Goal: Contribute content: Contribute content

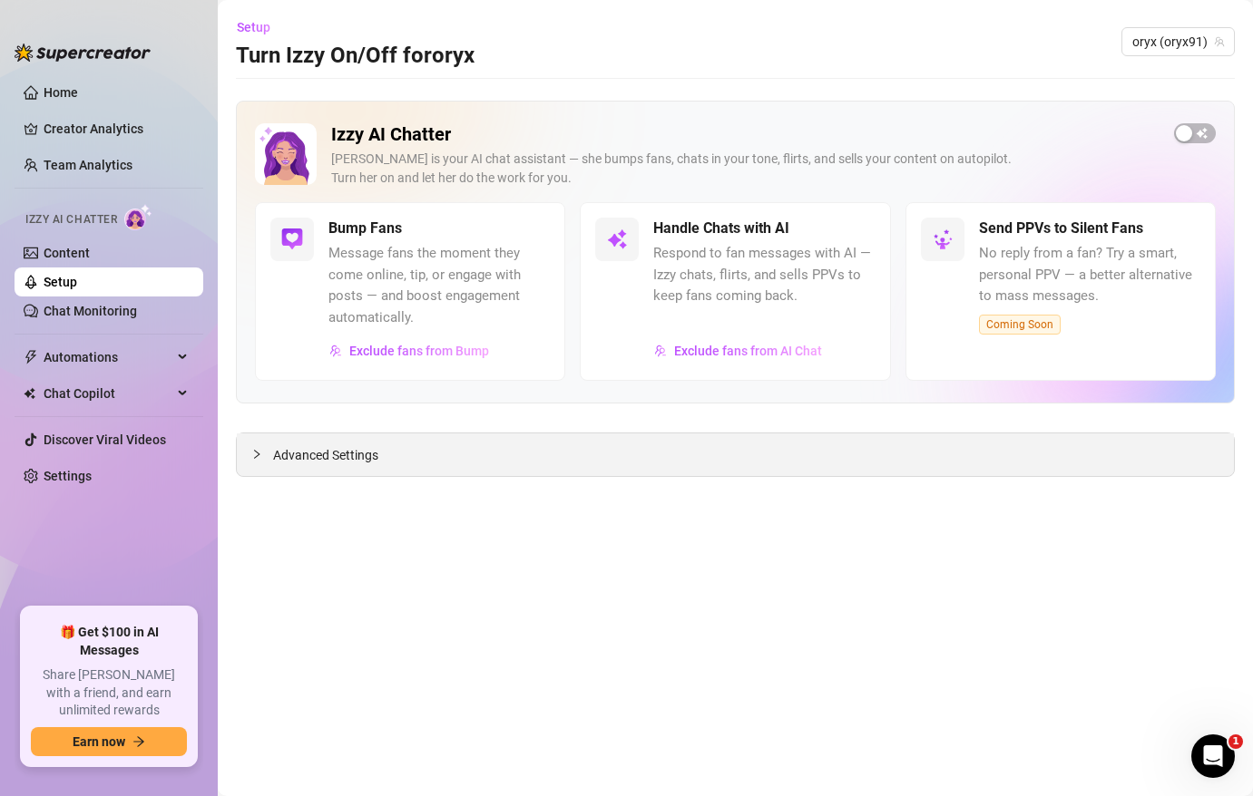
click at [317, 463] on span "Advanced Settings" at bounding box center [325, 455] width 105 height 20
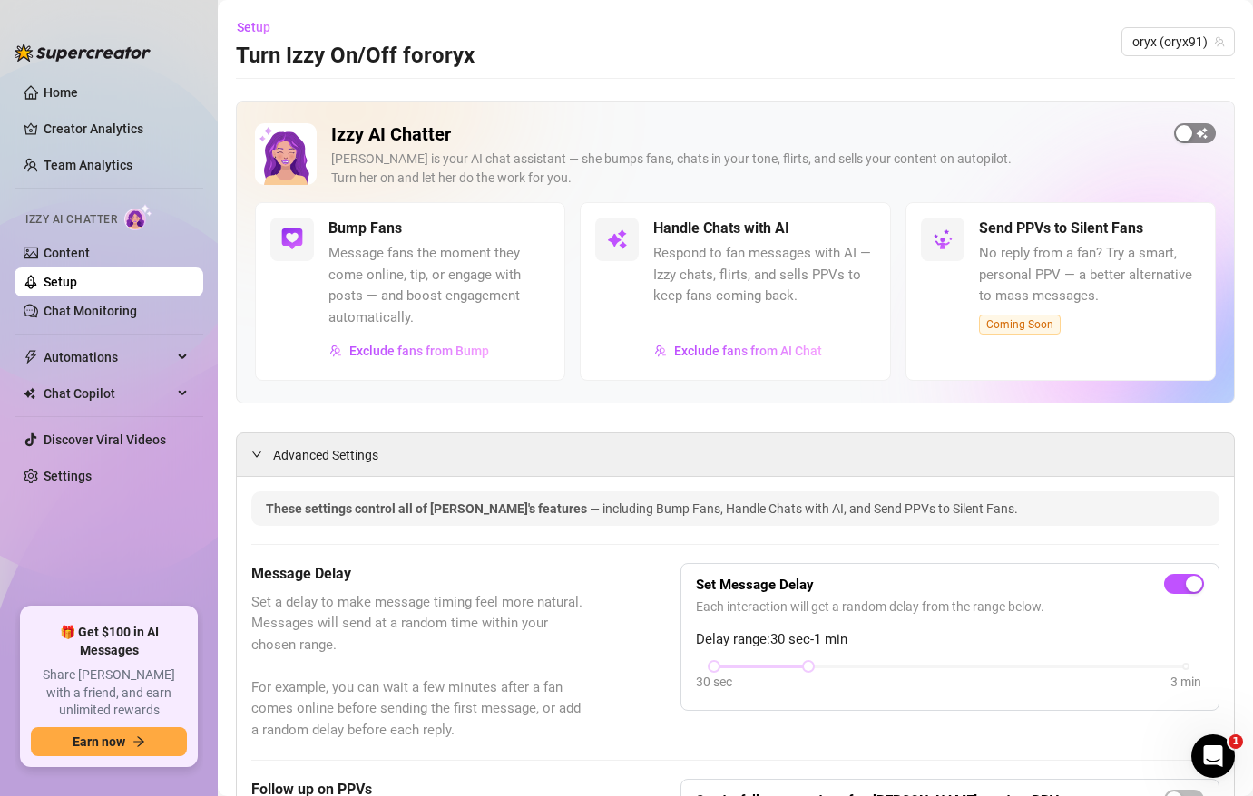
click at [1184, 135] on div "button" at bounding box center [1183, 133] width 16 height 16
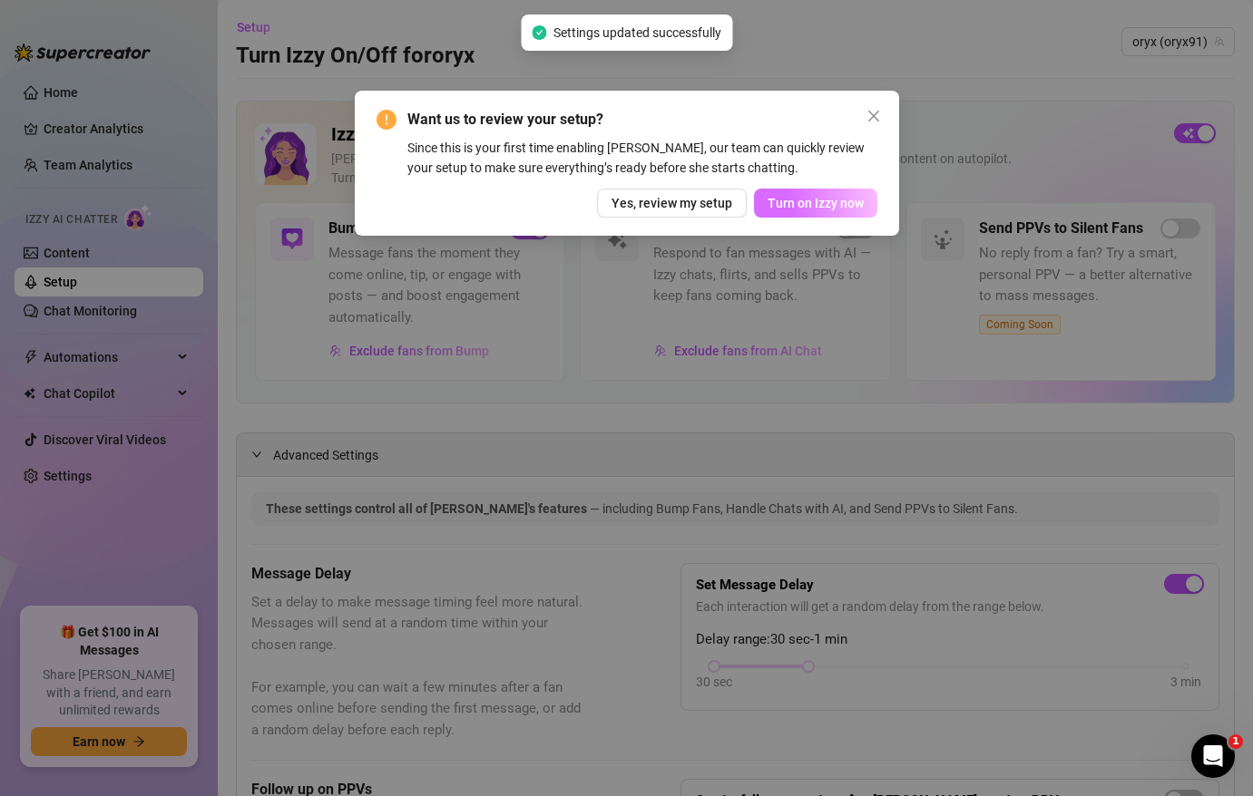
click at [828, 208] on span "Turn on Izzy now" at bounding box center [815, 203] width 96 height 15
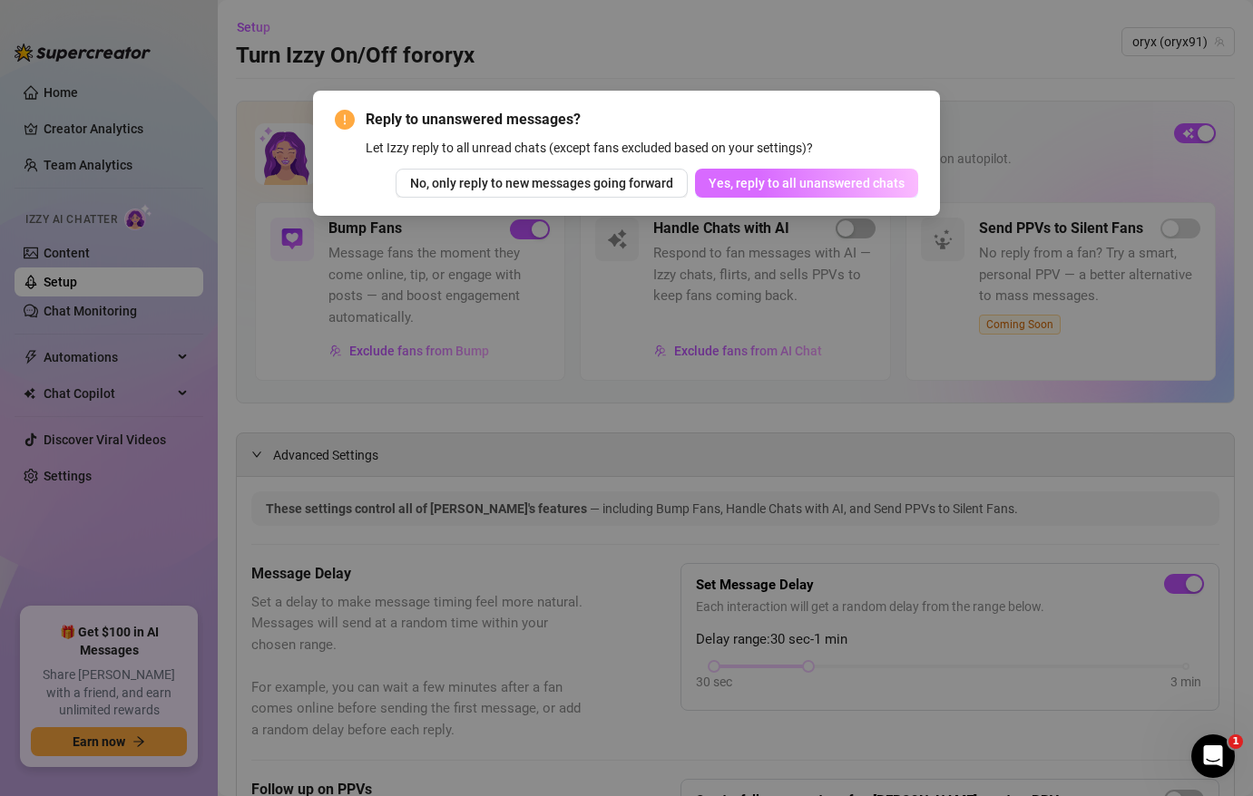
click at [827, 189] on span "Yes, reply to all unanswered chats" at bounding box center [806, 183] width 196 height 15
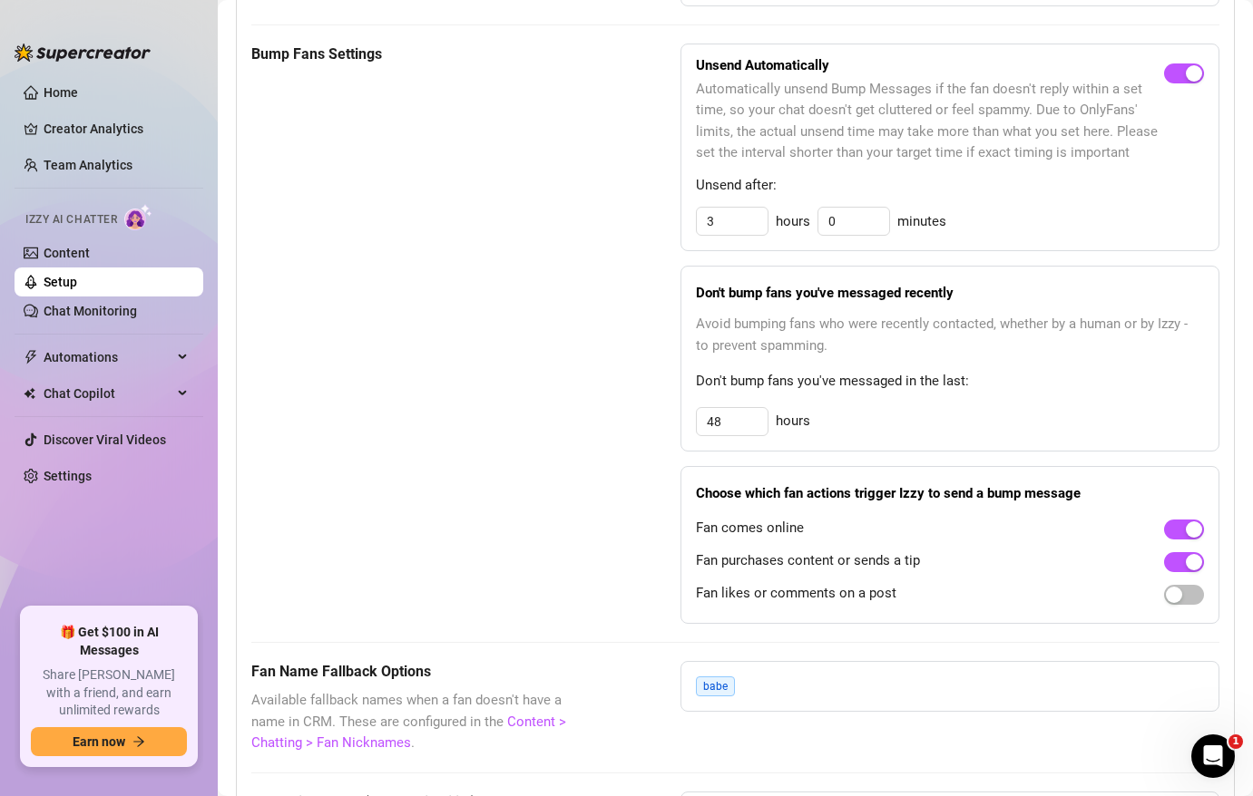
scroll to position [921, 0]
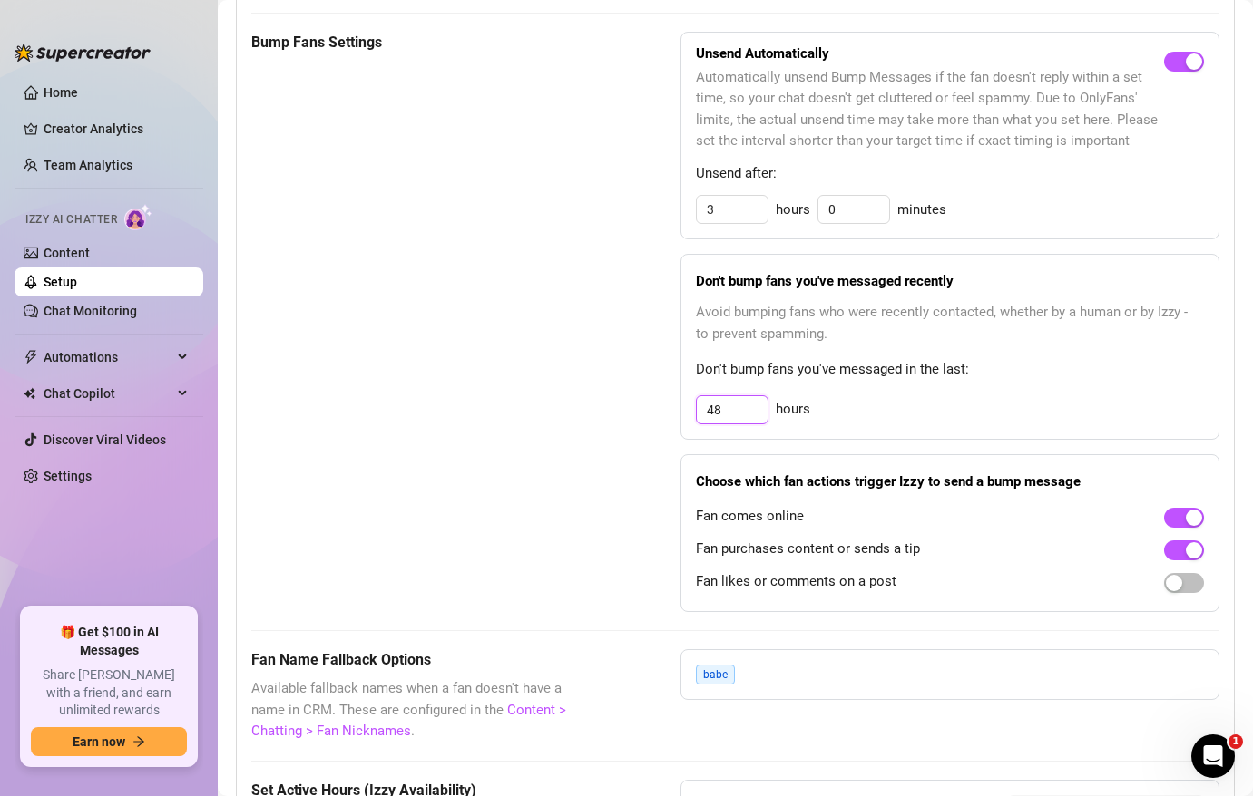
click at [715, 413] on input "48" at bounding box center [732, 409] width 71 height 27
type input "72"
click at [638, 532] on div "Bump Fans Settings Unsend Automatically Automatically unsend Bump Messages if t…" at bounding box center [735, 322] width 968 height 581
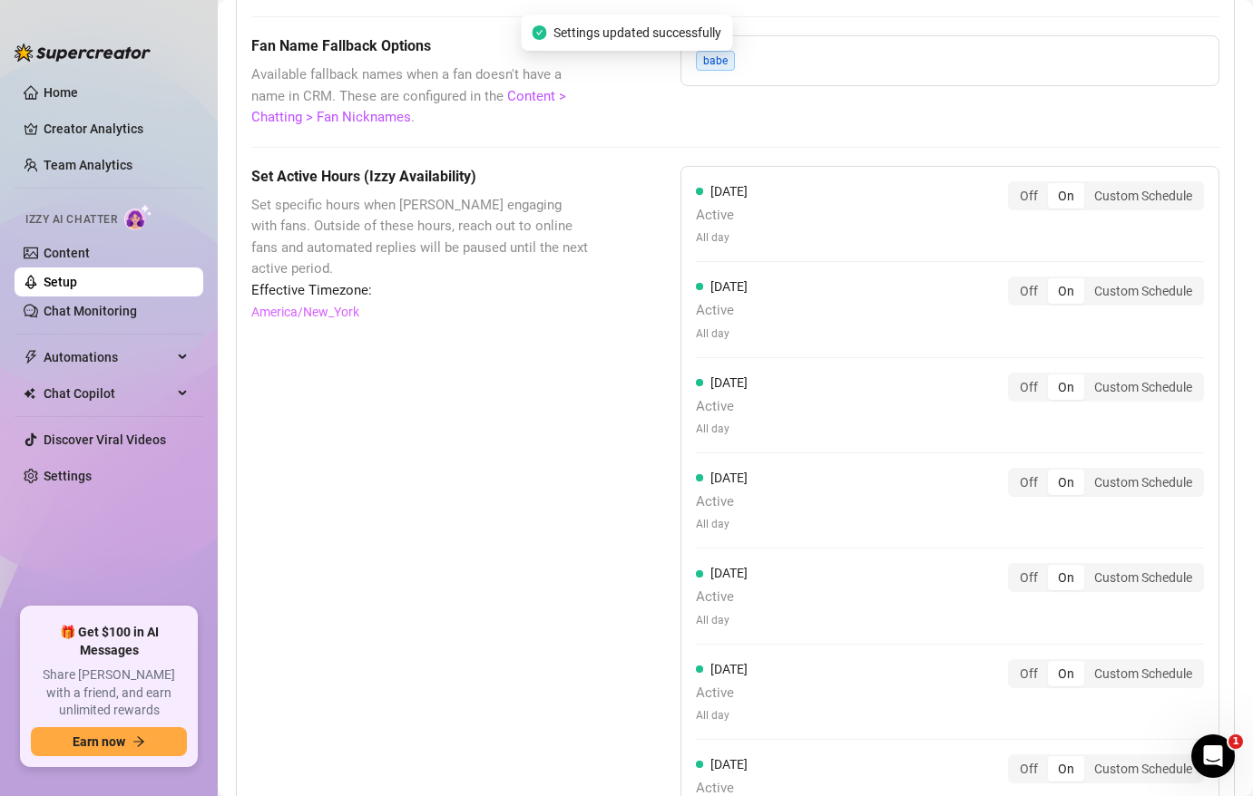
scroll to position [1789, 0]
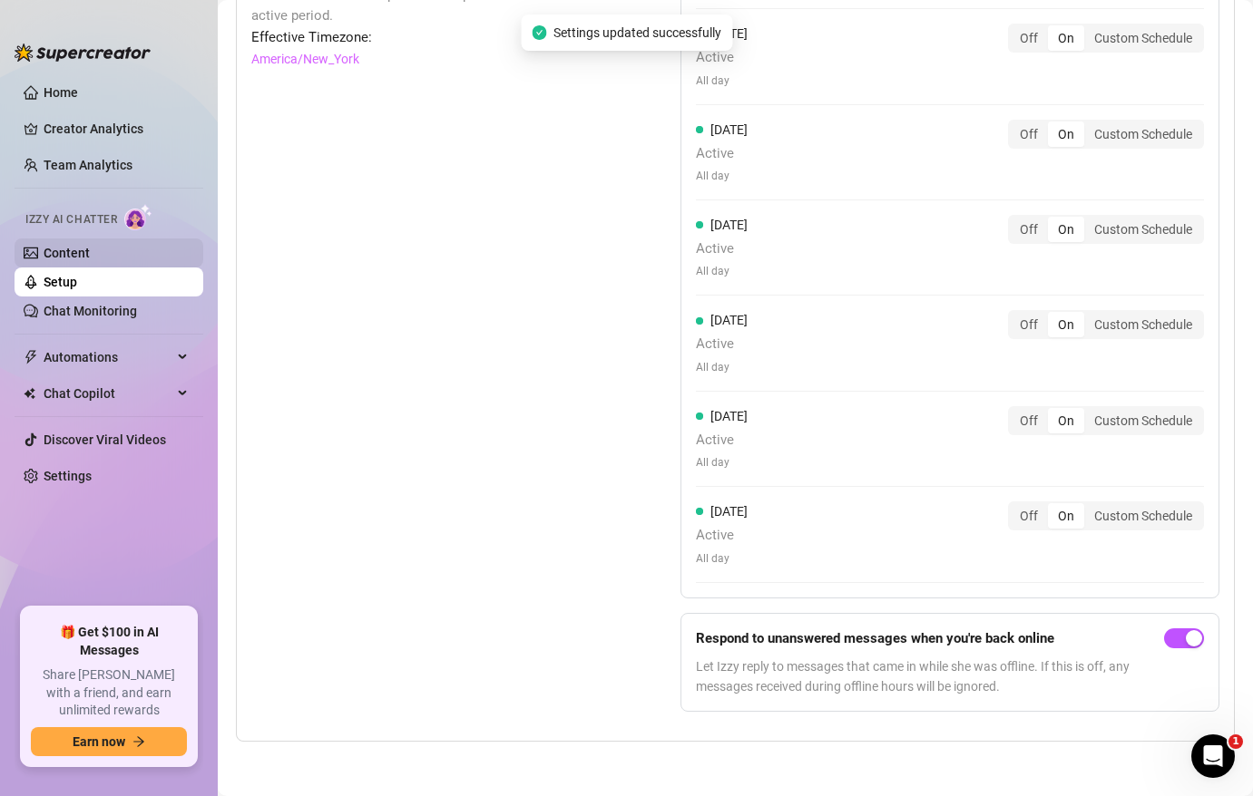
click at [67, 255] on link "Content" at bounding box center [67, 253] width 46 height 15
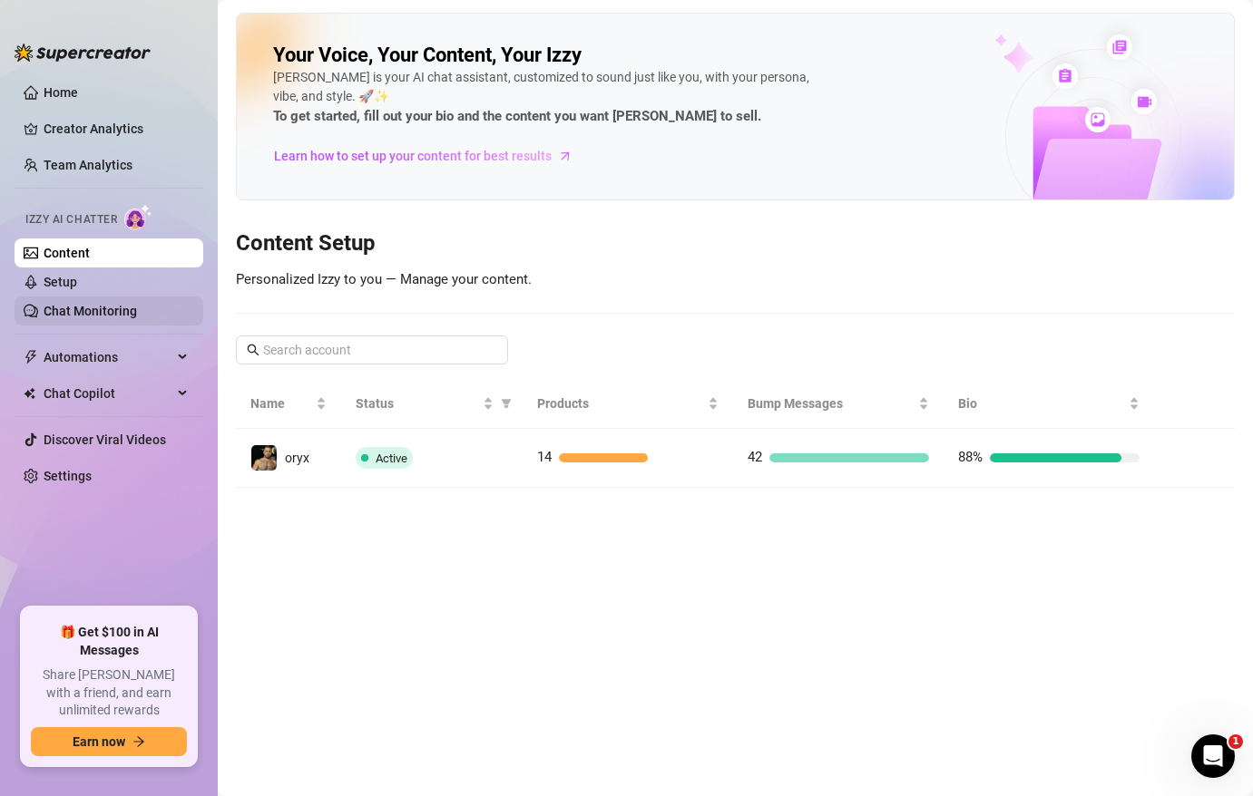
click at [112, 310] on link "Chat Monitoring" at bounding box center [90, 311] width 93 height 15
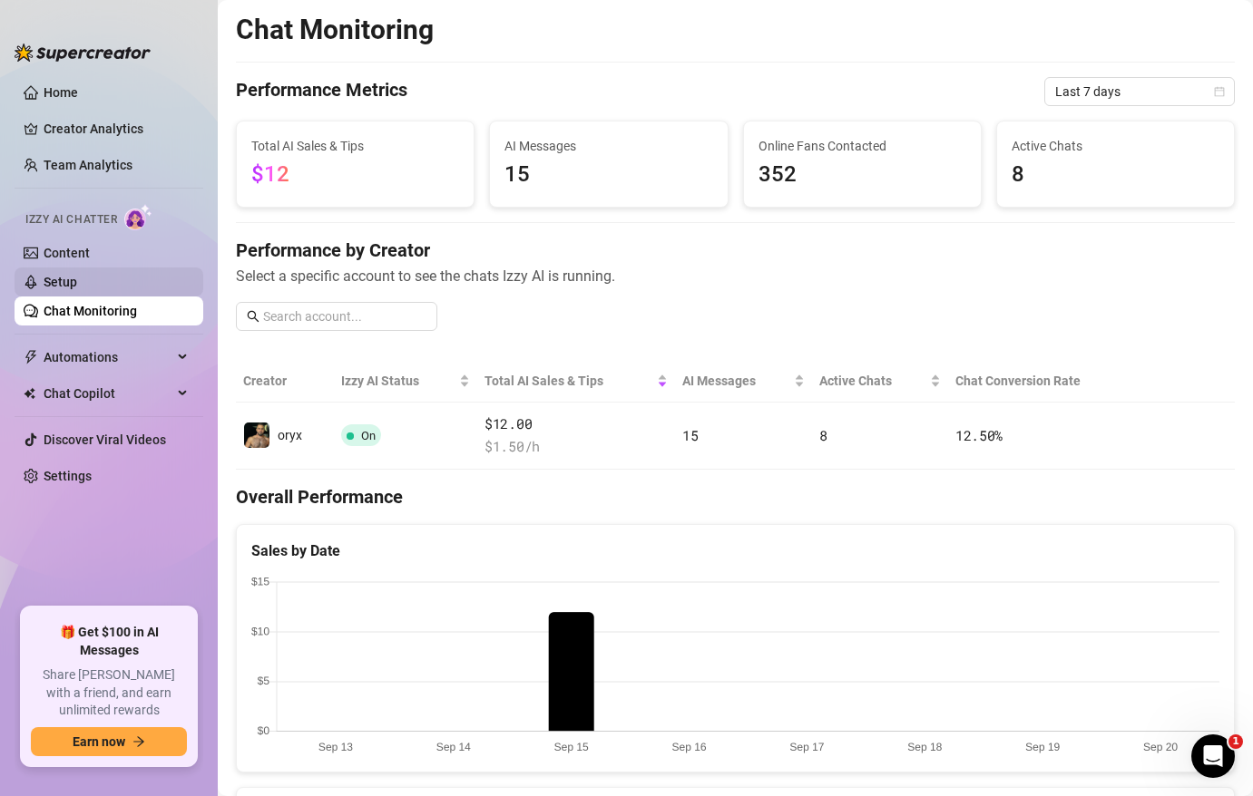
click at [68, 287] on link "Setup" at bounding box center [61, 282] width 34 height 15
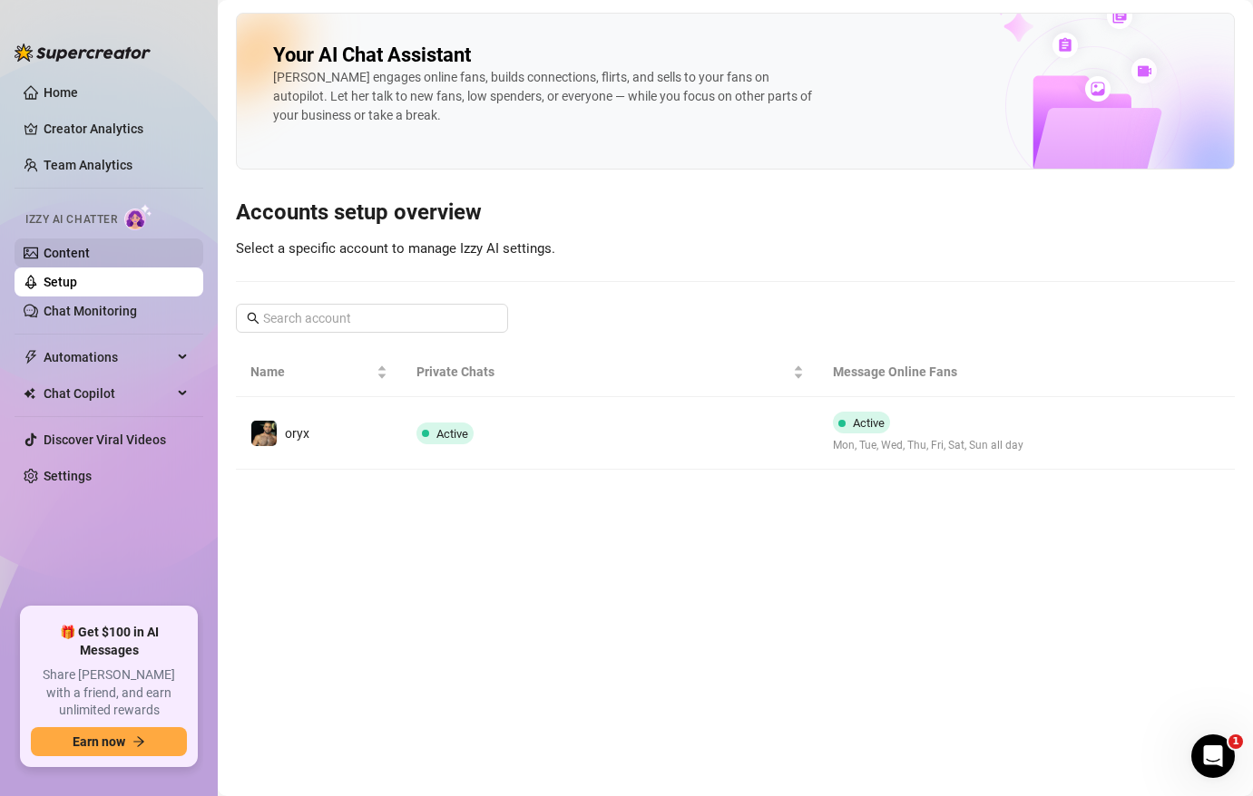
click at [77, 249] on link "Content" at bounding box center [67, 253] width 46 height 15
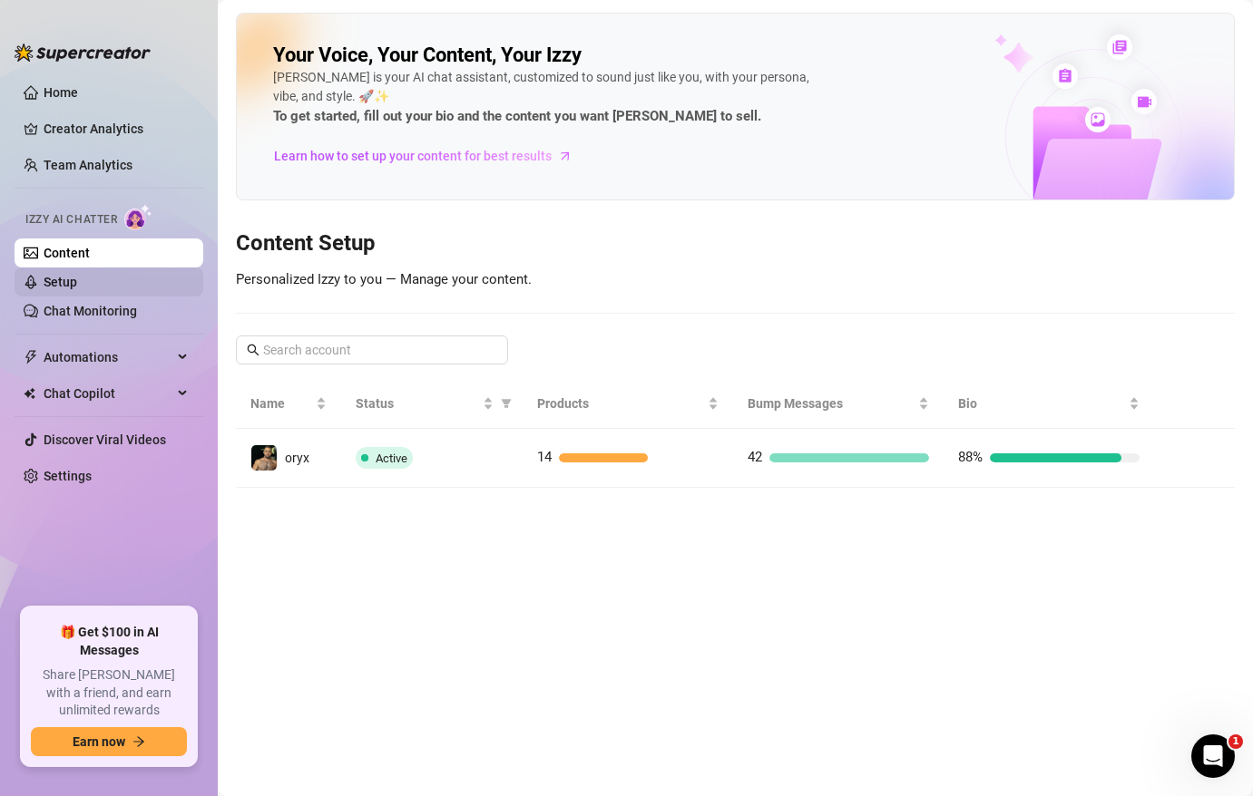
click at [77, 284] on link "Setup" at bounding box center [61, 282] width 34 height 15
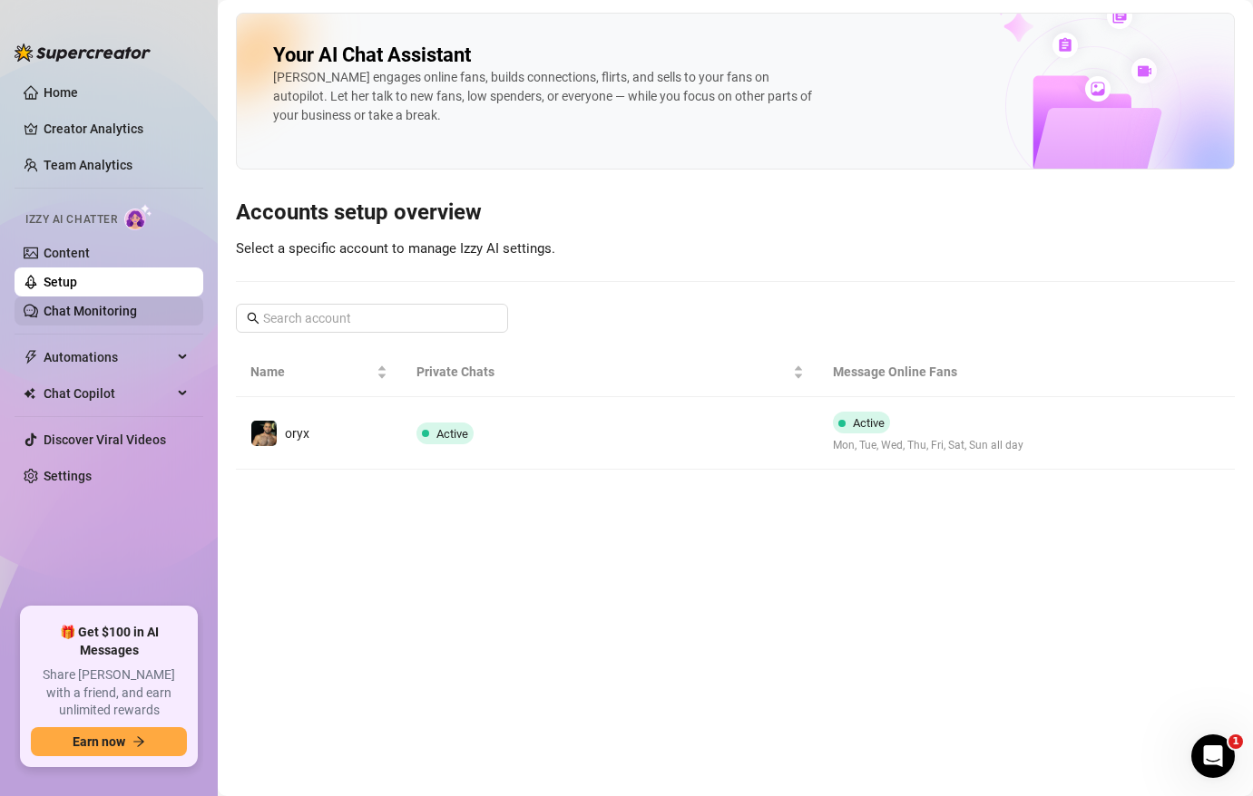
click at [98, 313] on link "Chat Monitoring" at bounding box center [90, 311] width 93 height 15
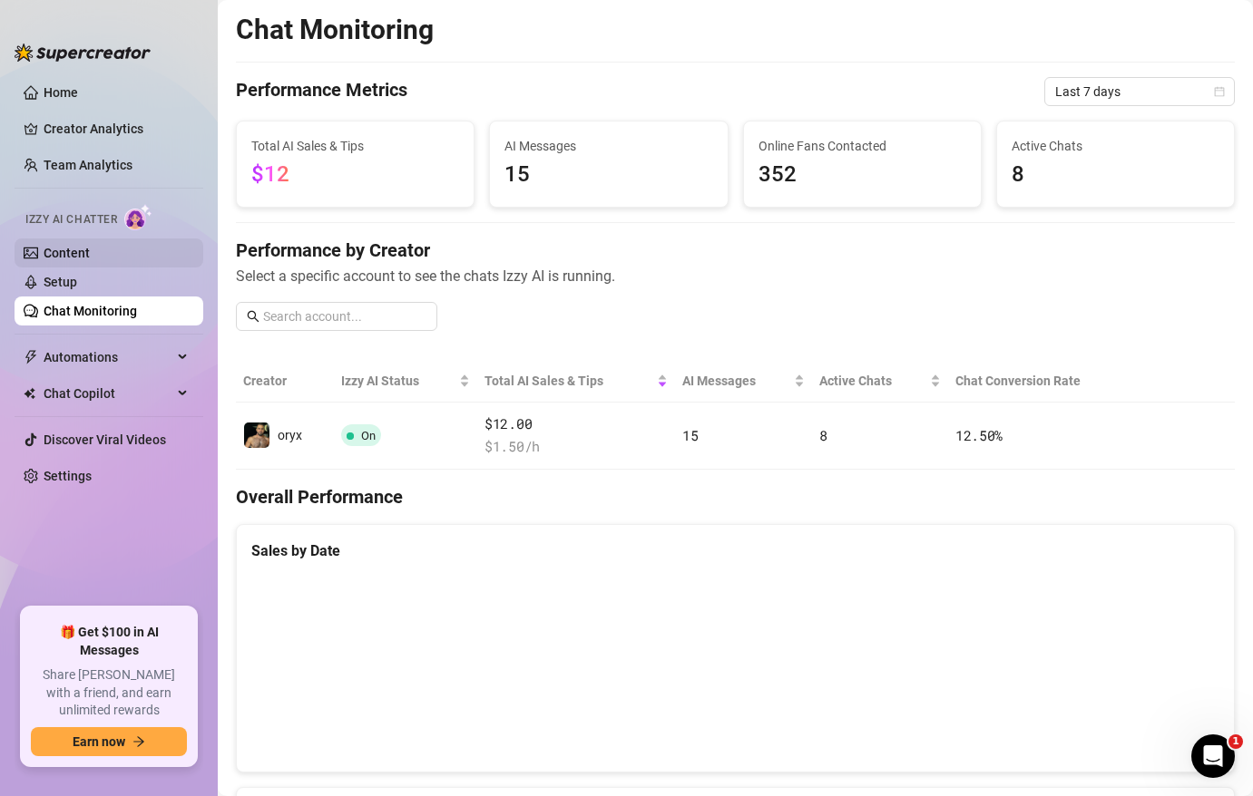
click at [73, 246] on link "Content" at bounding box center [67, 253] width 46 height 15
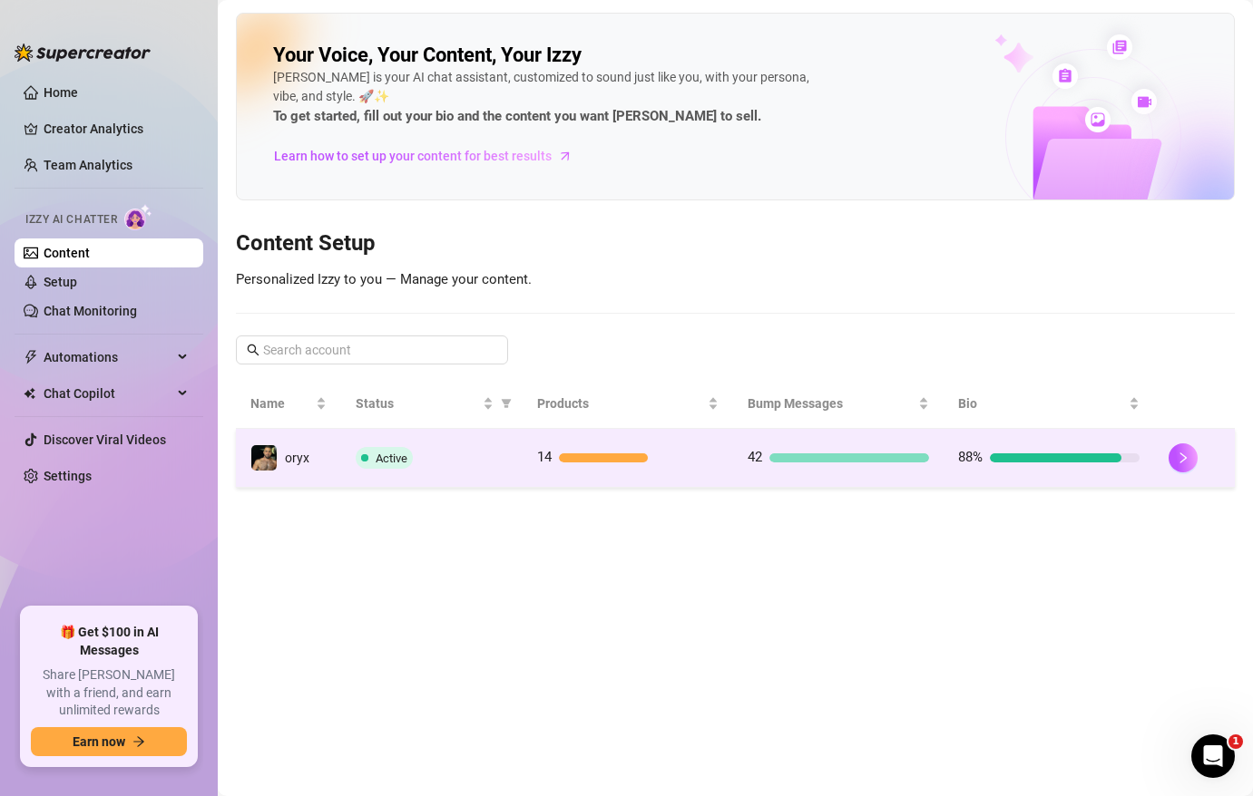
click at [327, 449] on td "oryx" at bounding box center [288, 458] width 105 height 59
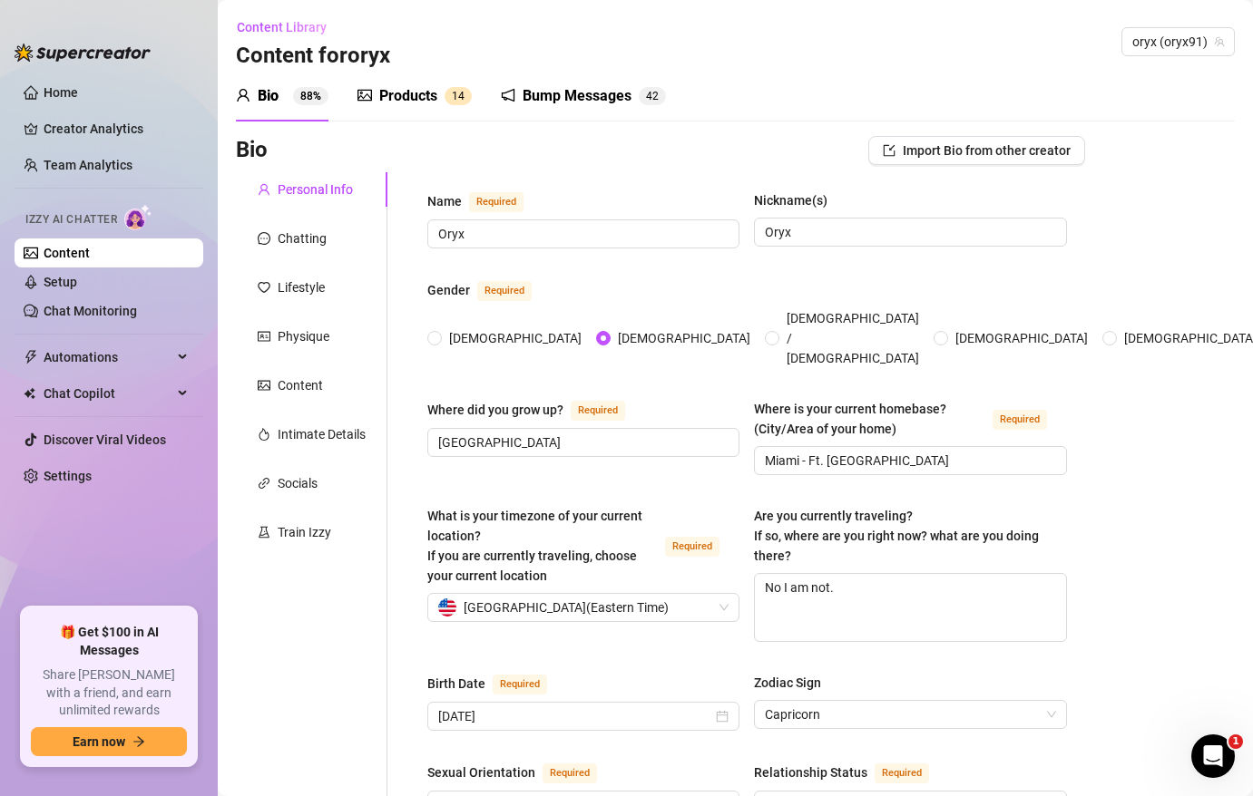
click at [415, 104] on div "Products" at bounding box center [408, 96] width 58 height 22
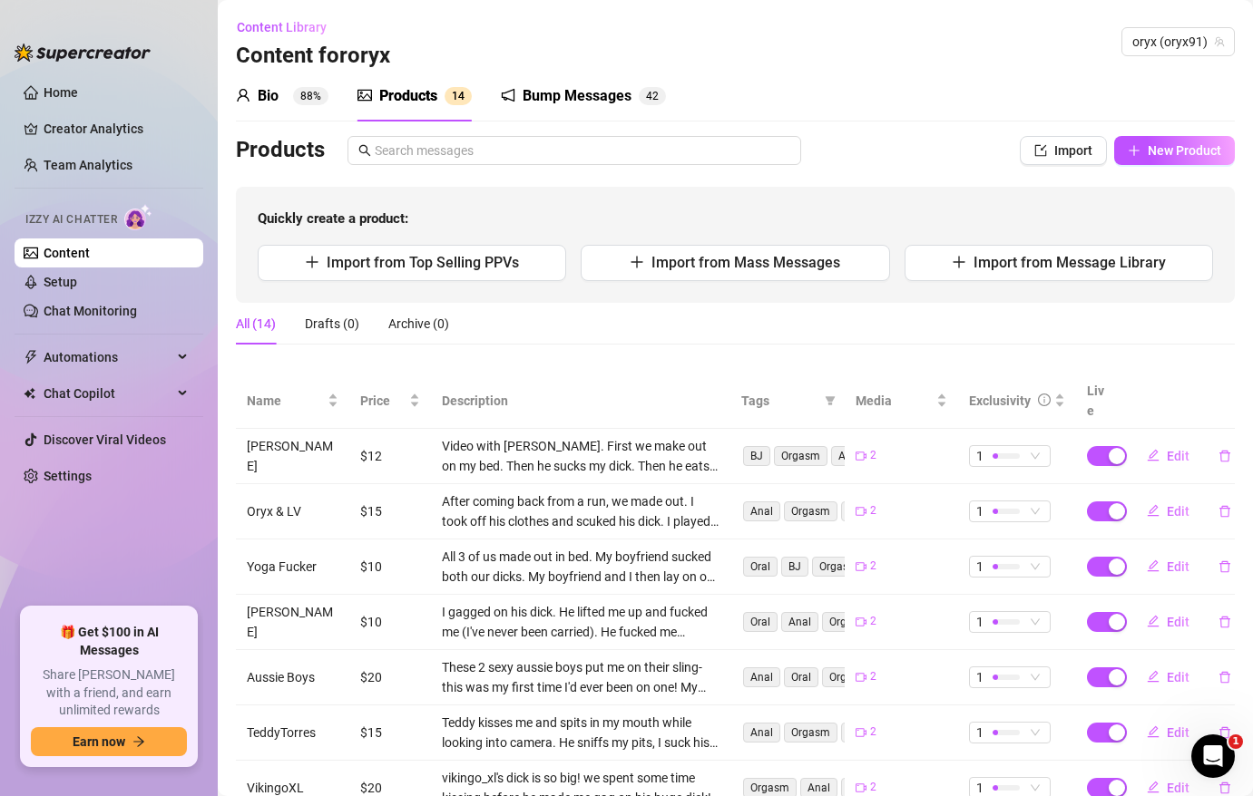
click at [635, 75] on div "Bump Messages 4 2" at bounding box center [583, 96] width 165 height 51
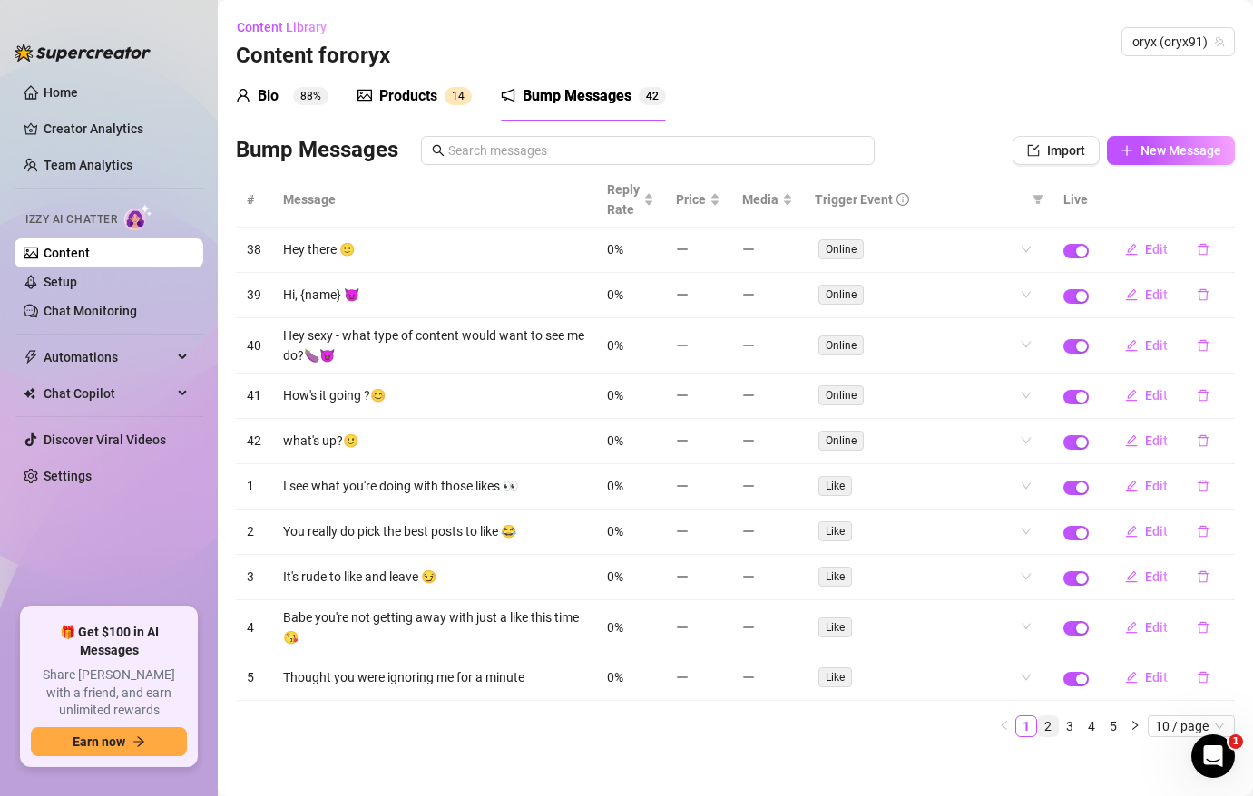
click at [1046, 732] on link "2" at bounding box center [1048, 727] width 20 height 20
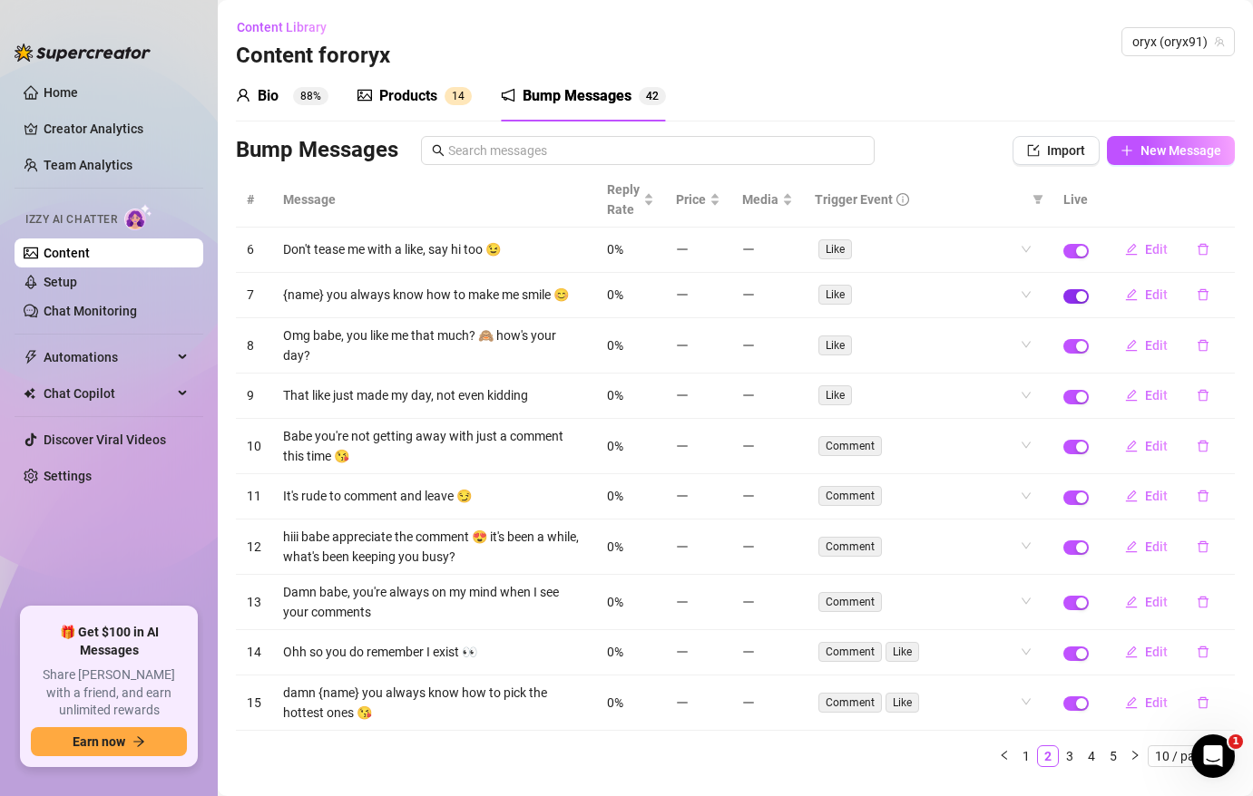
click at [1083, 294] on div "button" at bounding box center [1081, 296] width 11 height 11
click at [1078, 493] on div "button" at bounding box center [1081, 498] width 11 height 11
click at [1084, 598] on div "button" at bounding box center [1081, 603] width 11 height 11
click at [1084, 649] on div "button" at bounding box center [1081, 654] width 11 height 11
click at [1070, 752] on link "3" at bounding box center [1069, 756] width 20 height 20
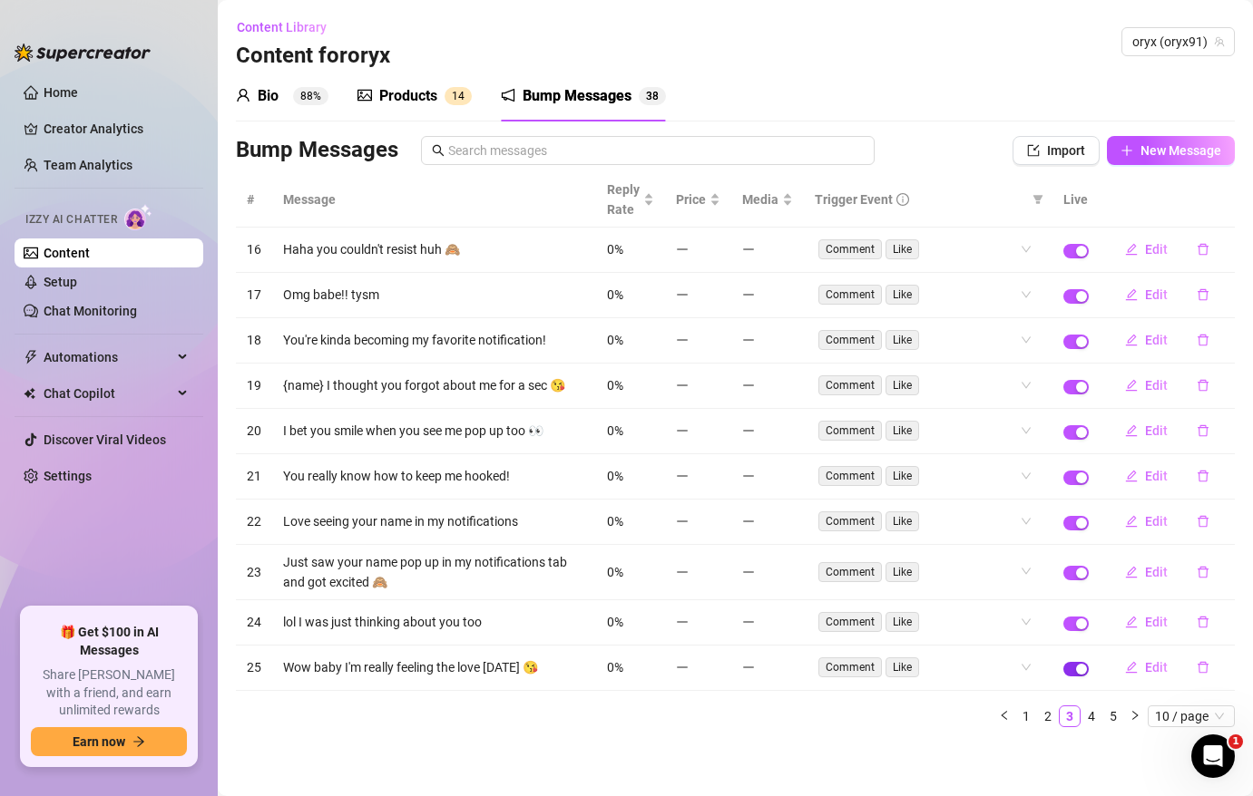
click at [1079, 669] on div "button" at bounding box center [1081, 669] width 11 height 11
click at [1086, 711] on link "4" at bounding box center [1091, 717] width 20 height 20
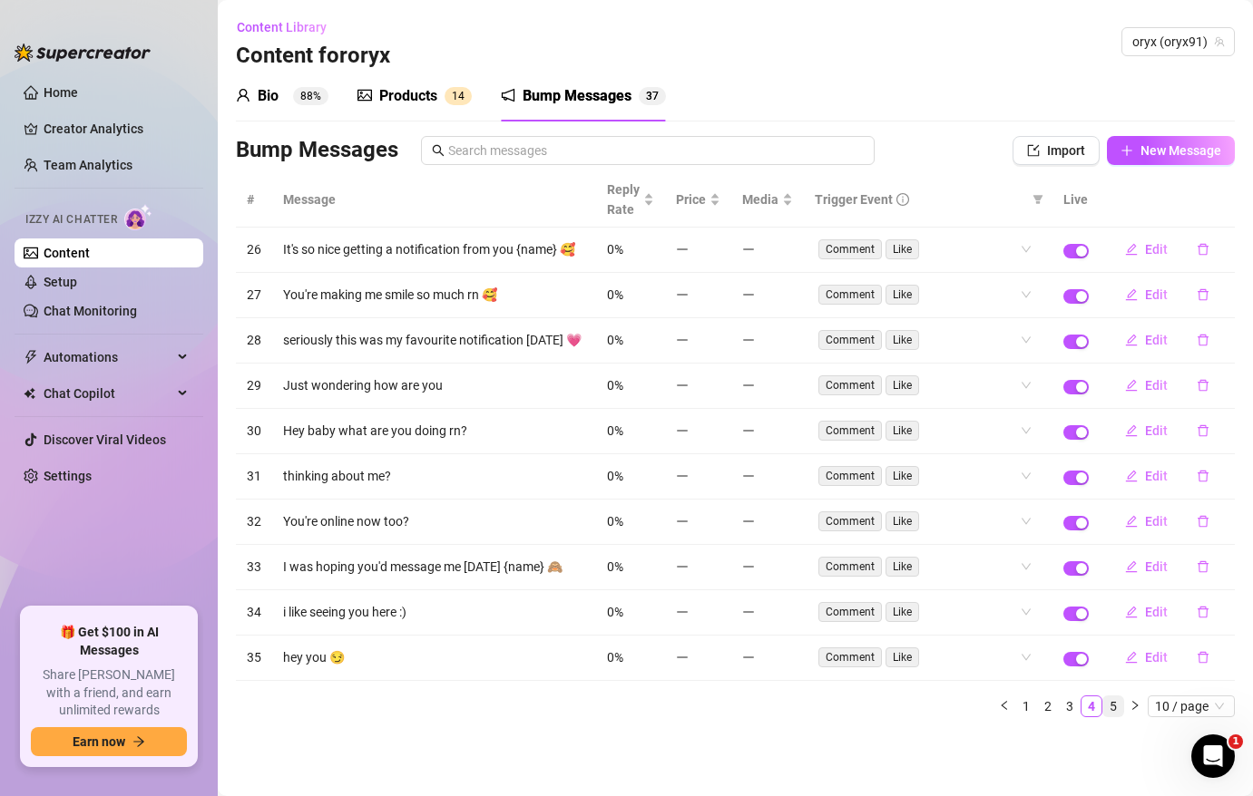
click at [1109, 700] on link "5" at bounding box center [1113, 707] width 20 height 20
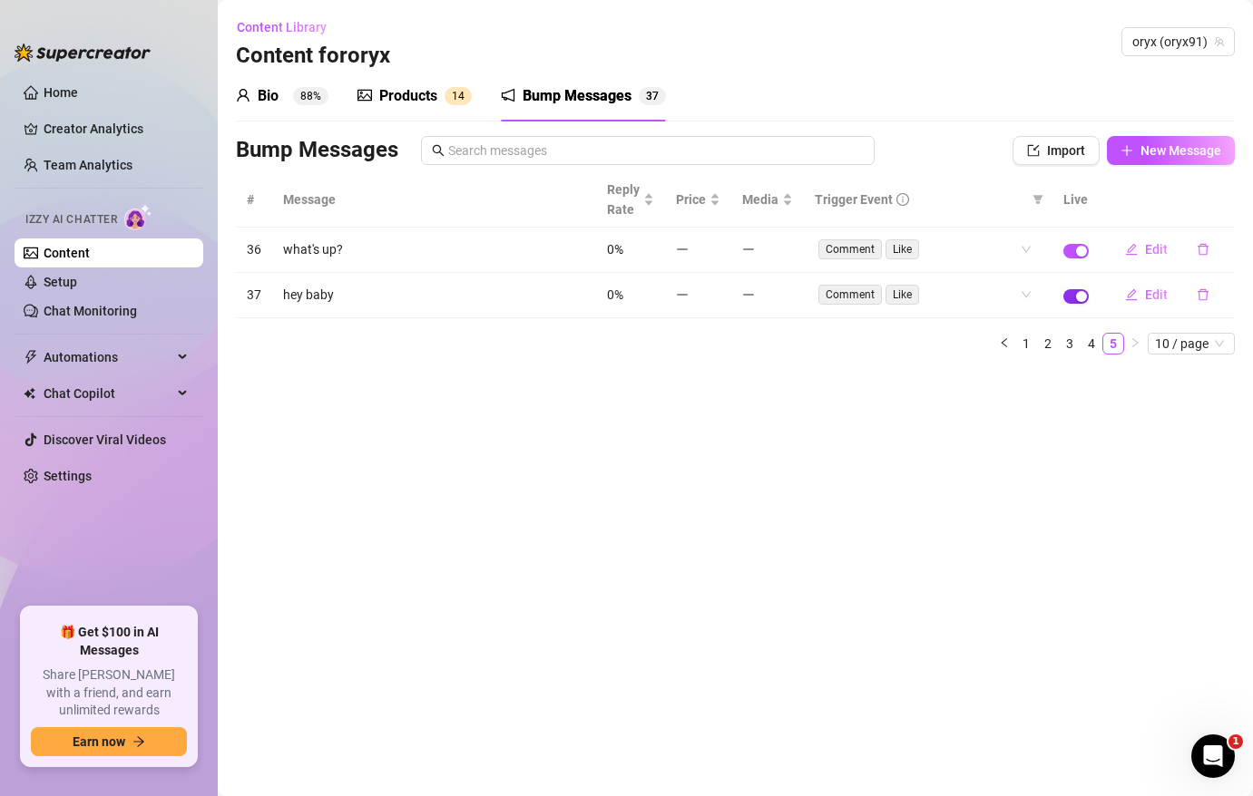
click at [1076, 302] on span "button" at bounding box center [1075, 296] width 25 height 15
click at [405, 105] on div "Products" at bounding box center [408, 96] width 58 height 22
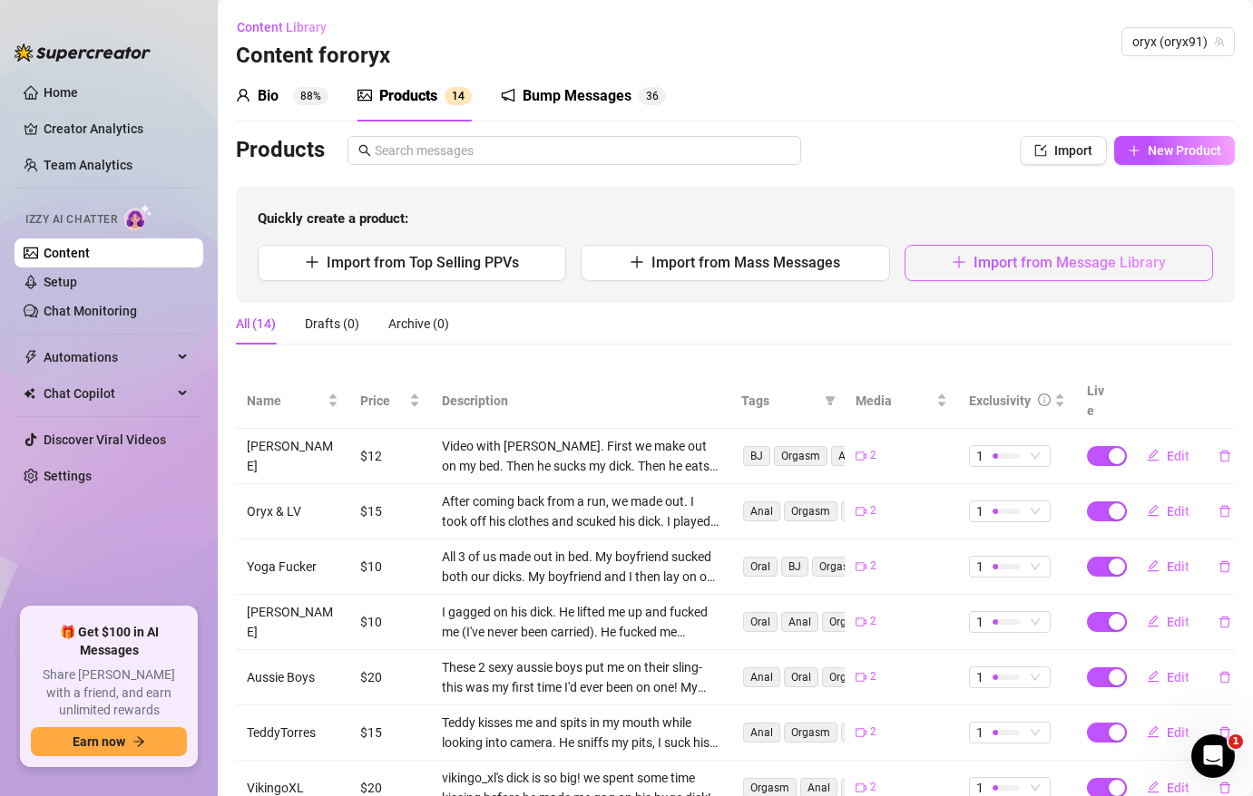
click at [1049, 256] on span "Import from Message Library" at bounding box center [1069, 262] width 192 height 17
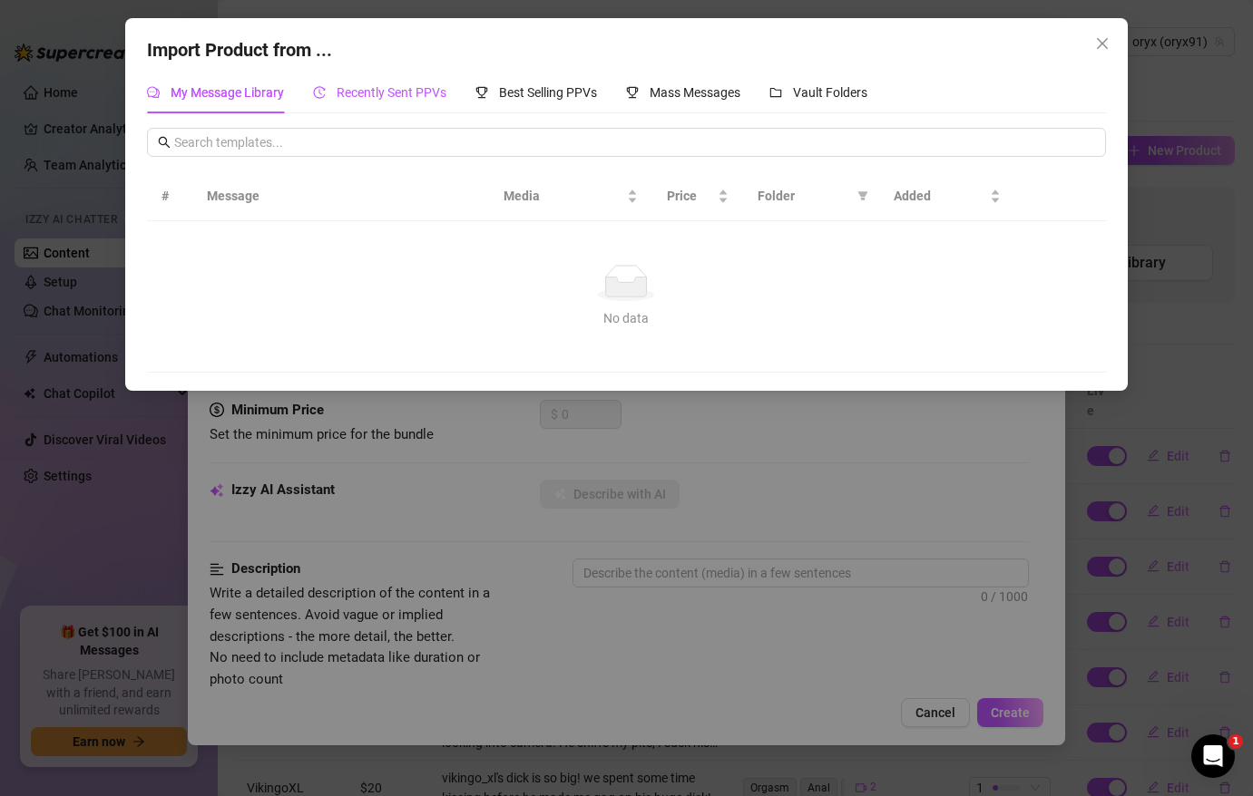
click at [374, 85] on span "Recently Sent PPVs" at bounding box center [392, 92] width 110 height 15
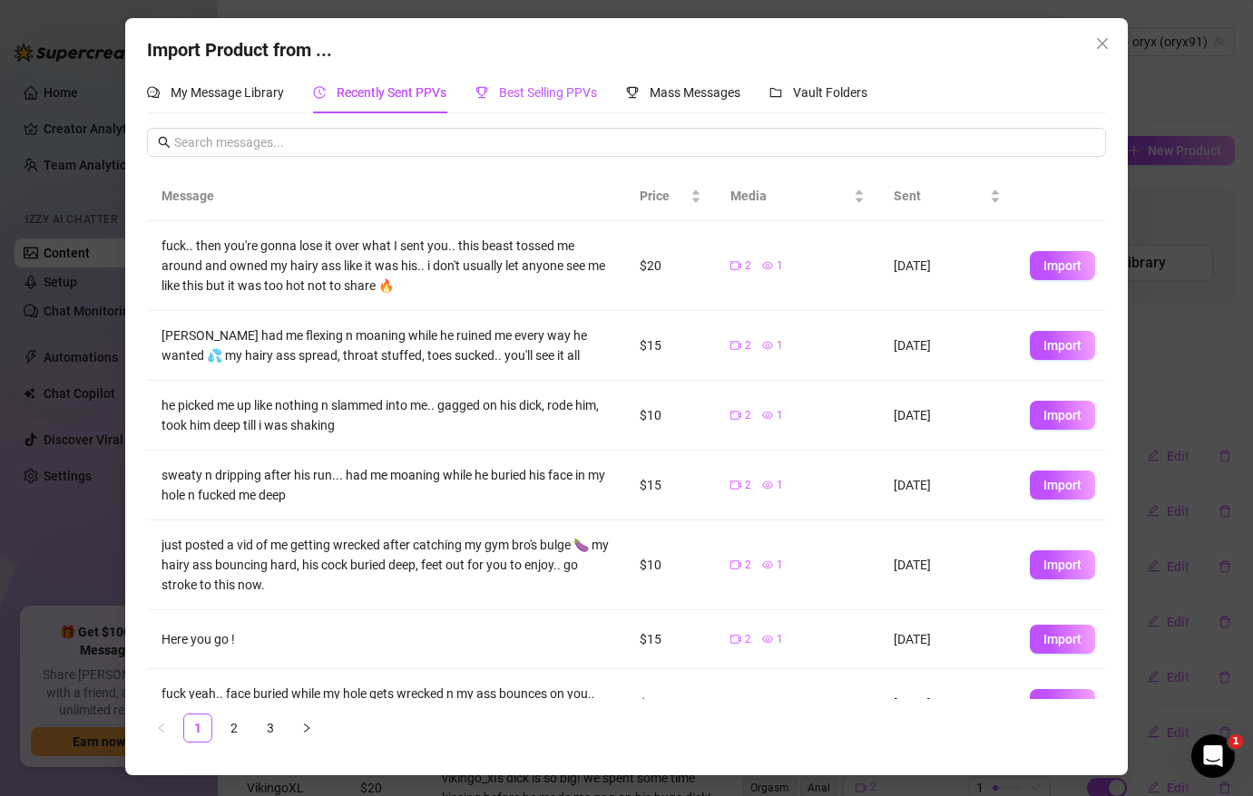
click at [546, 85] on span "Best Selling PPVs" at bounding box center [548, 92] width 98 height 15
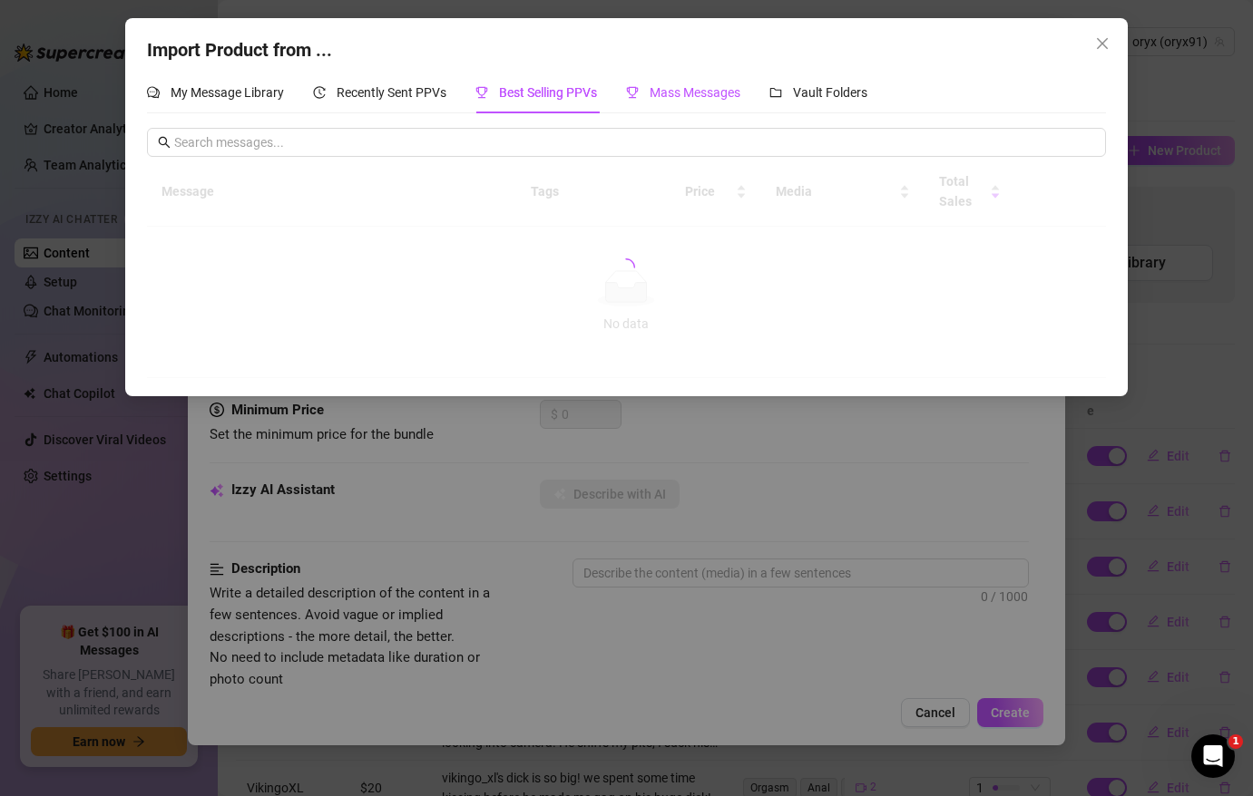
click at [684, 91] on span "Mass Messages" at bounding box center [694, 92] width 91 height 15
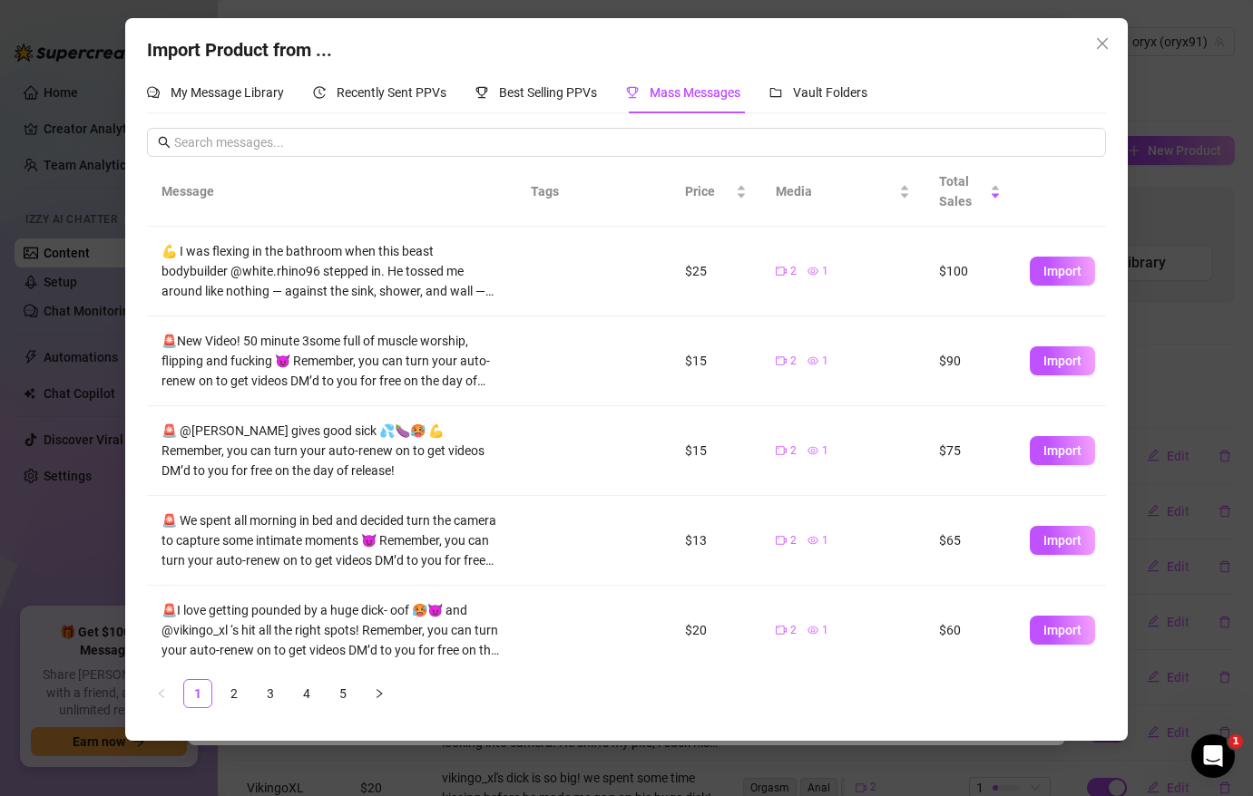
click at [723, 96] on span "Mass Messages" at bounding box center [694, 92] width 91 height 15
click at [830, 95] on span "Vault Folders" at bounding box center [830, 92] width 74 height 15
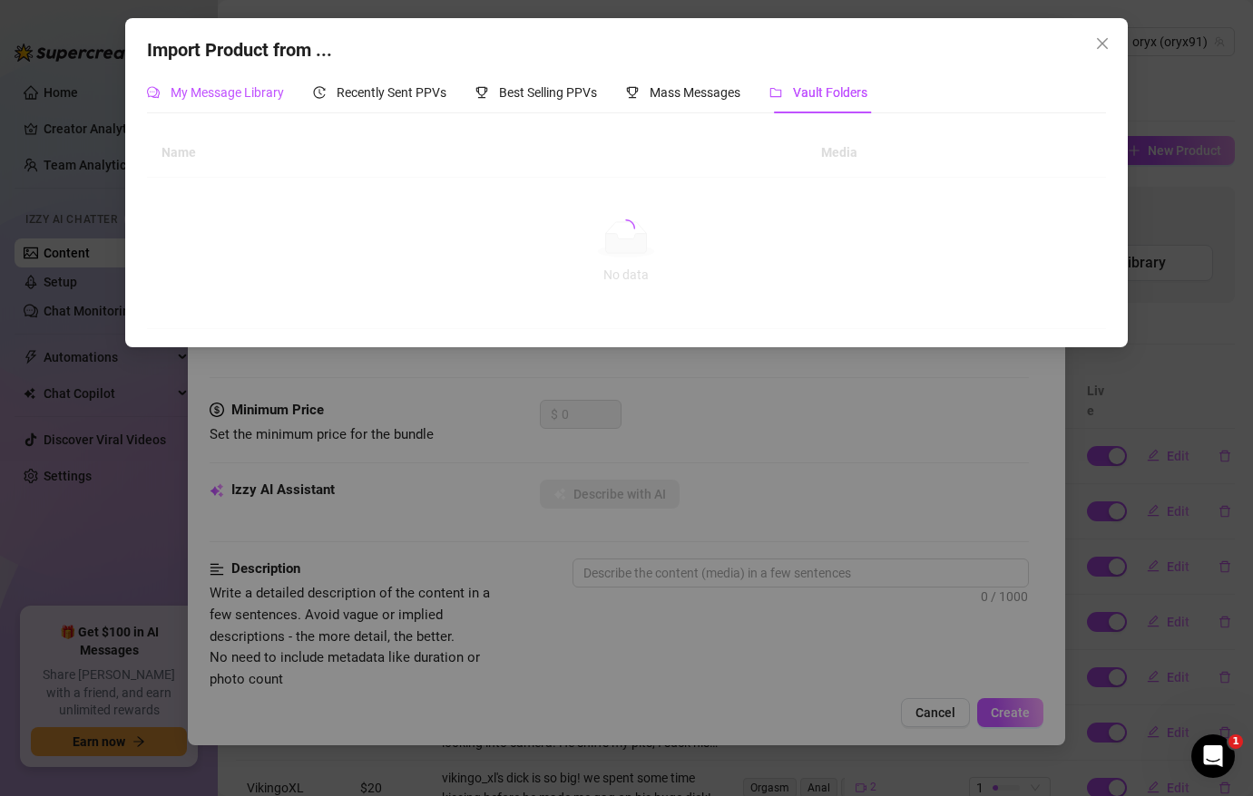
click at [263, 89] on span "My Message Library" at bounding box center [227, 92] width 113 height 15
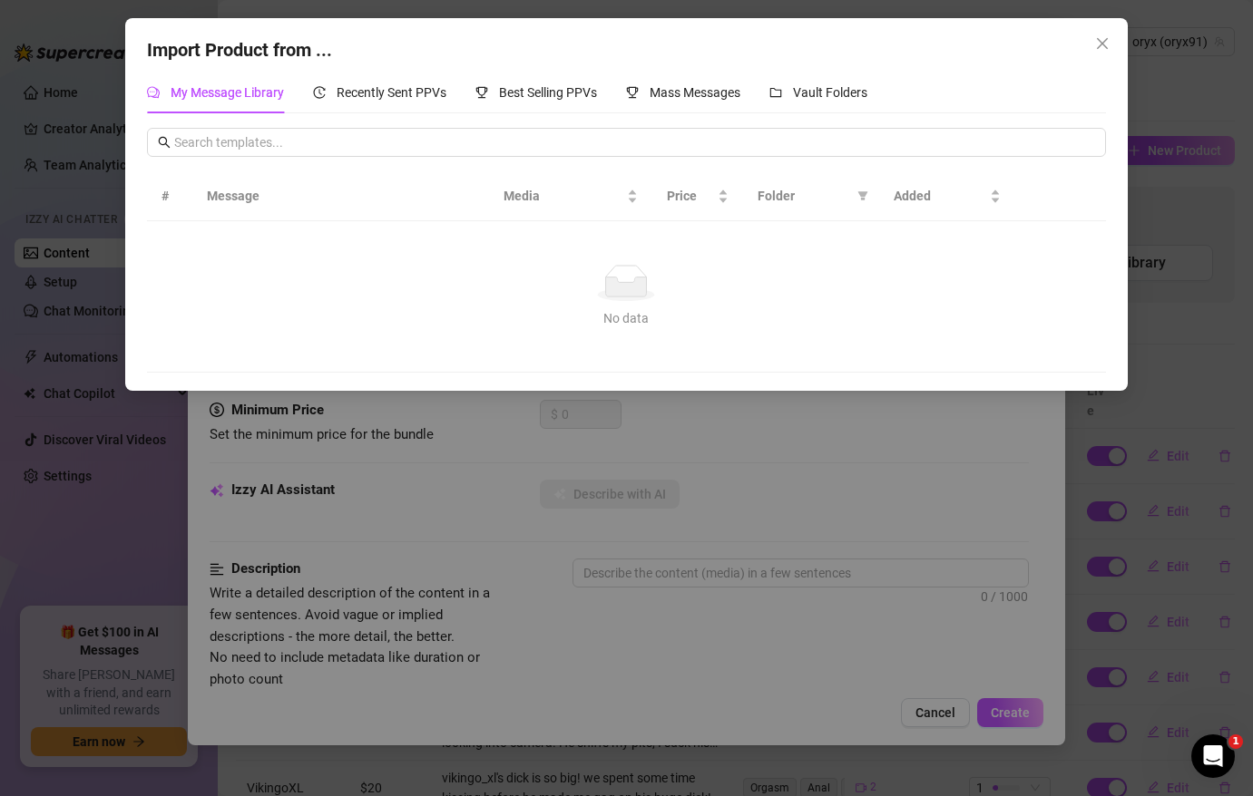
drag, startPoint x: 565, startPoint y: 213, endPoint x: 544, endPoint y: 266, distance: 56.6
click at [544, 266] on div "# Message Media Price Folder Added No data No data" at bounding box center [626, 271] width 959 height 201
click at [383, 114] on div "My Message Library Recently Sent PPVs Best Selling PPVs Mass Messages Vault Fol…" at bounding box center [626, 222] width 959 height 301
click at [383, 85] on span "Recently Sent PPVs" at bounding box center [392, 92] width 110 height 15
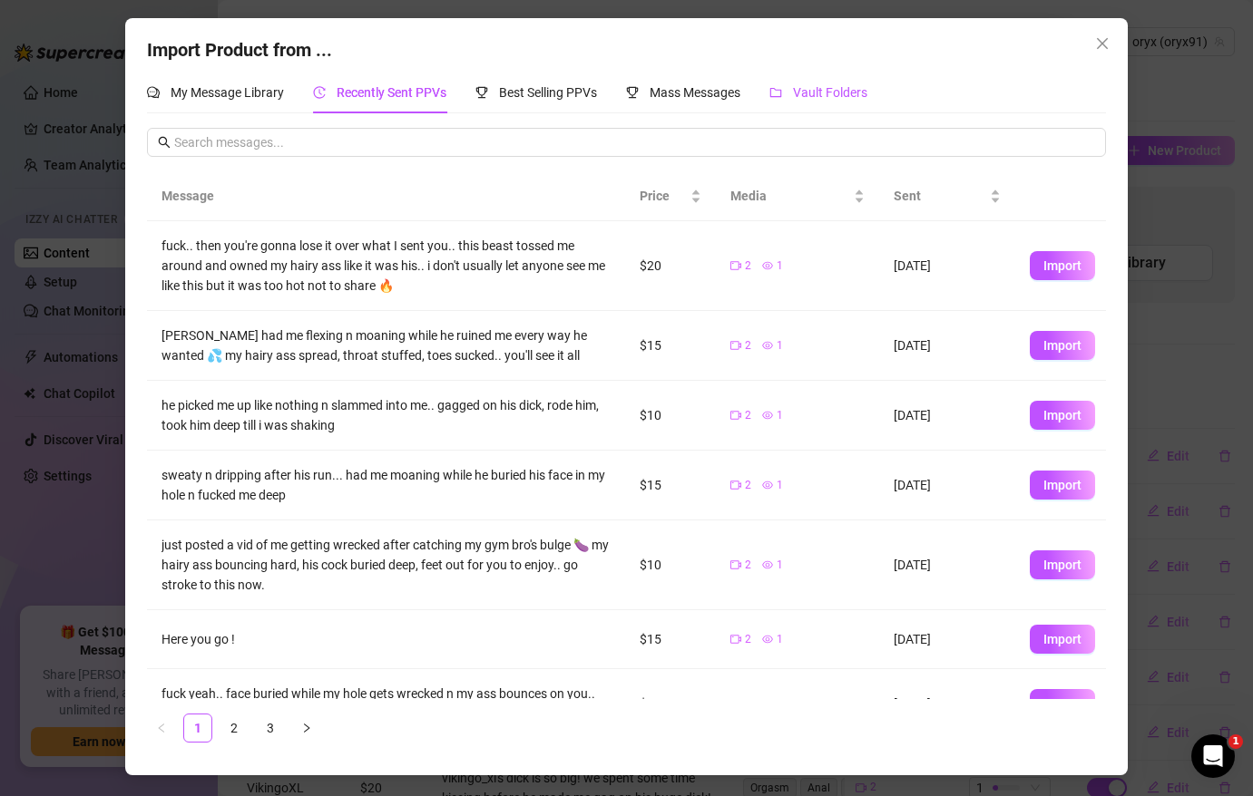
click at [849, 94] on span "Vault Folders" at bounding box center [830, 92] width 74 height 15
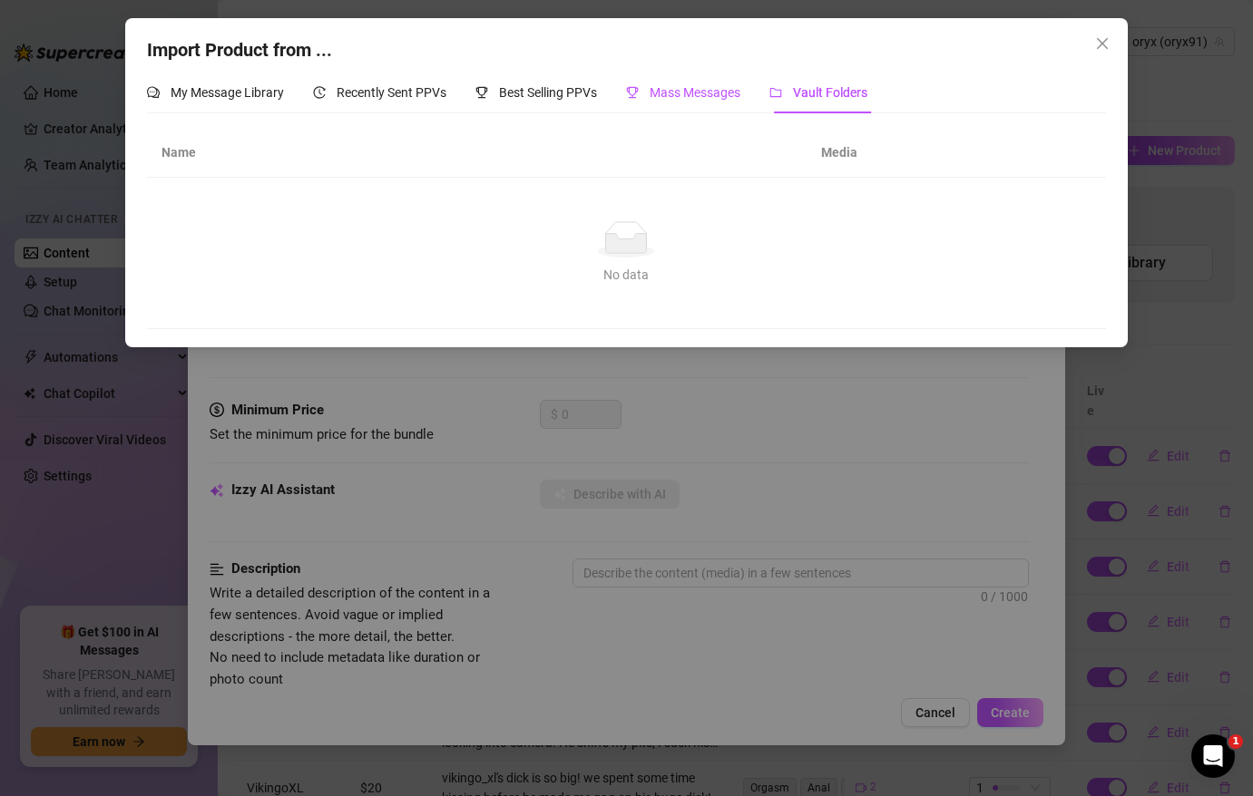
click at [685, 102] on div "Mass Messages" at bounding box center [683, 93] width 114 height 20
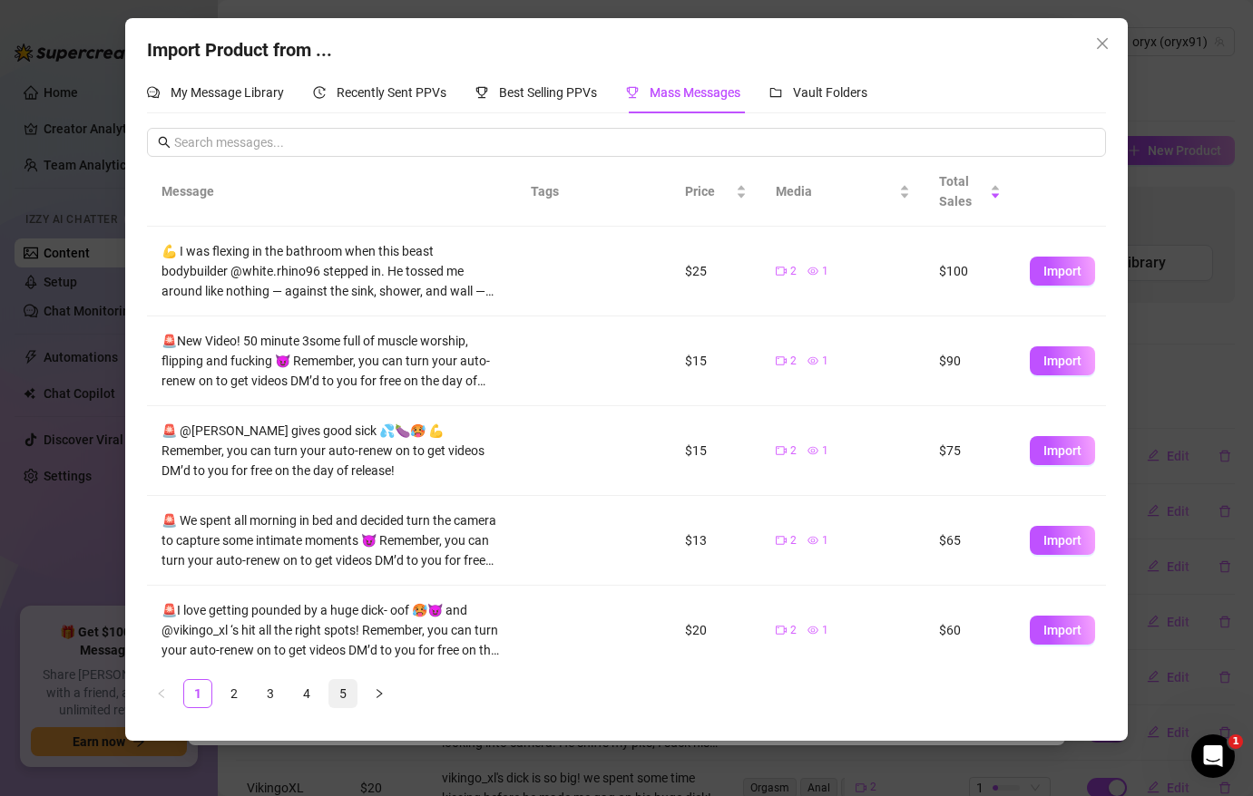
click at [350, 694] on link "5" at bounding box center [342, 693] width 27 height 27
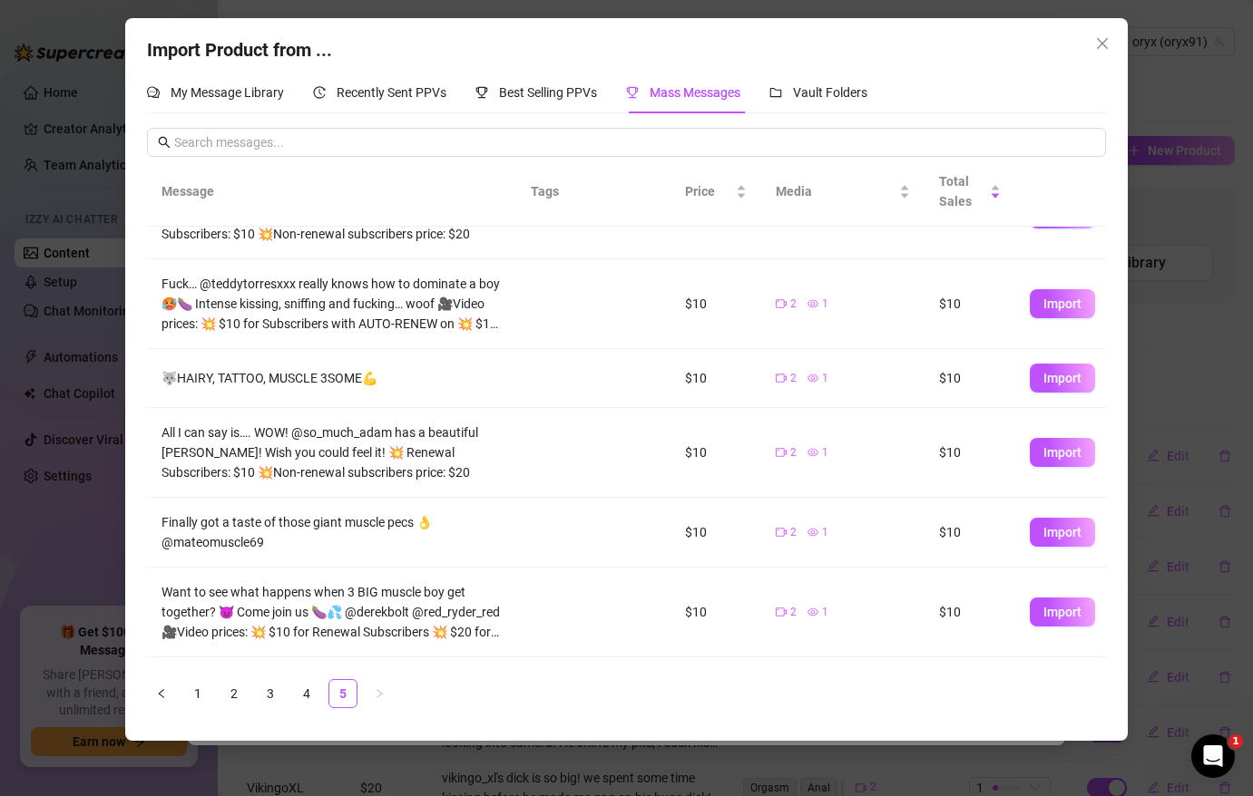
scroll to position [319, 0]
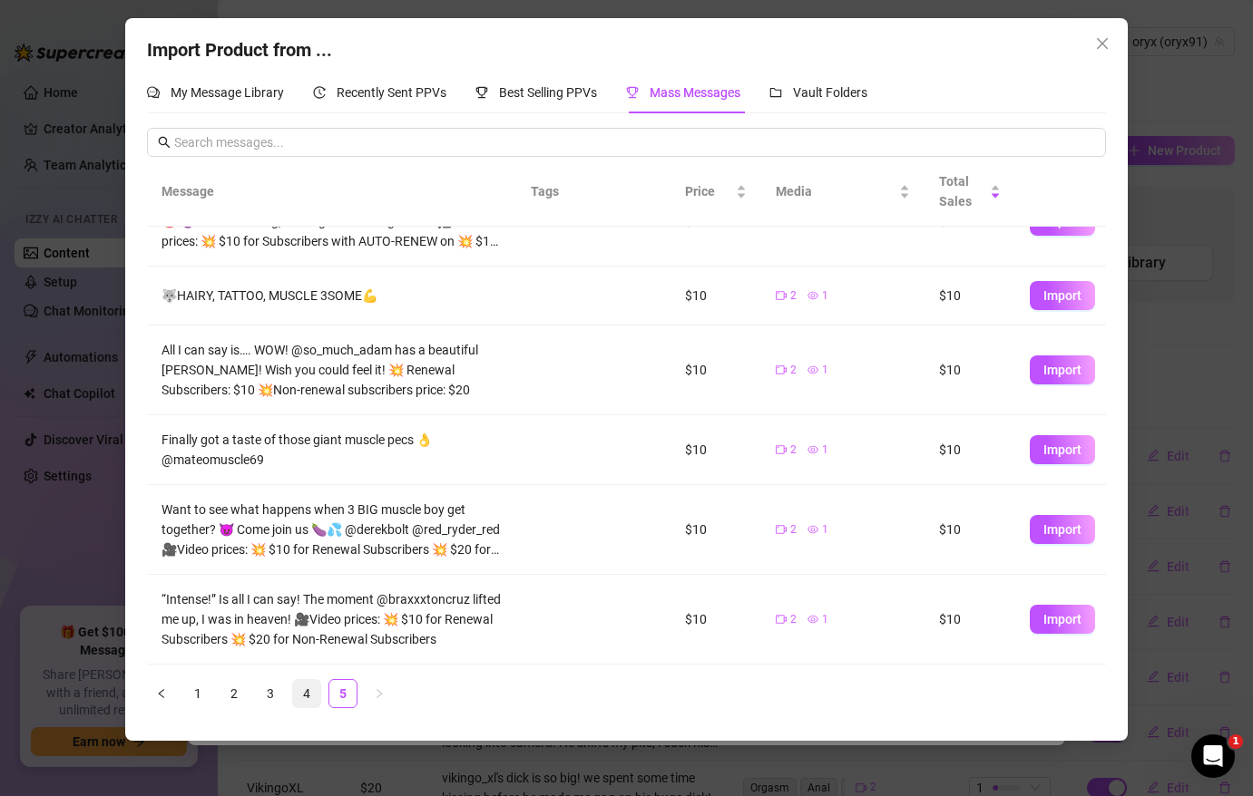
click at [301, 692] on link "4" at bounding box center [306, 693] width 27 height 27
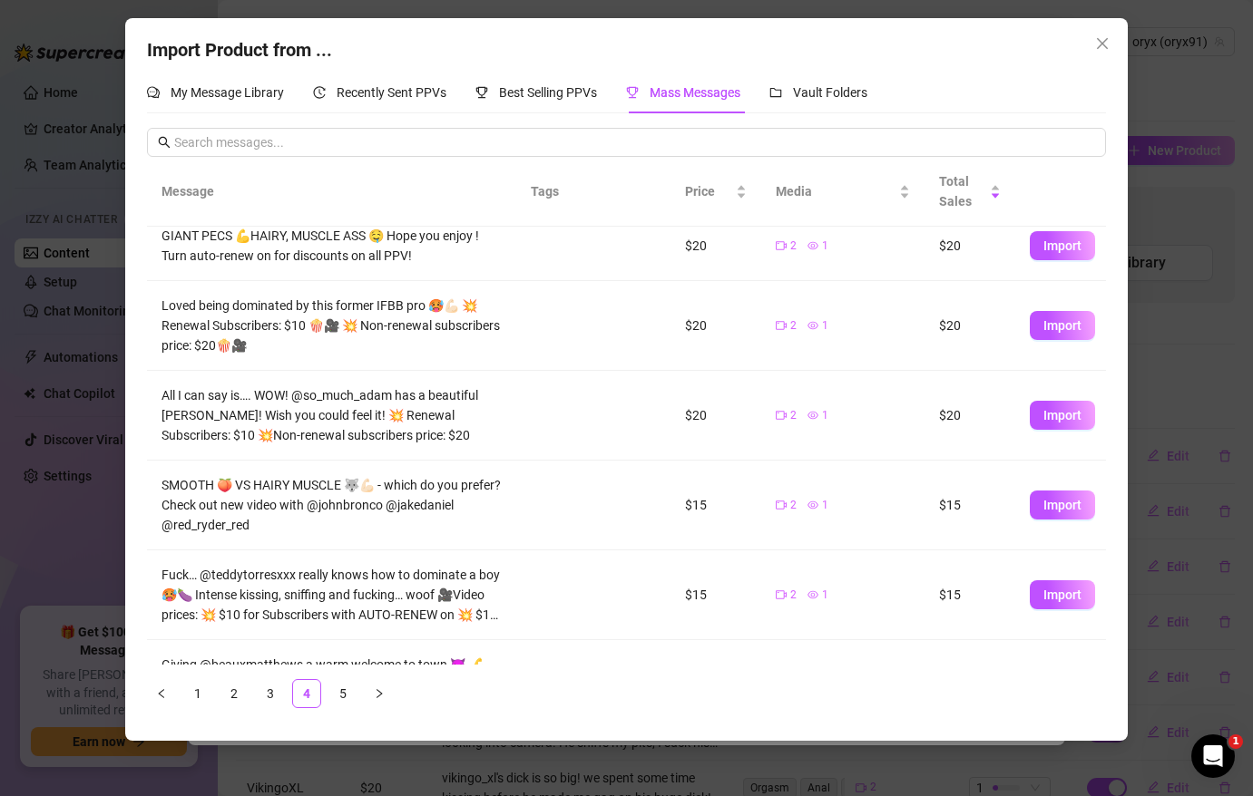
scroll to position [0, 0]
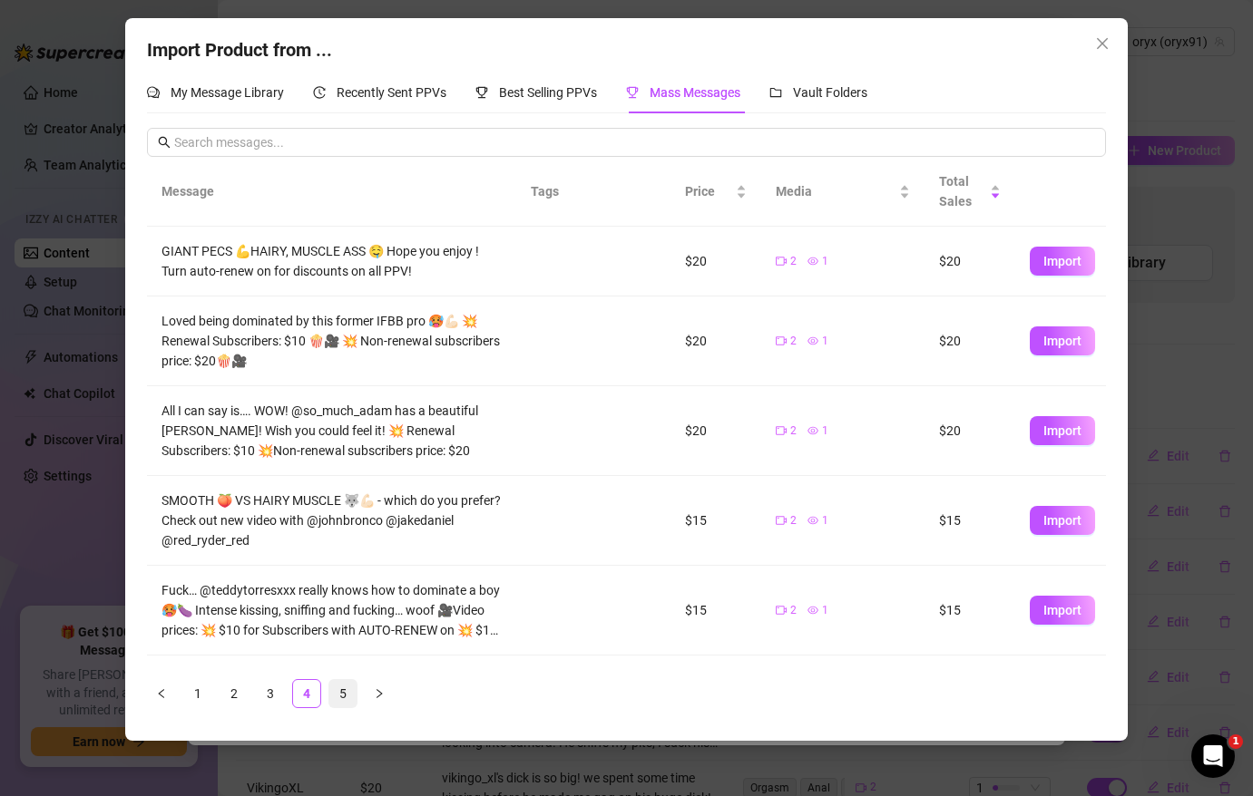
click at [330, 696] on link "5" at bounding box center [342, 693] width 27 height 27
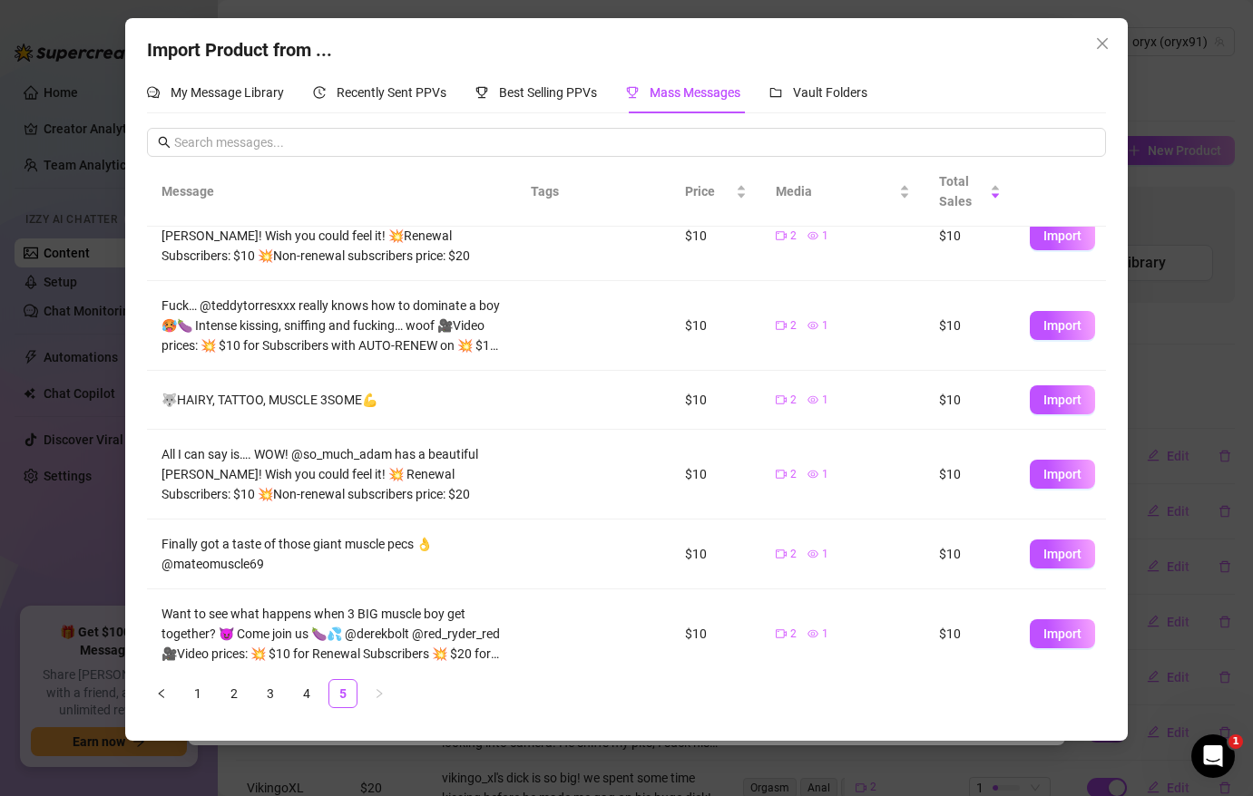
scroll to position [319, 0]
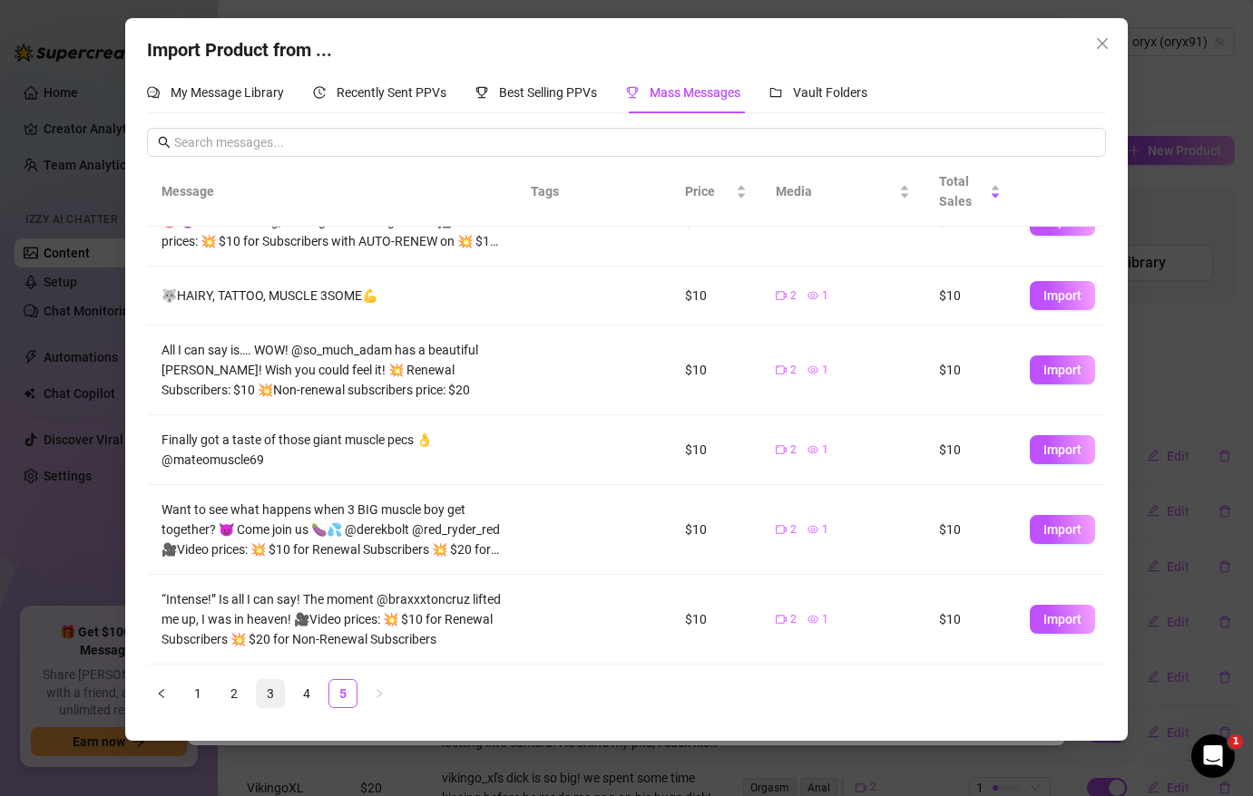
click at [264, 695] on link "3" at bounding box center [270, 693] width 27 height 27
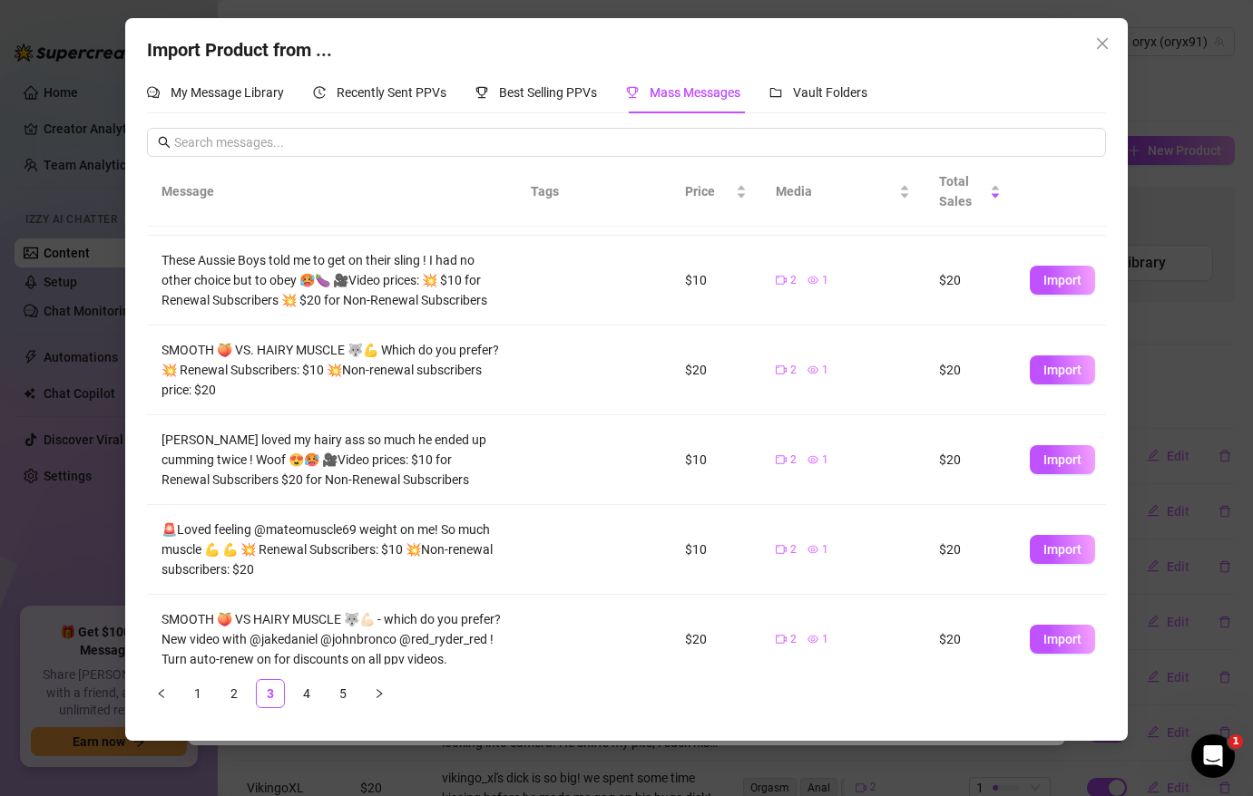
scroll to position [440, 0]
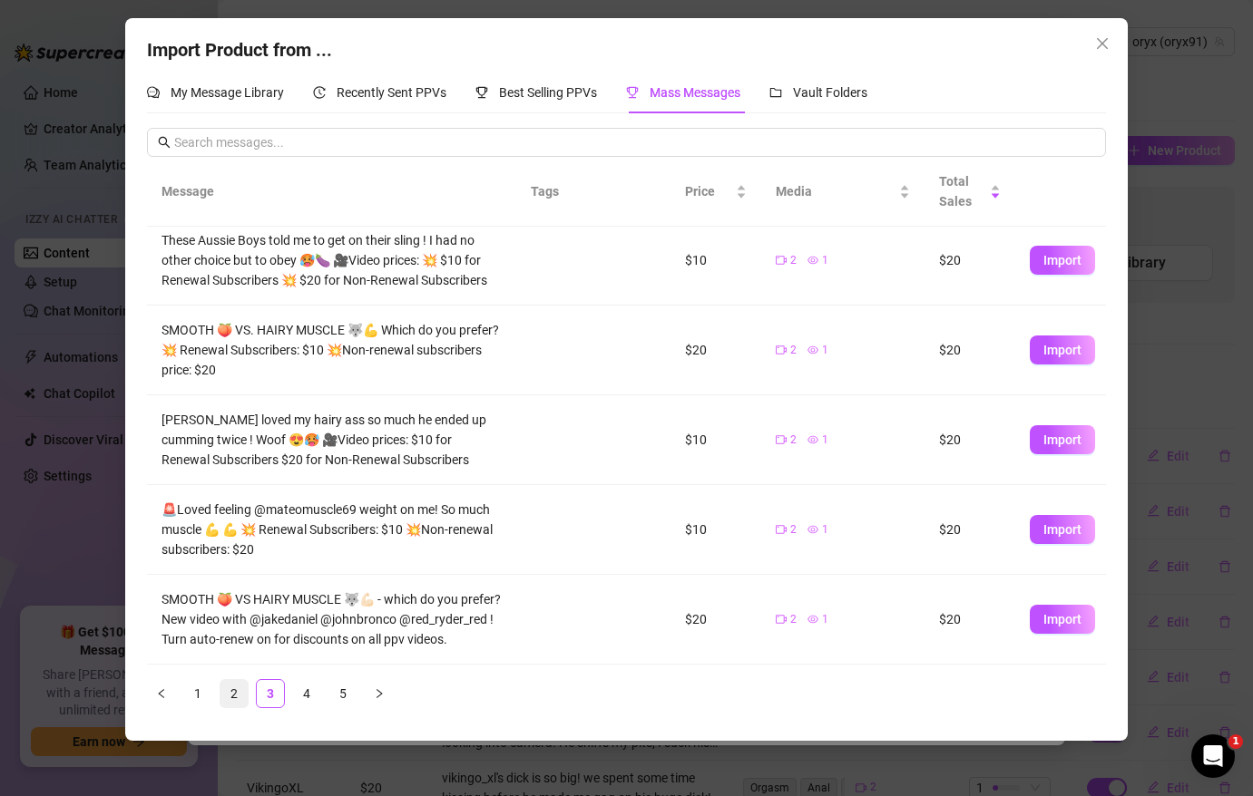
click at [231, 693] on link "2" at bounding box center [233, 693] width 27 height 27
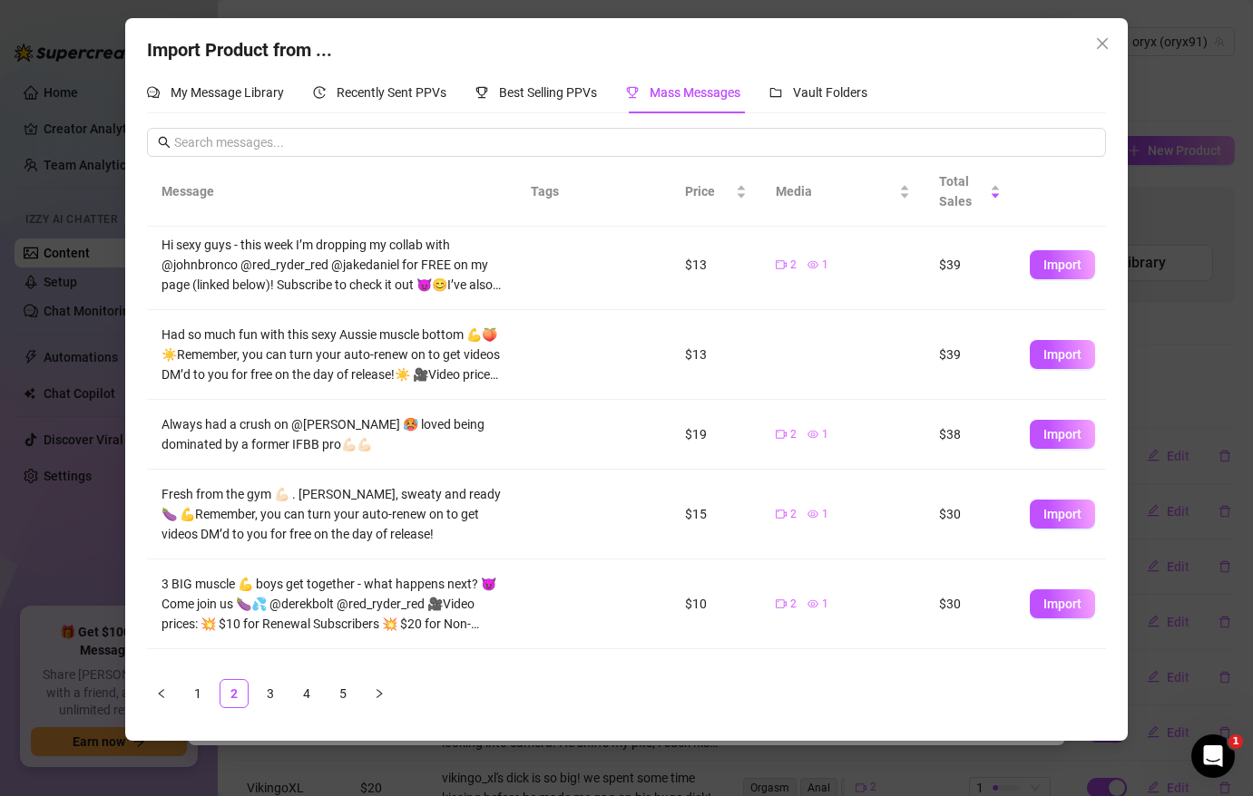
scroll to position [0, 0]
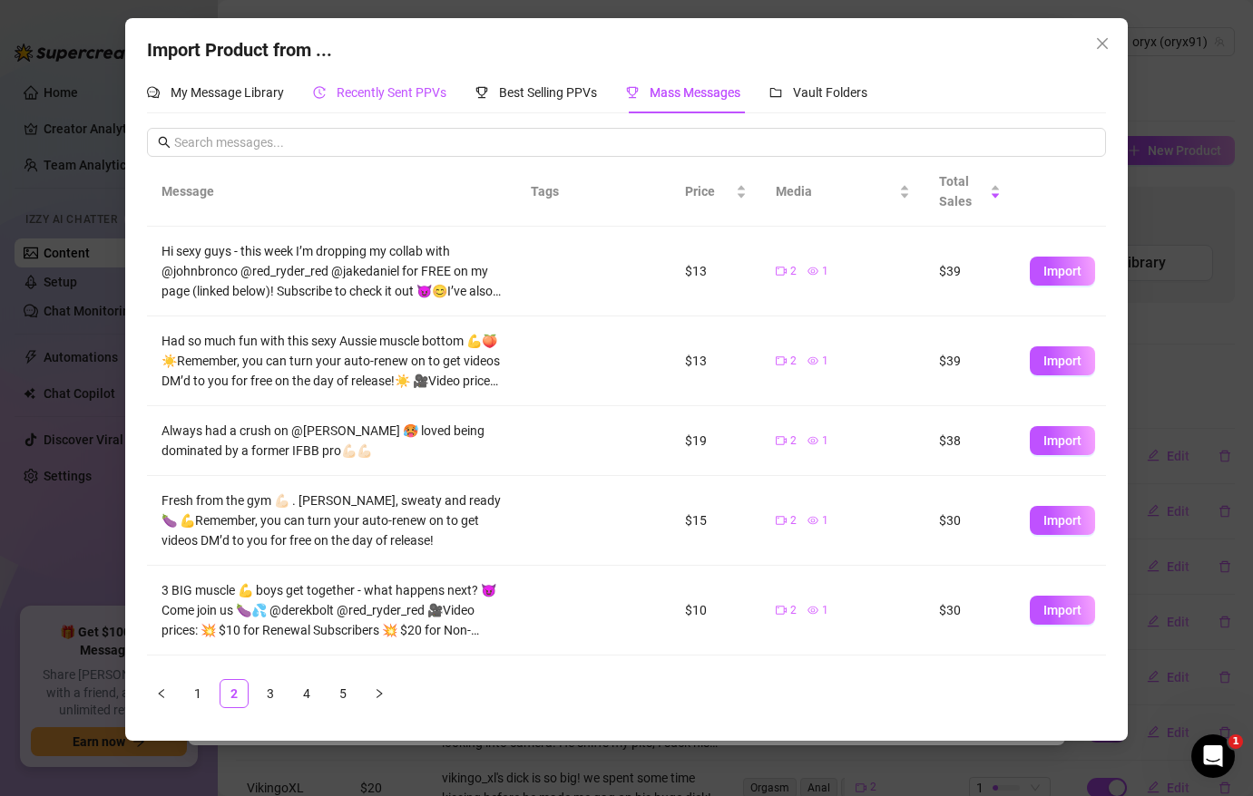
click at [437, 91] on span "Recently Sent PPVs" at bounding box center [392, 92] width 110 height 15
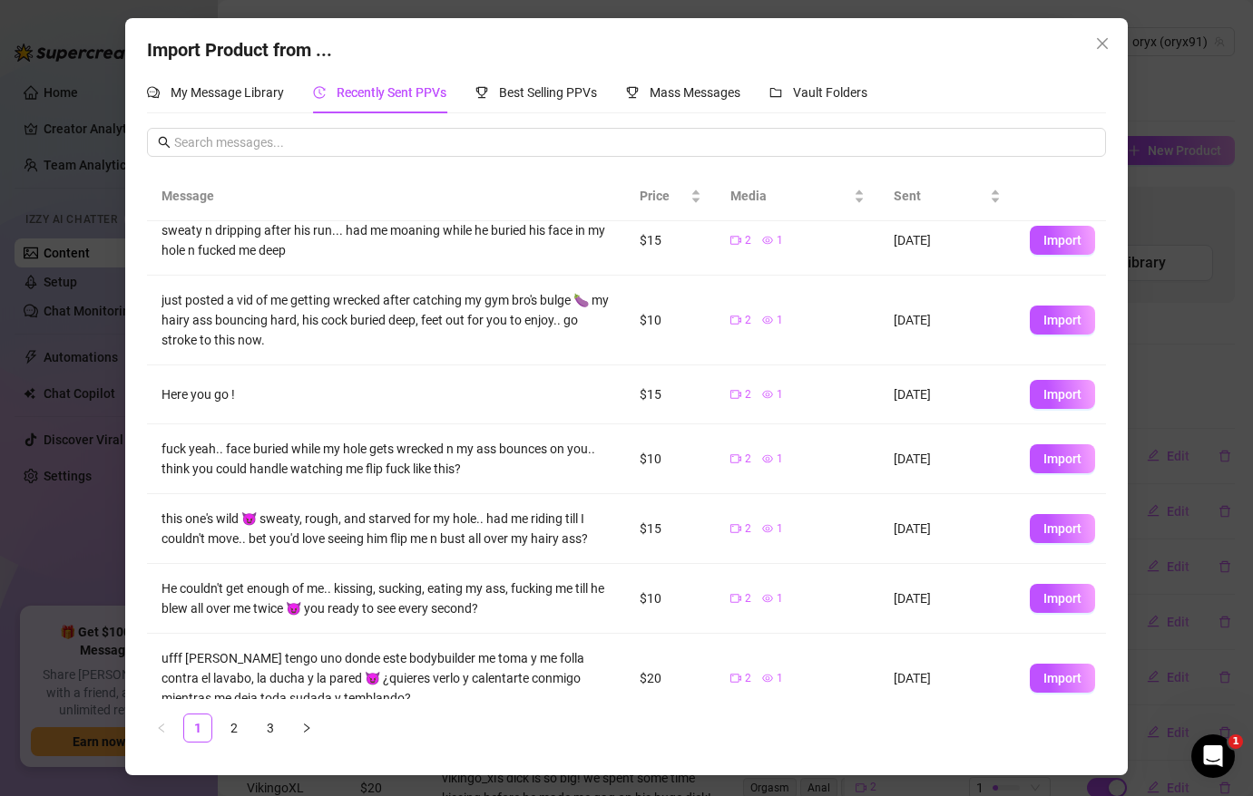
scroll to position [269, 0]
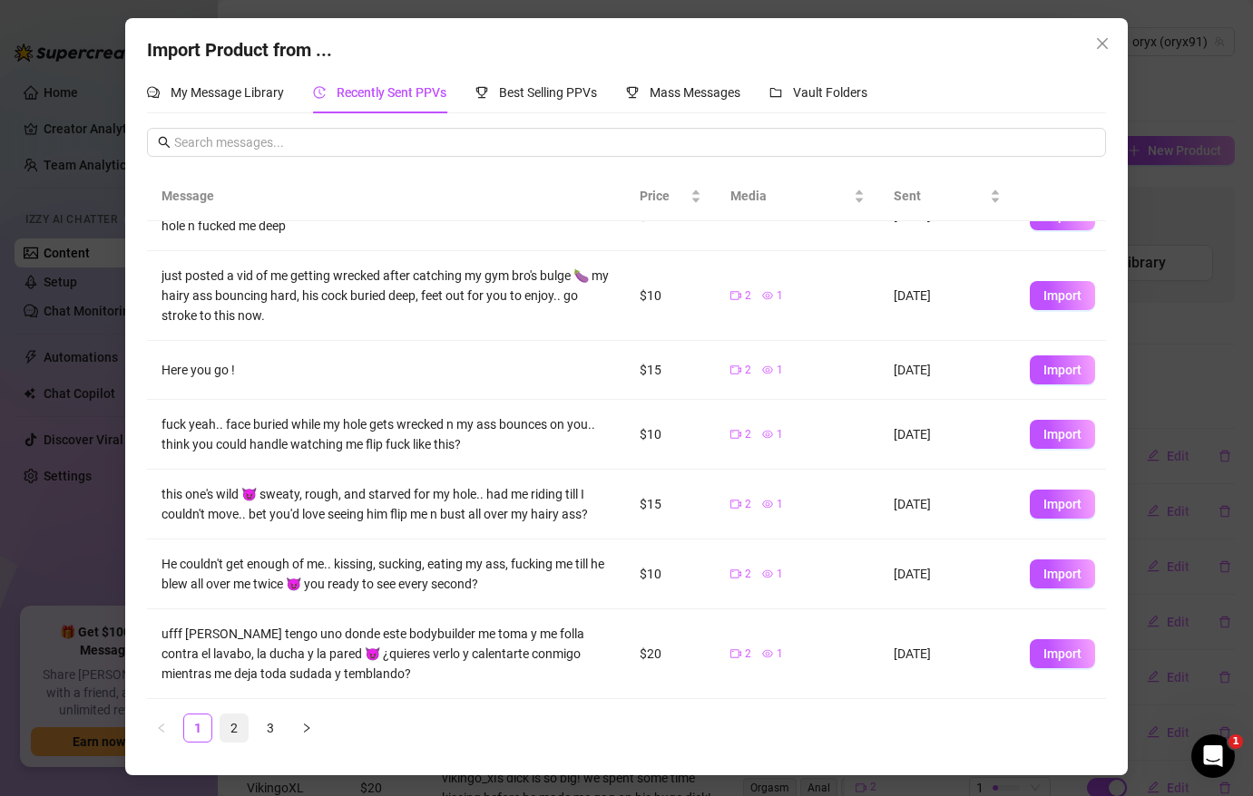
click at [234, 732] on link "2" at bounding box center [233, 728] width 27 height 27
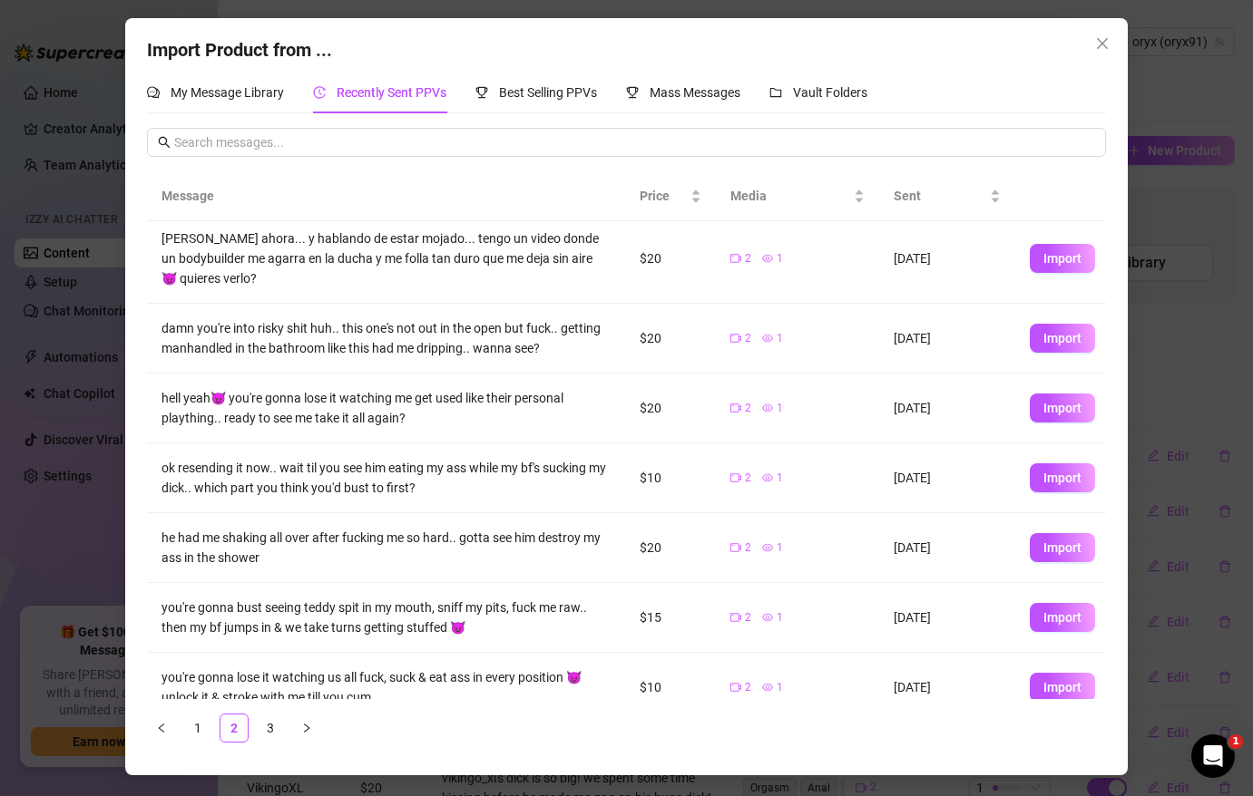
scroll to position [0, 0]
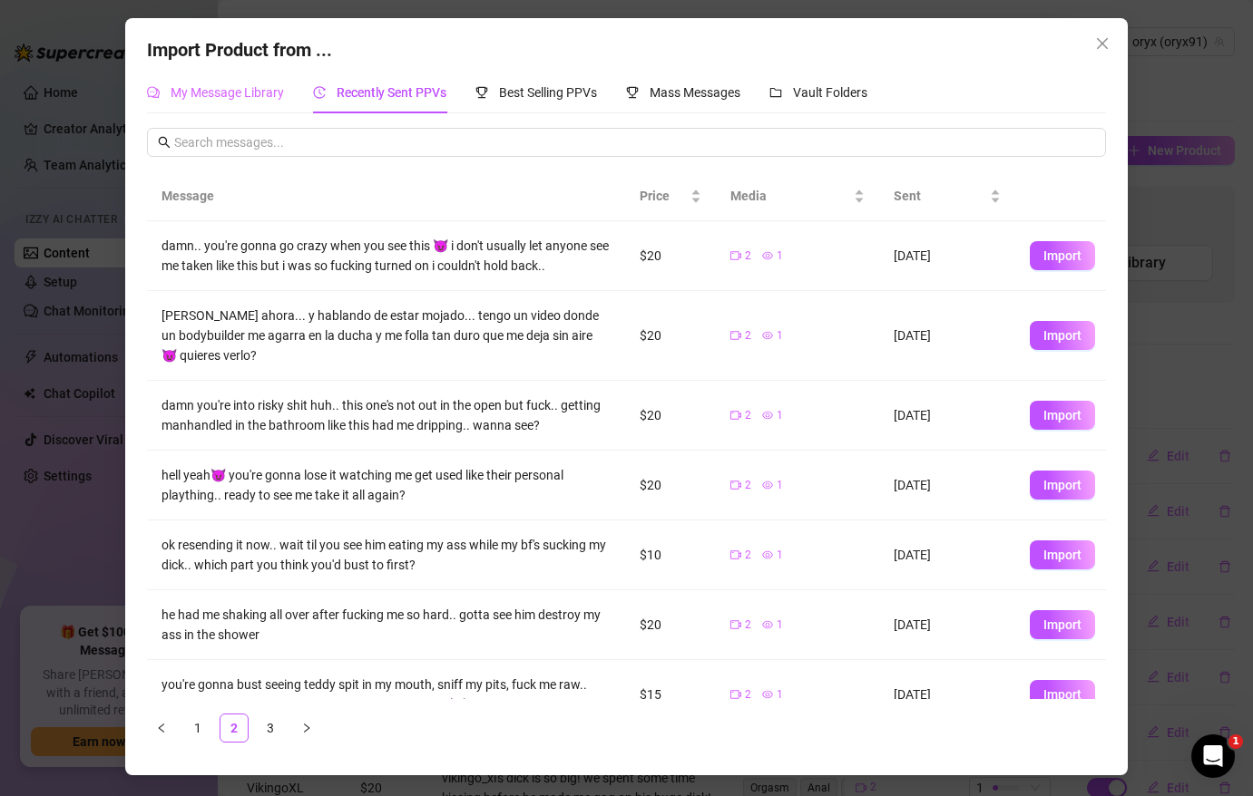
click at [263, 102] on div "My Message Library" at bounding box center [215, 93] width 137 height 42
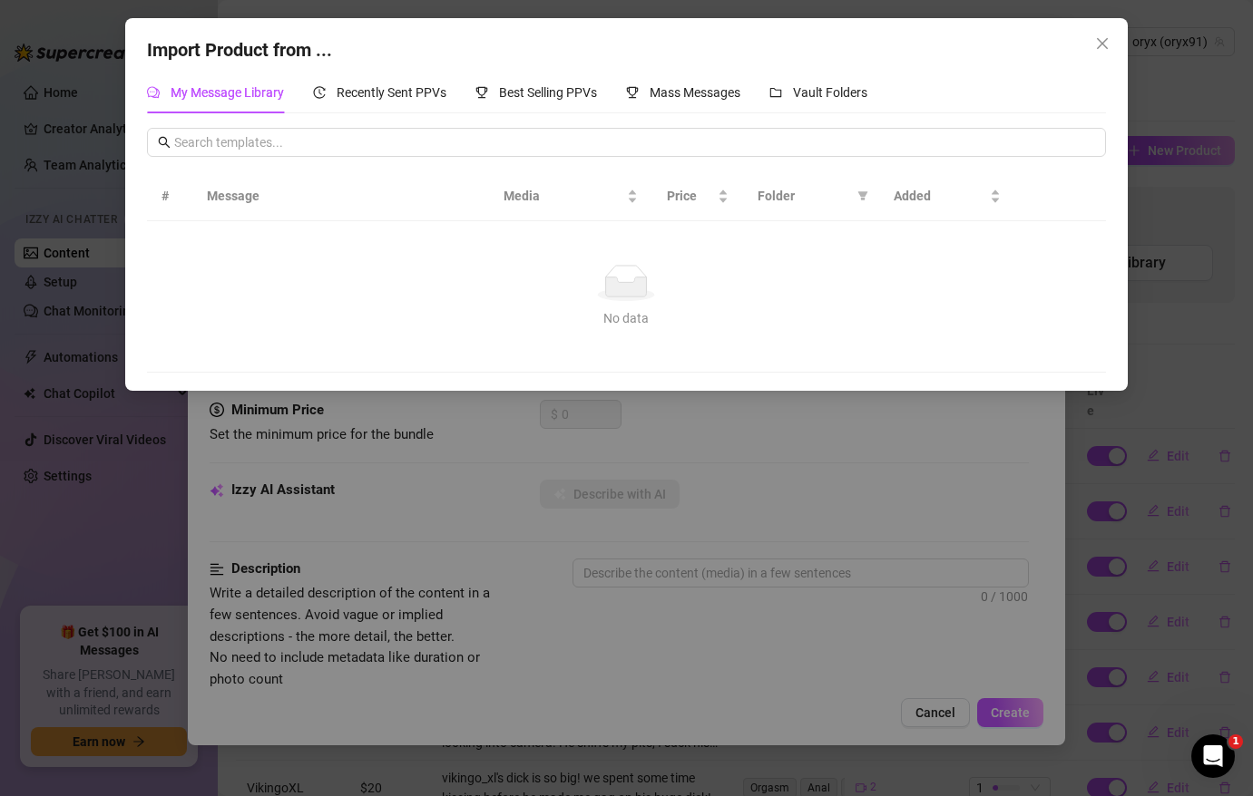
click at [327, 214] on th "Message" at bounding box center [340, 196] width 297 height 50
click at [560, 94] on span "Best Selling PPVs" at bounding box center [548, 92] width 98 height 15
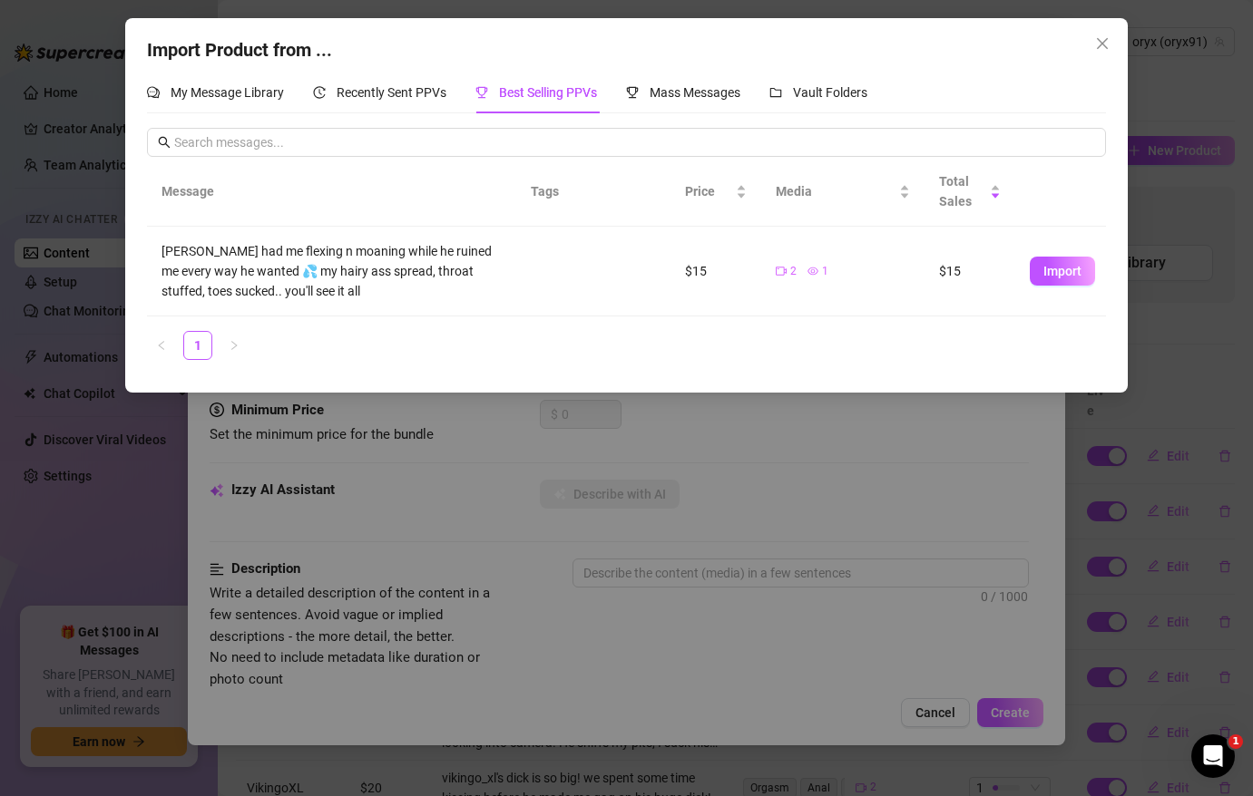
click at [1117, 37] on div "Import Product from ... My Message Library Recently Sent PPVs Best Selling PPVs…" at bounding box center [626, 205] width 1002 height 375
click at [1105, 44] on icon "close" at bounding box center [1102, 43] width 15 height 15
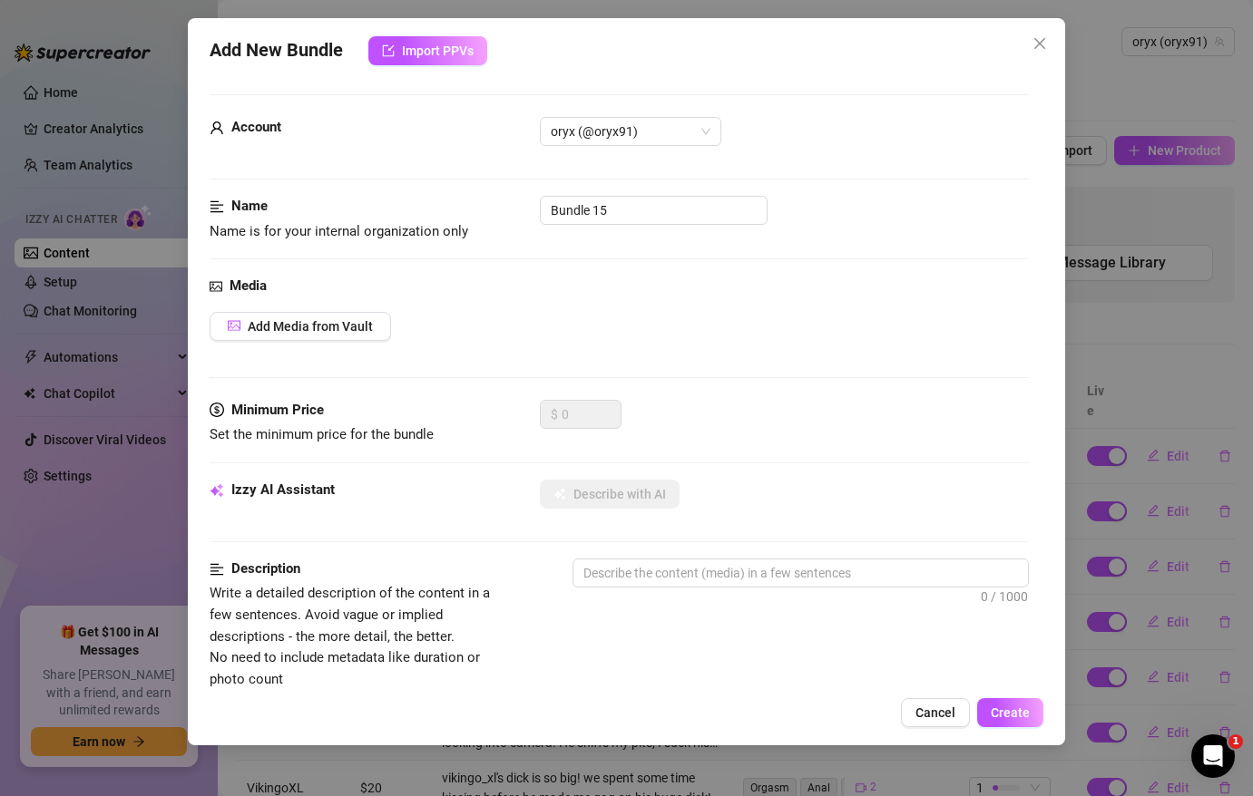
click at [313, 344] on div "Media Add Media from Vault" at bounding box center [619, 338] width 819 height 124
click at [311, 327] on span "Add Media from Vault" at bounding box center [310, 326] width 125 height 15
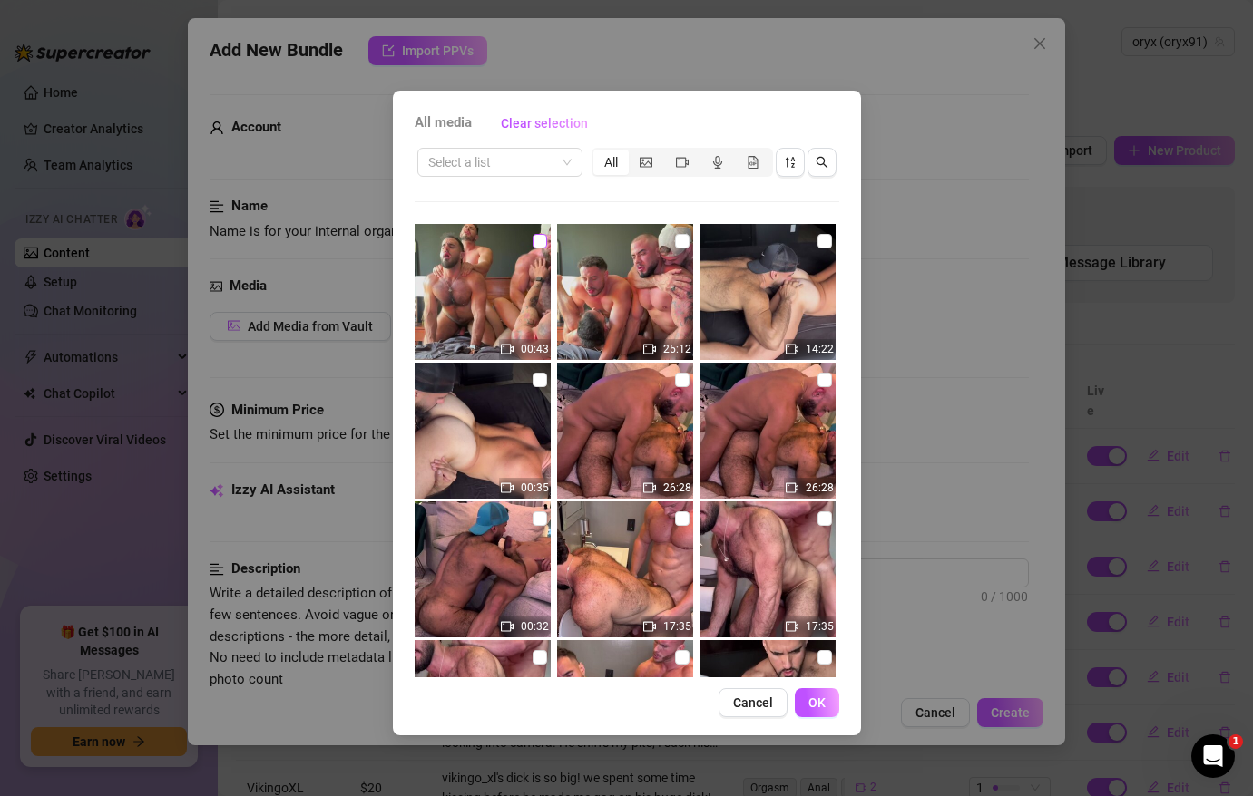
click at [538, 238] on input "checkbox" at bounding box center [539, 241] width 15 height 15
checkbox input "true"
click at [687, 238] on input "checkbox" at bounding box center [682, 241] width 15 height 15
checkbox input "true"
click at [828, 703] on button "OK" at bounding box center [817, 702] width 44 height 29
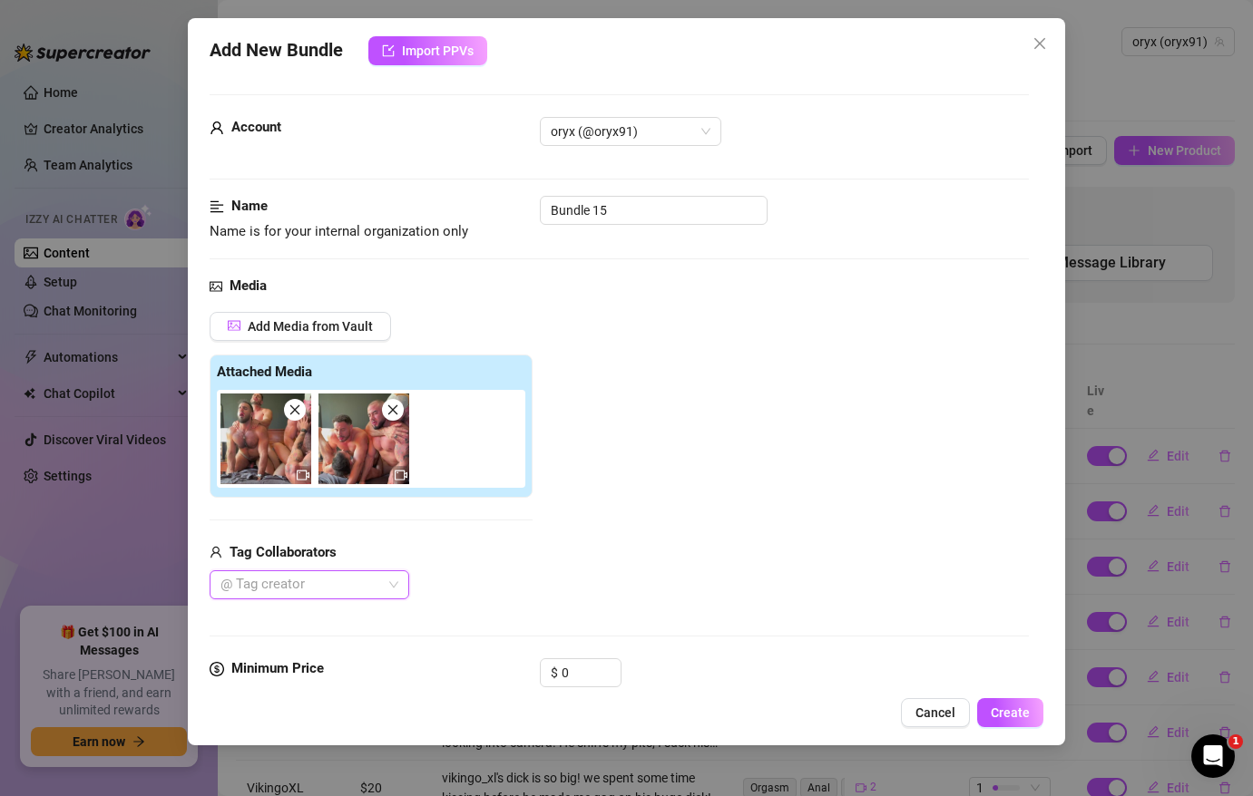
click at [287, 569] on div "Tag Collaborators @ Tag creator" at bounding box center [371, 571] width 323 height 58
click at [288, 584] on div at bounding box center [299, 584] width 173 height 25
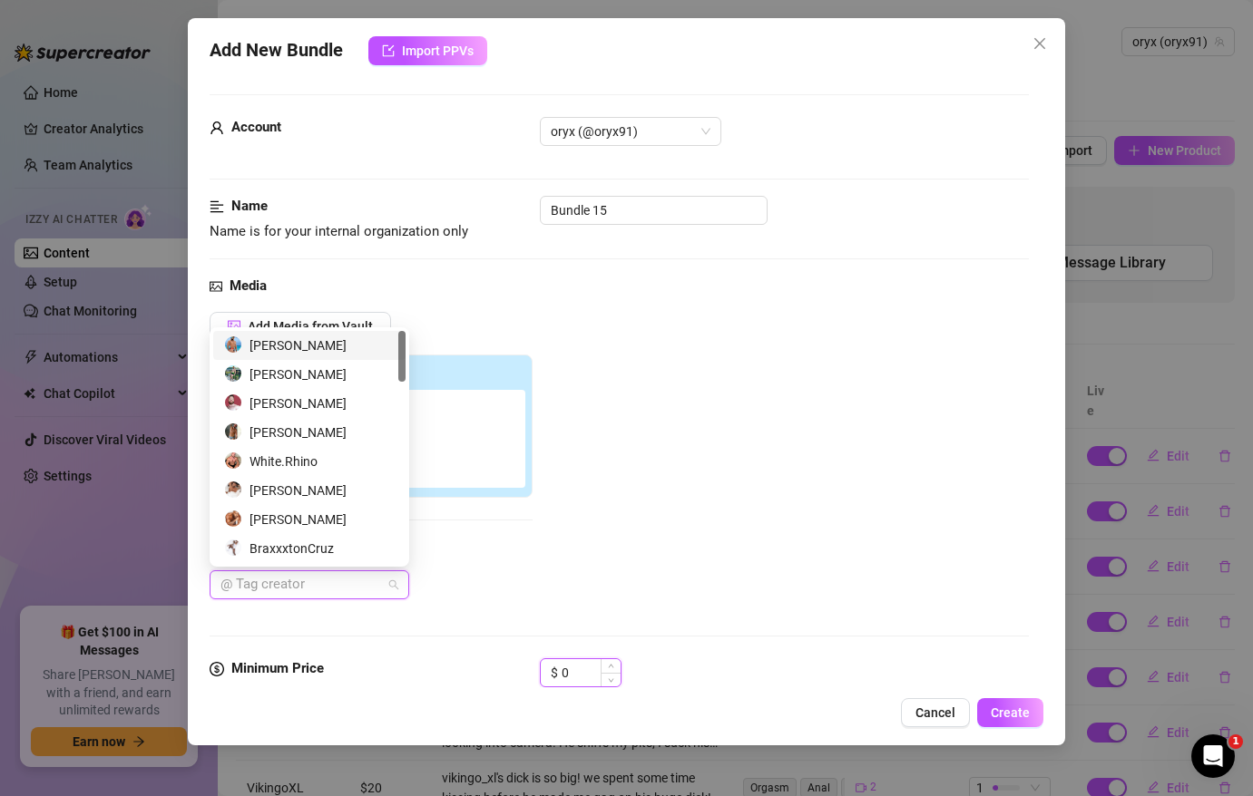
click at [580, 677] on input "0" at bounding box center [590, 672] width 59 height 27
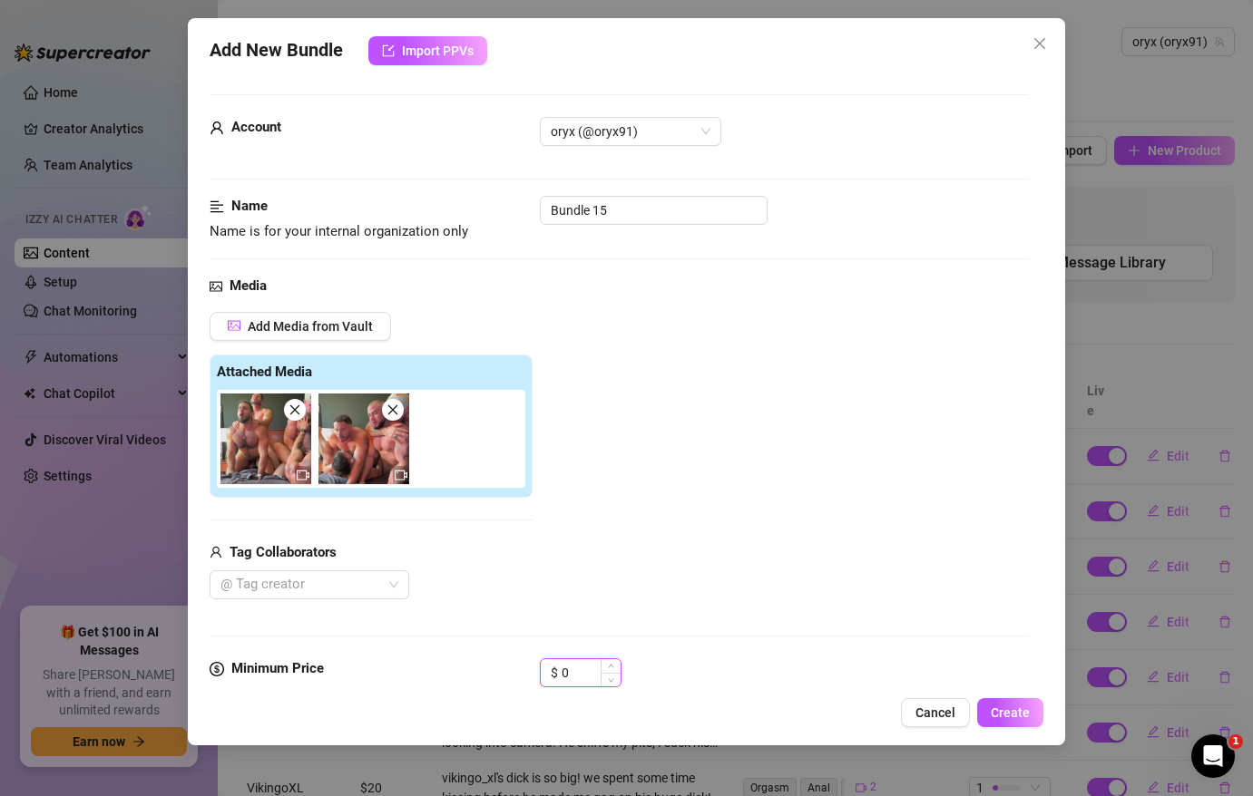
click at [578, 668] on input "0" at bounding box center [590, 672] width 59 height 27
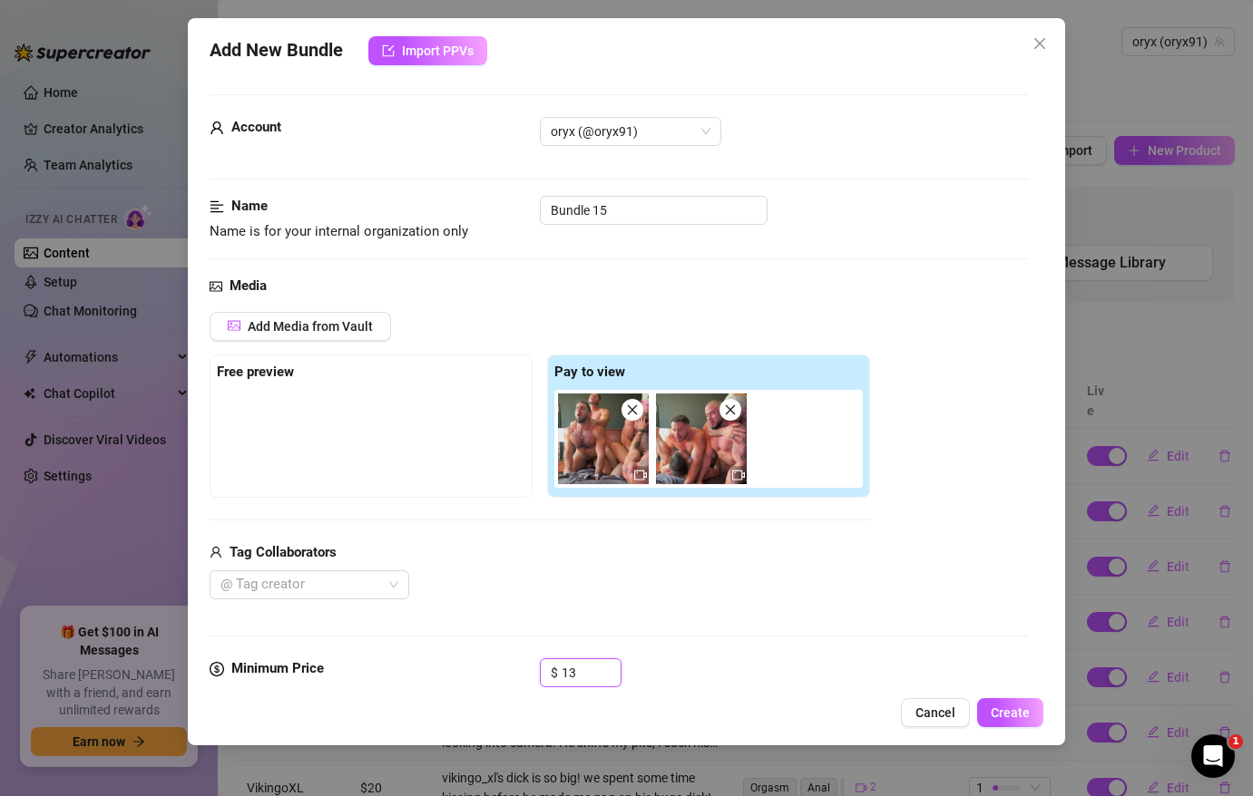
click at [612, 430] on img at bounding box center [603, 439] width 91 height 91
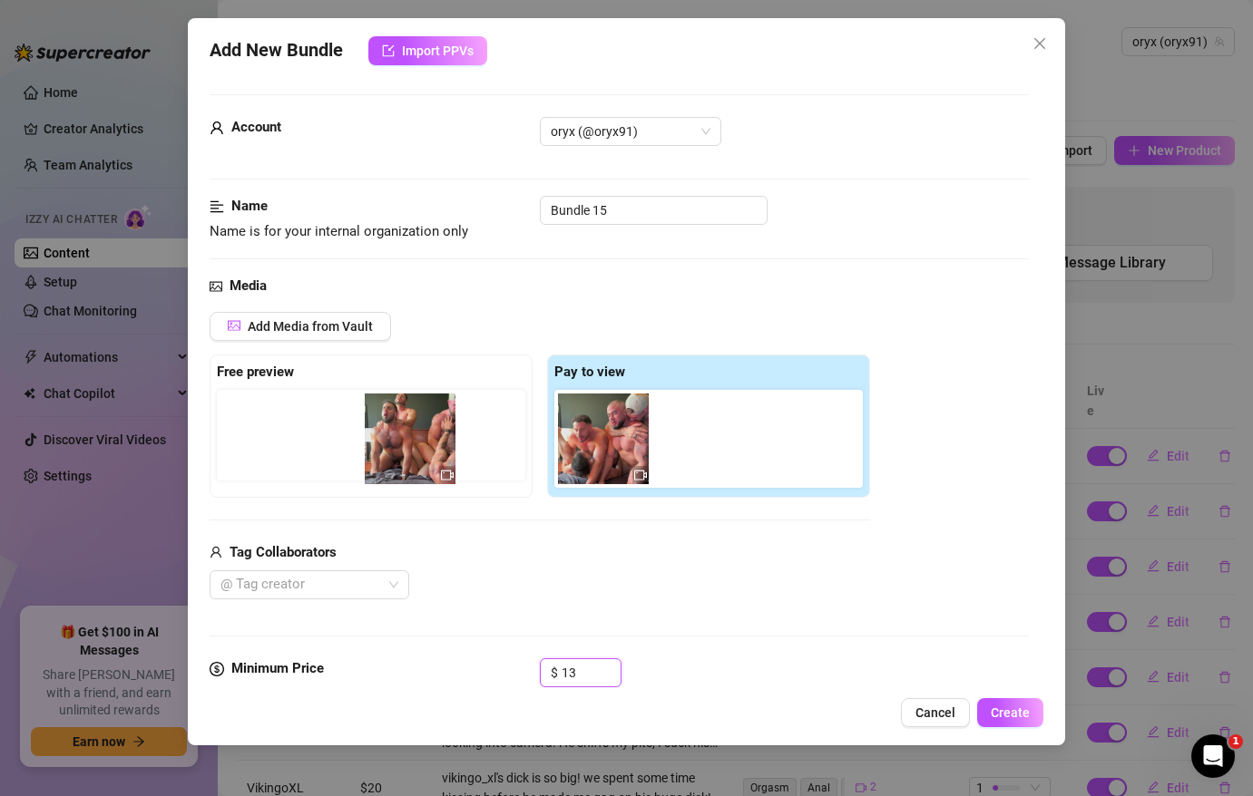
drag, startPoint x: 608, startPoint y: 430, endPoint x: 409, endPoint y: 429, distance: 198.6
click at [409, 430] on div "Free preview Pay to view" at bounding box center [540, 426] width 660 height 143
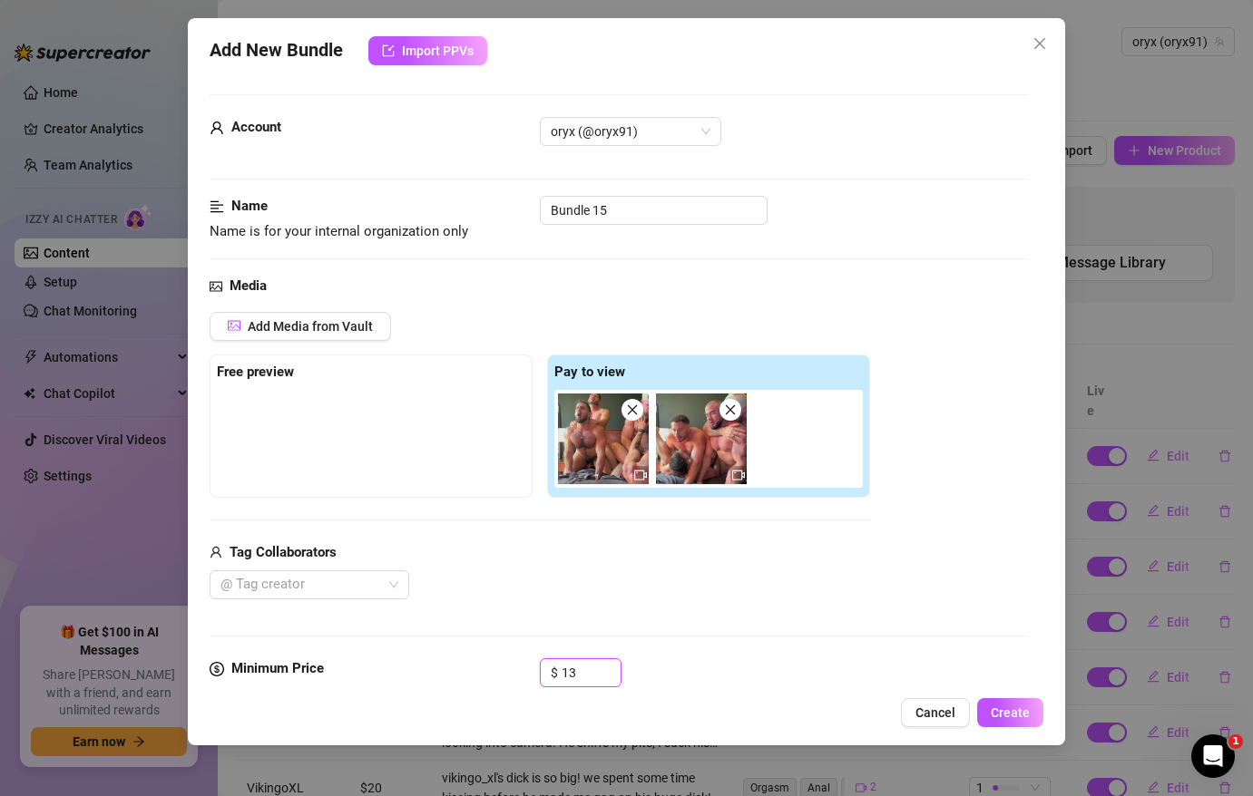
click at [607, 429] on img at bounding box center [603, 439] width 91 height 91
click at [625, 416] on span at bounding box center [632, 410] width 22 height 22
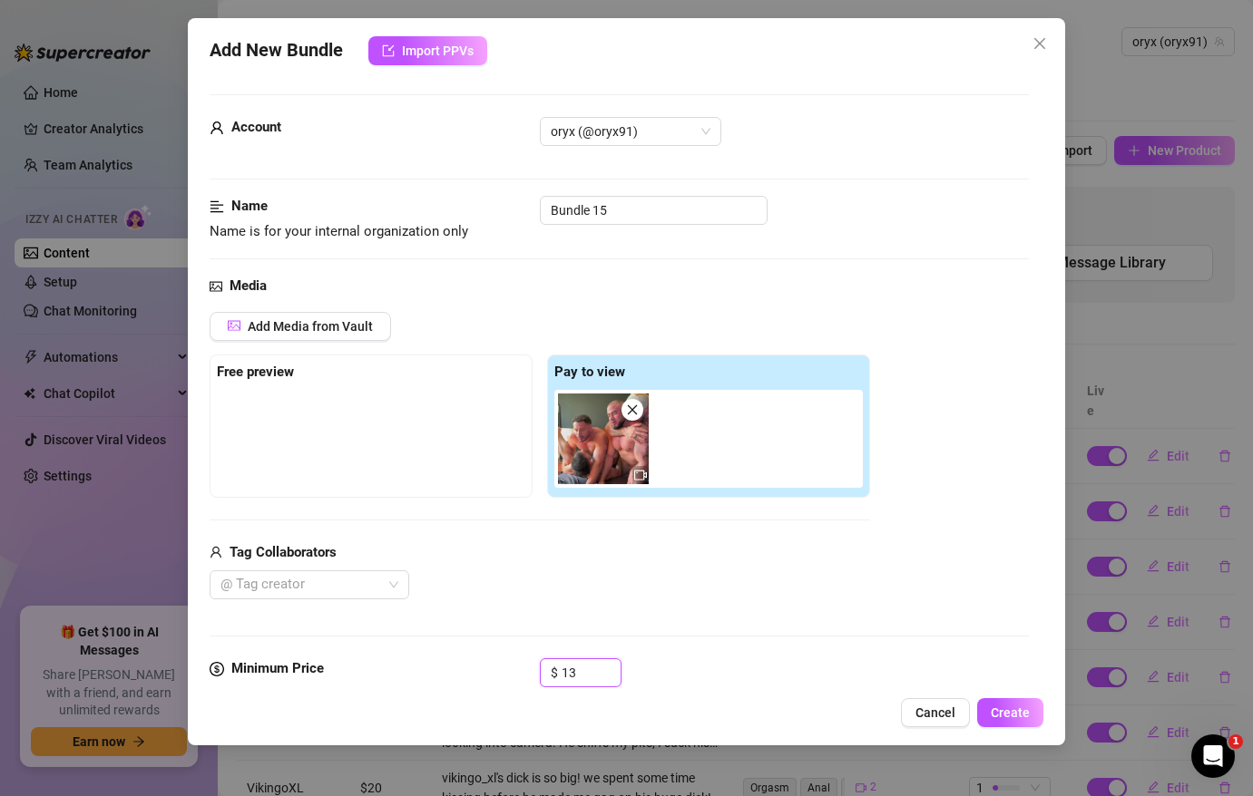
click at [633, 415] on icon "close" at bounding box center [632, 410] width 13 height 13
type input "0"
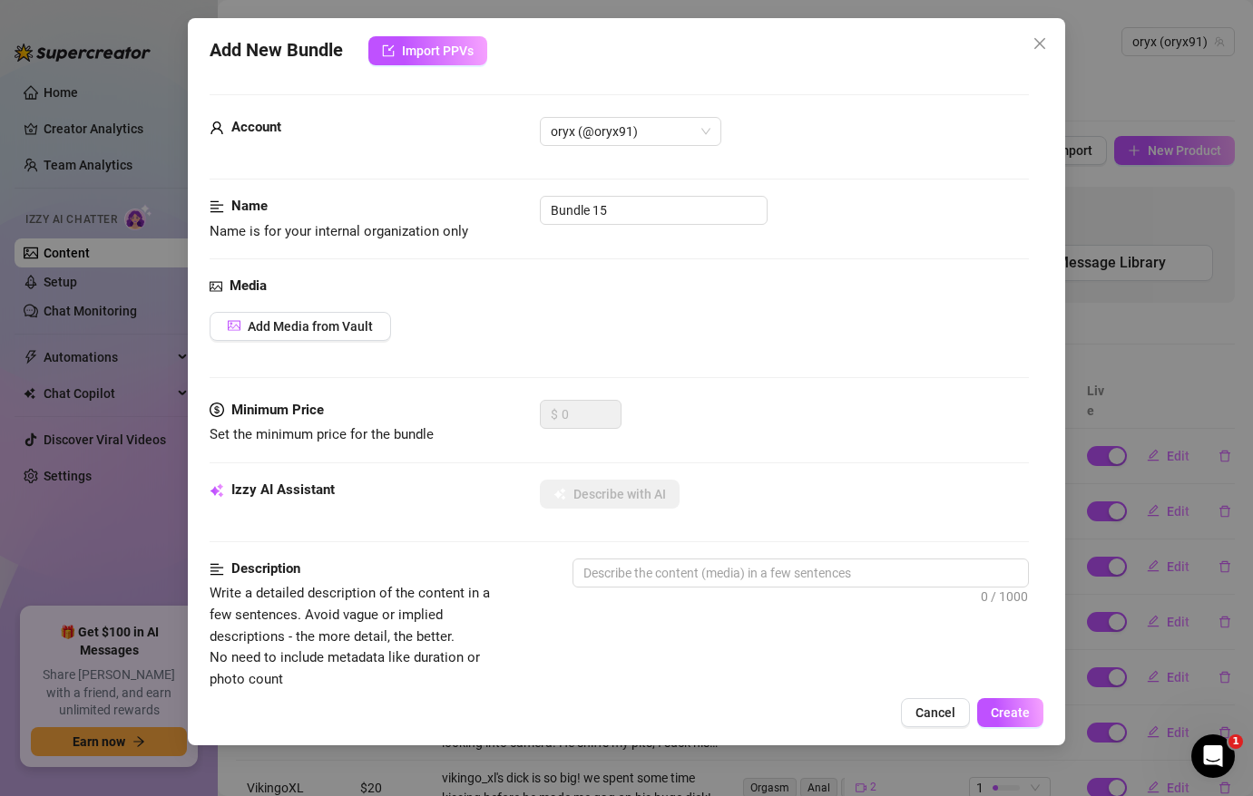
click at [323, 345] on div "Media Add Media from Vault" at bounding box center [619, 338] width 819 height 124
click at [323, 326] on span "Add Media from Vault" at bounding box center [310, 326] width 125 height 15
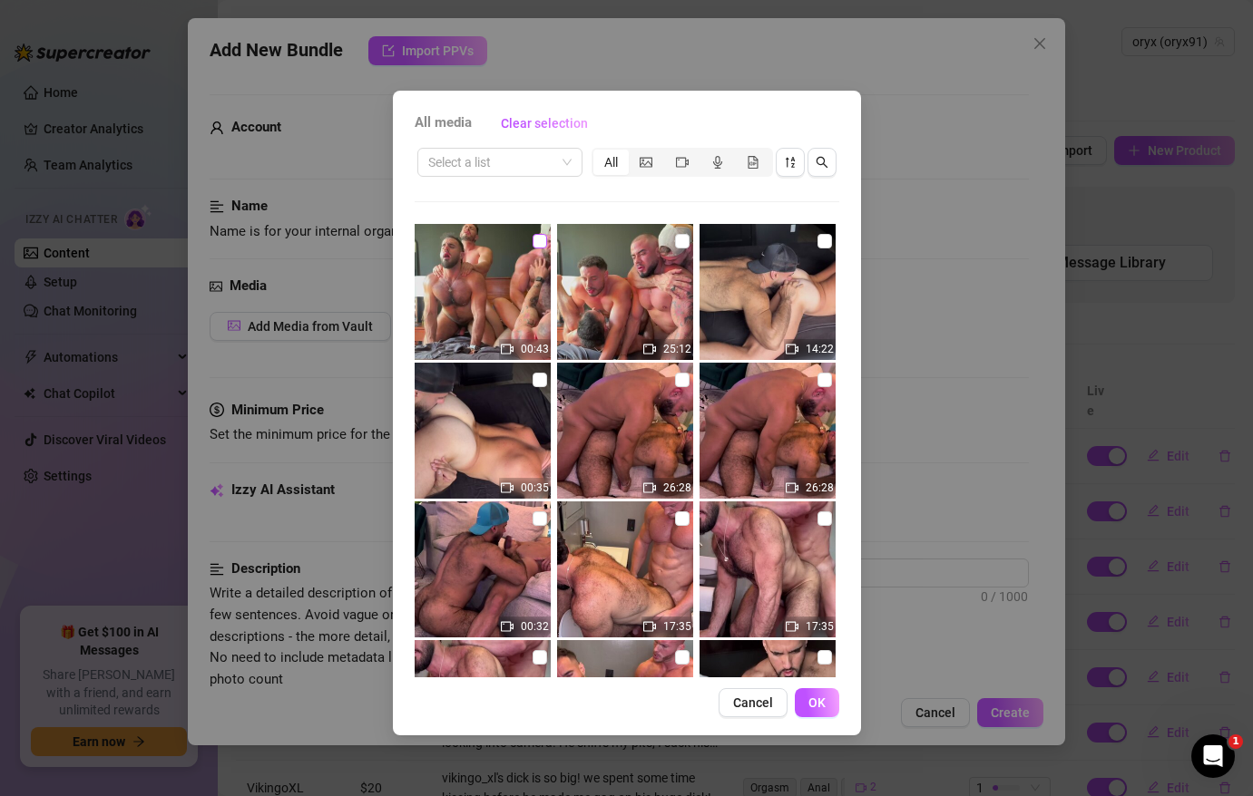
click at [537, 237] on input "checkbox" at bounding box center [539, 241] width 15 height 15
checkbox input "true"
click at [826, 703] on button "OK" at bounding box center [817, 702] width 44 height 29
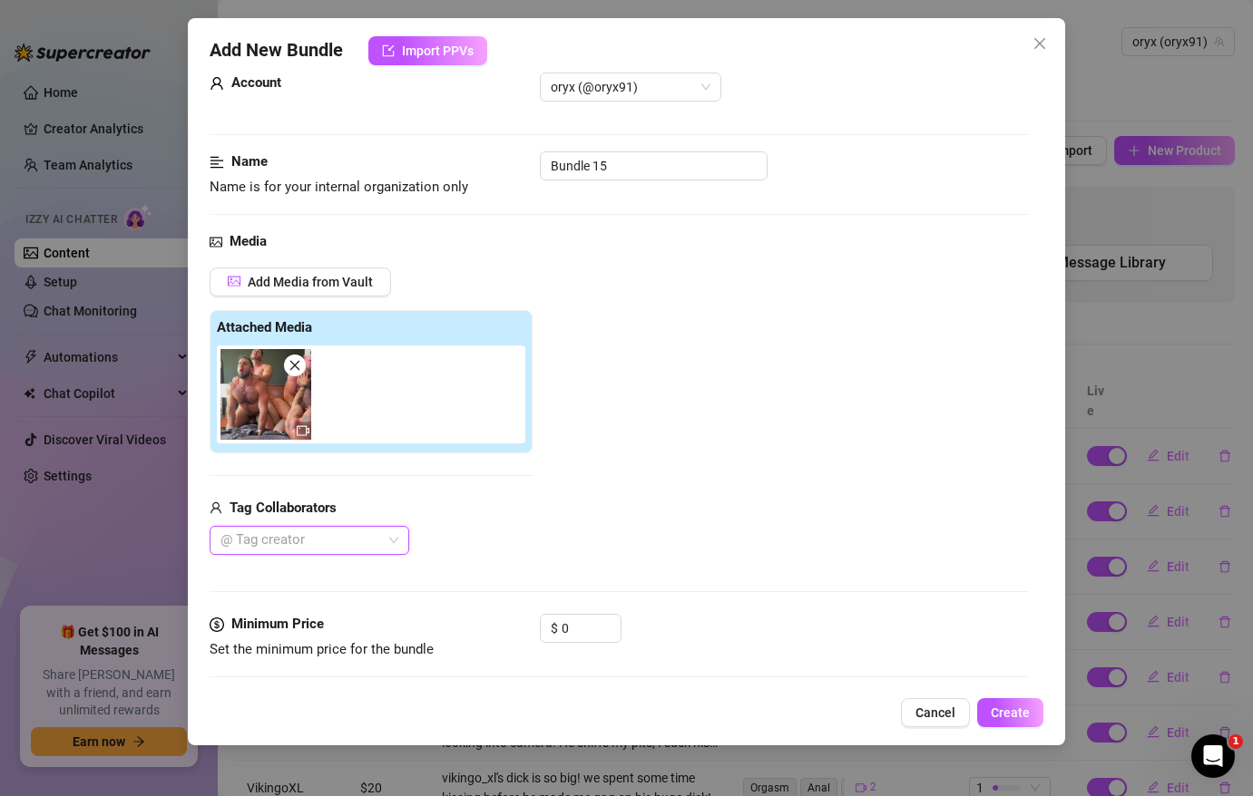
scroll to position [54, 0]
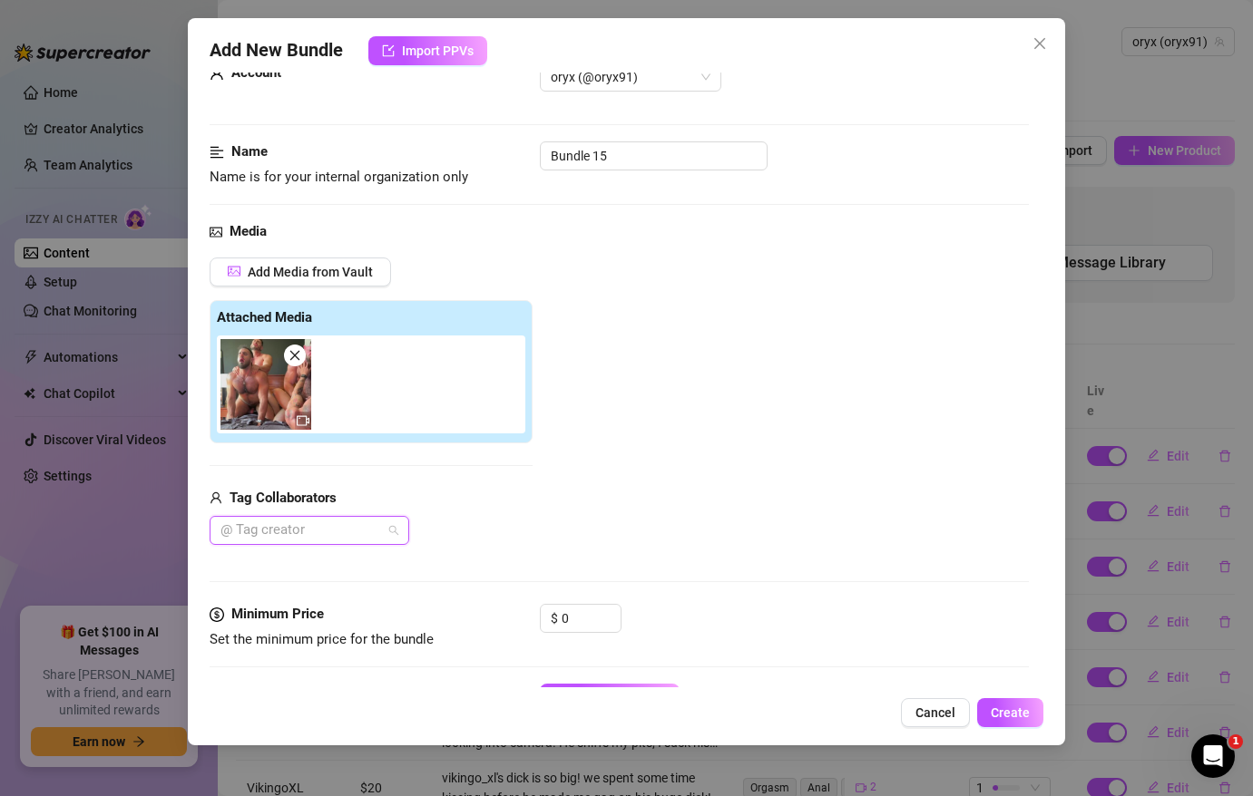
click at [318, 522] on div at bounding box center [299, 530] width 173 height 25
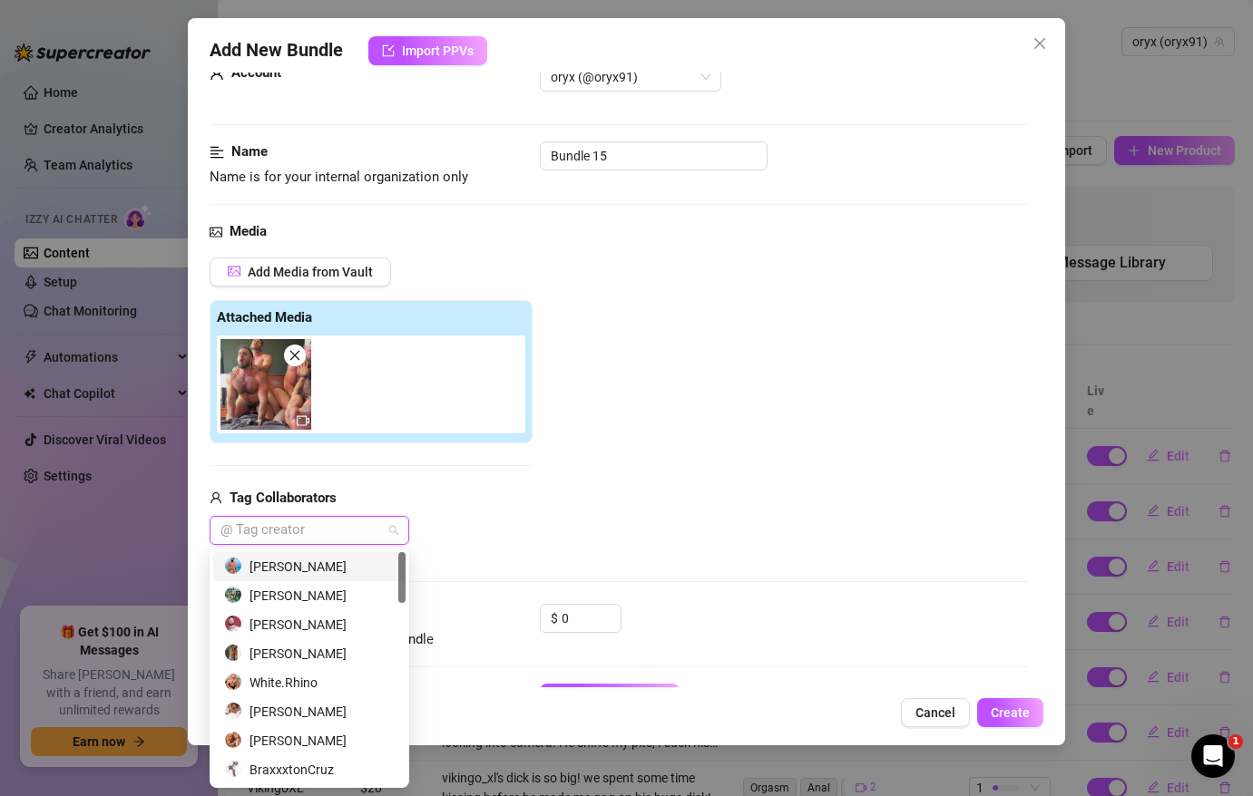
click at [323, 564] on div "[PERSON_NAME]" at bounding box center [309, 567] width 171 height 20
click at [327, 588] on div "[PERSON_NAME]" at bounding box center [309, 596] width 171 height 20
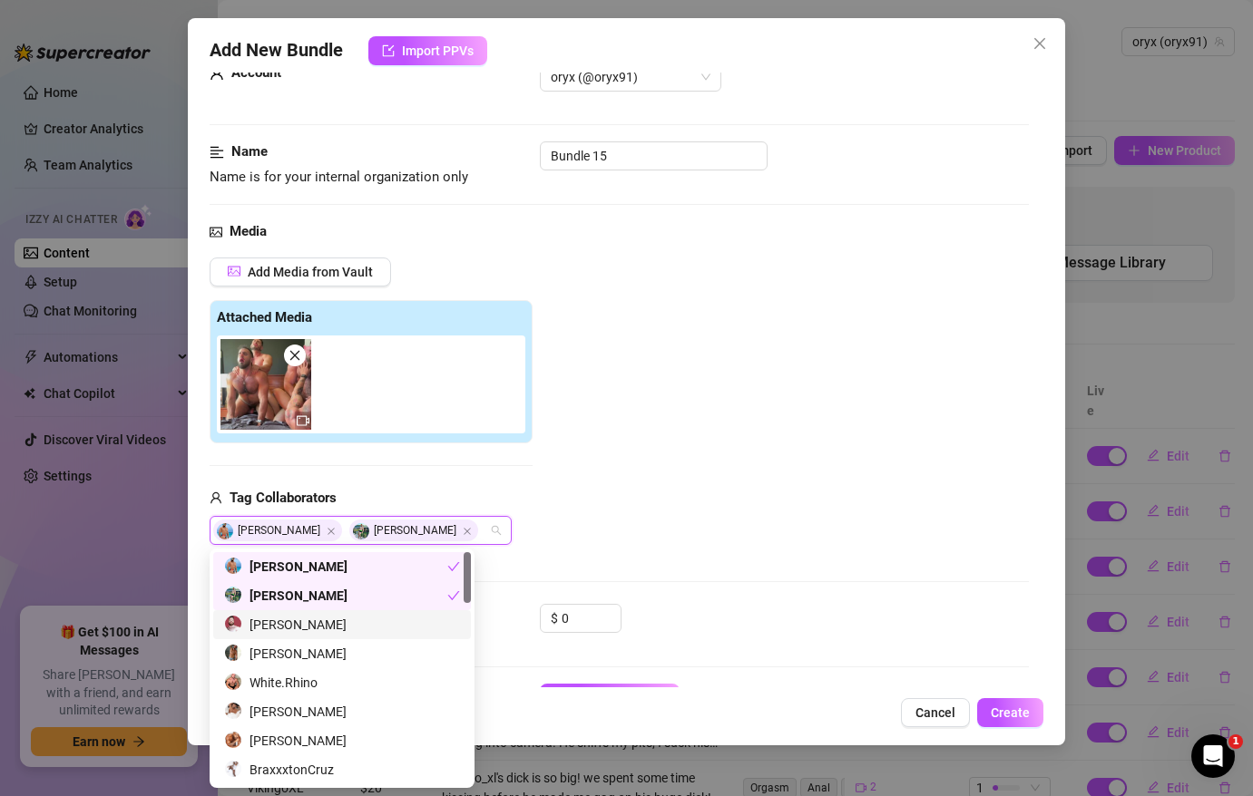
click at [322, 615] on div "[PERSON_NAME]" at bounding box center [342, 625] width 236 height 20
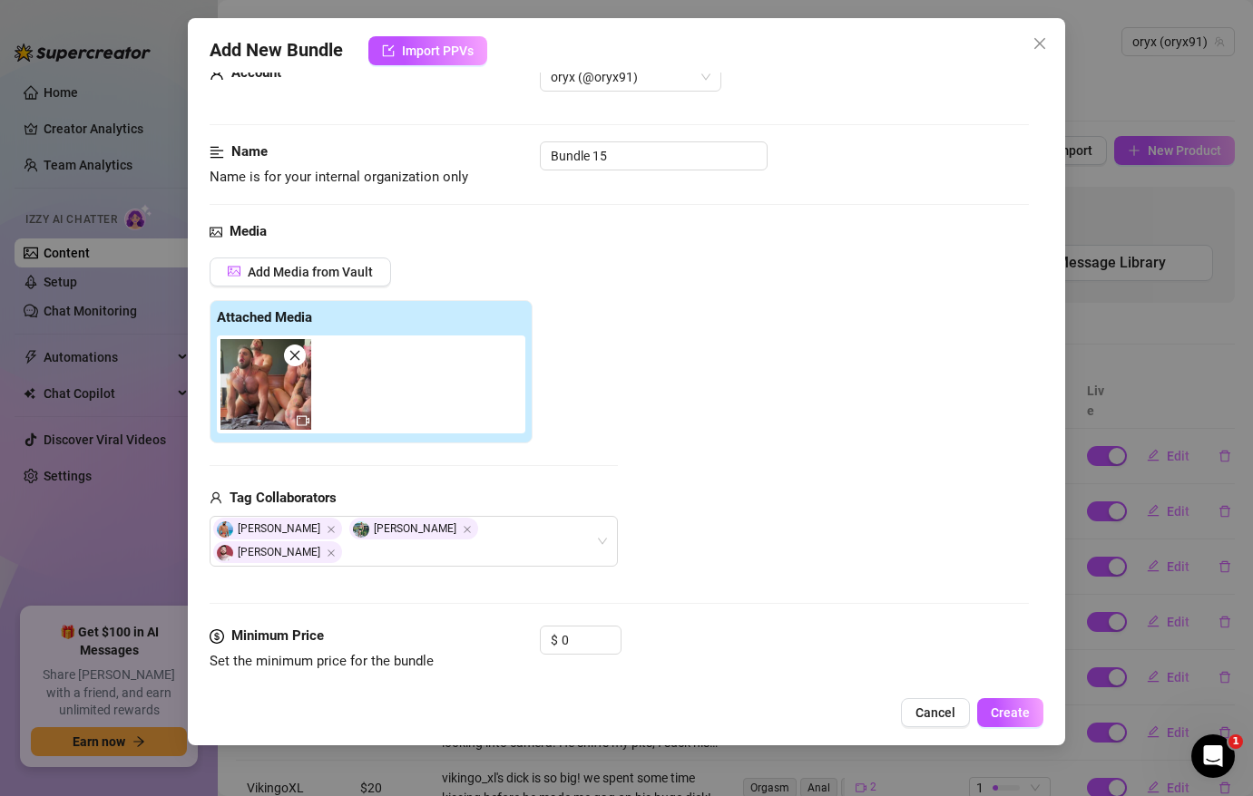
click at [756, 440] on div "Add Media from Vault Attached Media Tag Collaborators [PERSON_NAME] [PERSON_NAM…" at bounding box center [619, 413] width 819 height 310
click at [590, 627] on input "0" at bounding box center [590, 640] width 59 height 27
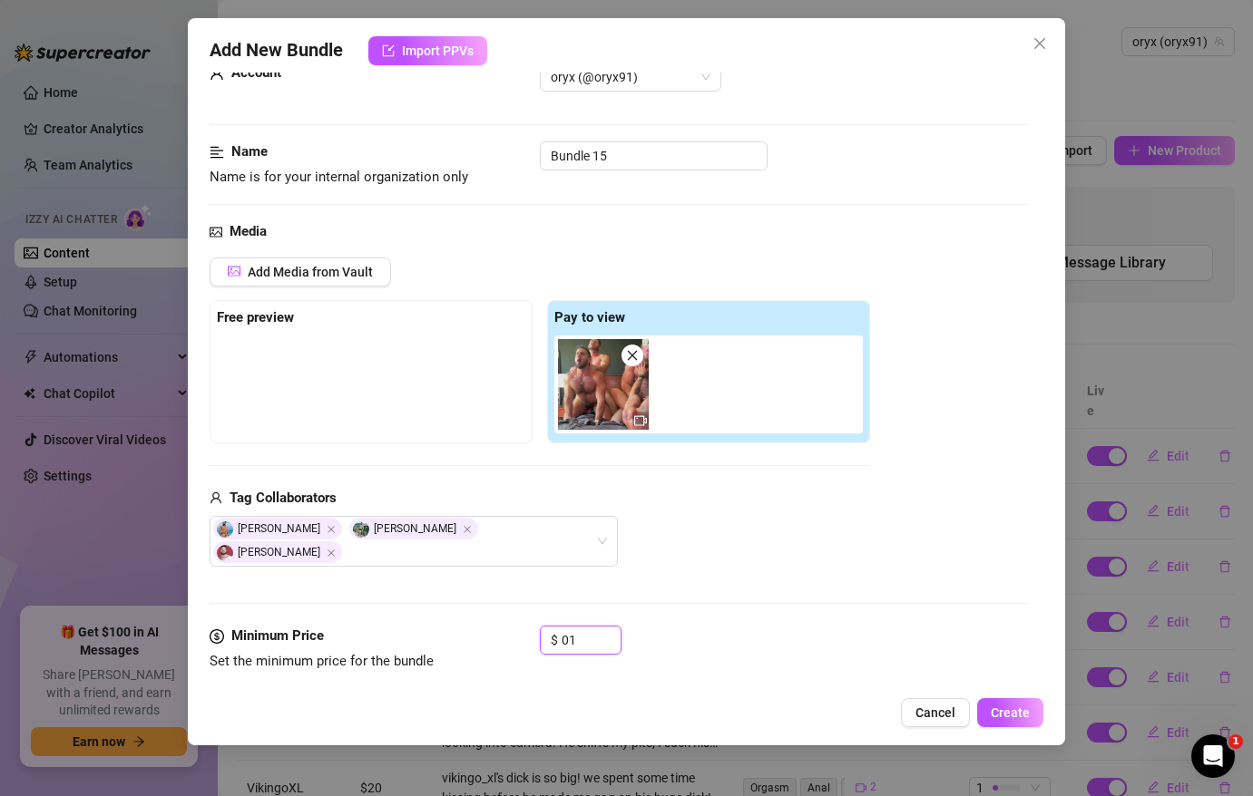
type input "0"
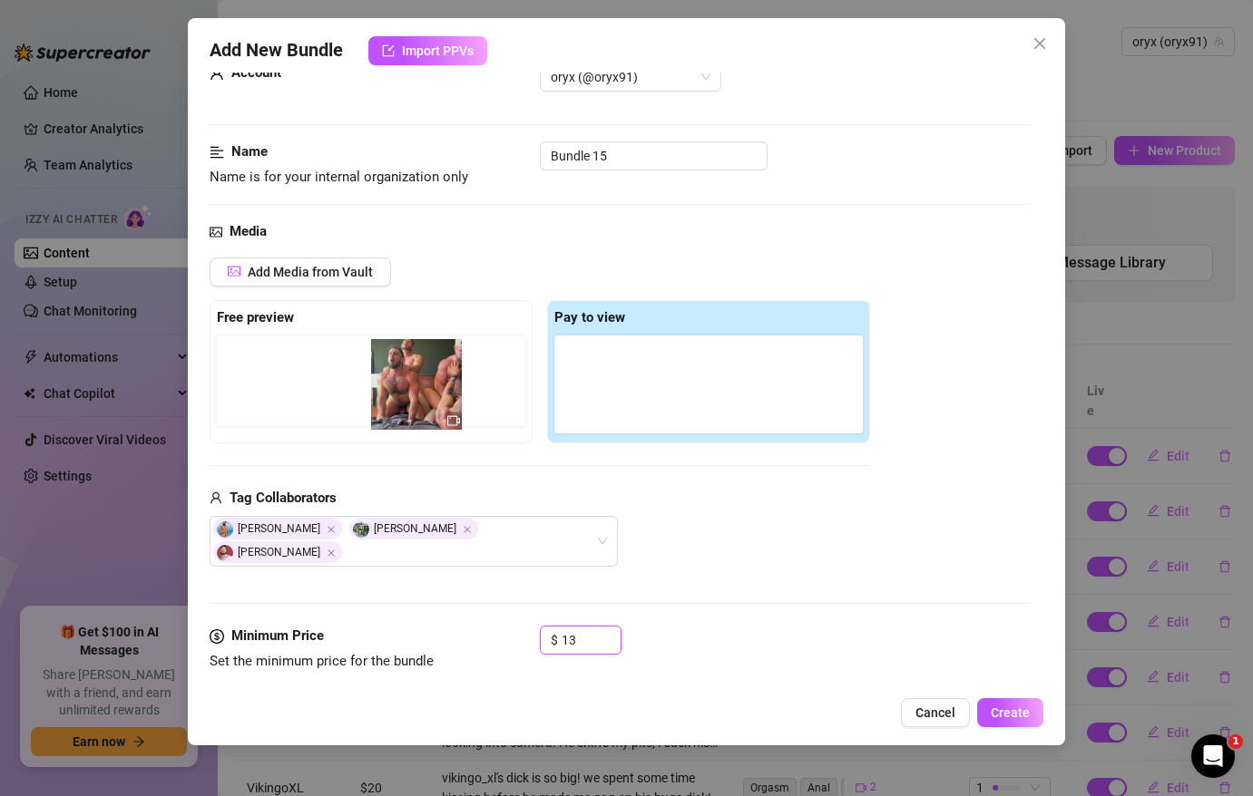
drag, startPoint x: 601, startPoint y: 394, endPoint x: 409, endPoint y: 394, distance: 192.3
click at [409, 394] on div "Free preview Pay to view" at bounding box center [540, 371] width 660 height 143
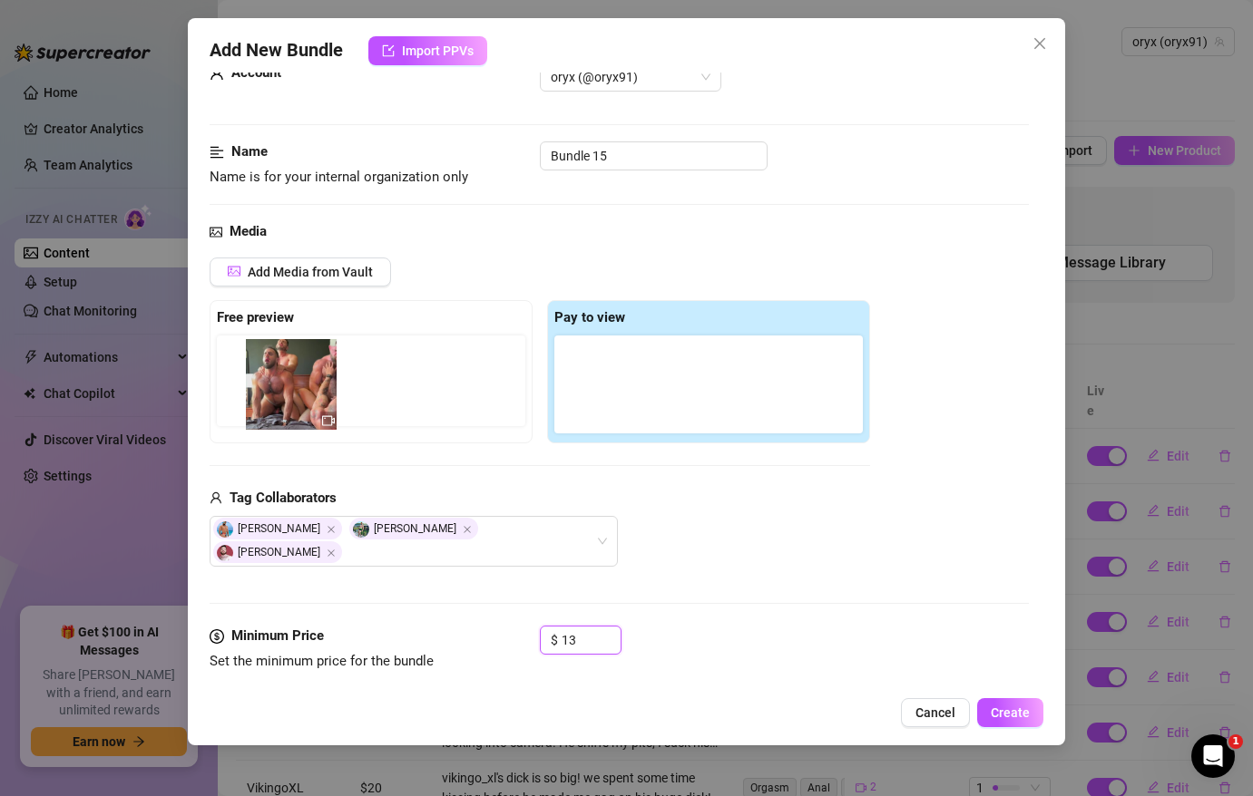
drag, startPoint x: 583, startPoint y: 359, endPoint x: 224, endPoint y: 358, distance: 359.2
click at [225, 358] on div "Free preview Pay to view" at bounding box center [540, 371] width 660 height 143
type input "13"
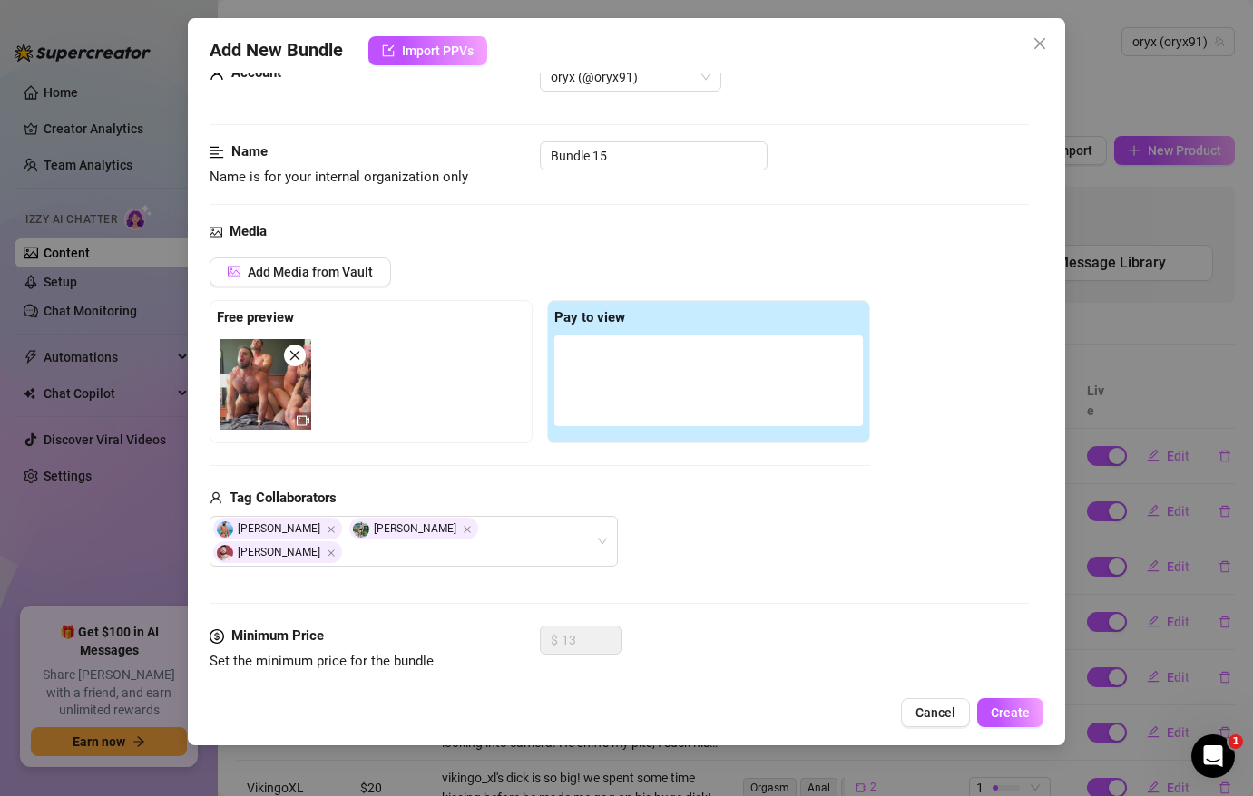
click at [282, 405] on img at bounding box center [265, 384] width 91 height 91
click at [304, 420] on icon "video-camera" at bounding box center [303, 421] width 13 height 13
click at [328, 273] on span "Add Media from Vault" at bounding box center [310, 272] width 125 height 15
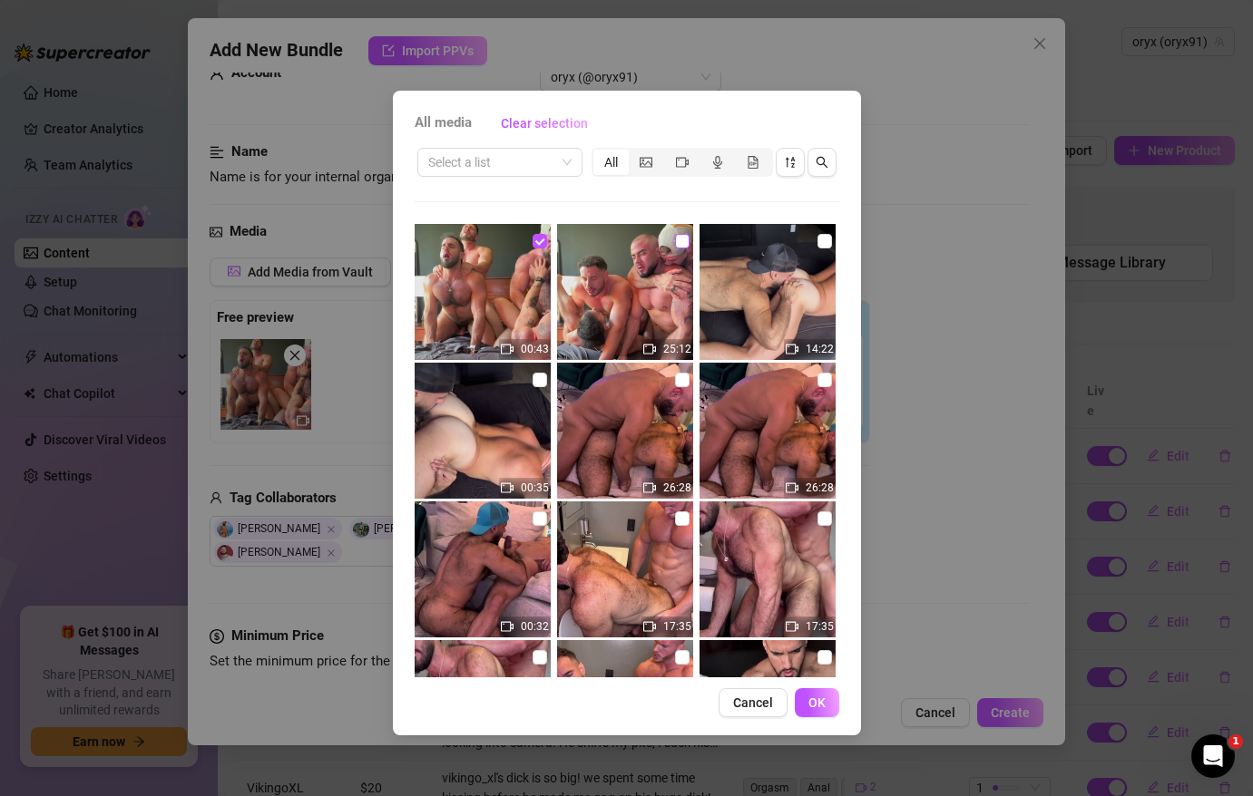
click at [688, 242] on input "checkbox" at bounding box center [682, 241] width 15 height 15
checkbox input "true"
click at [822, 703] on span "OK" at bounding box center [816, 703] width 17 height 15
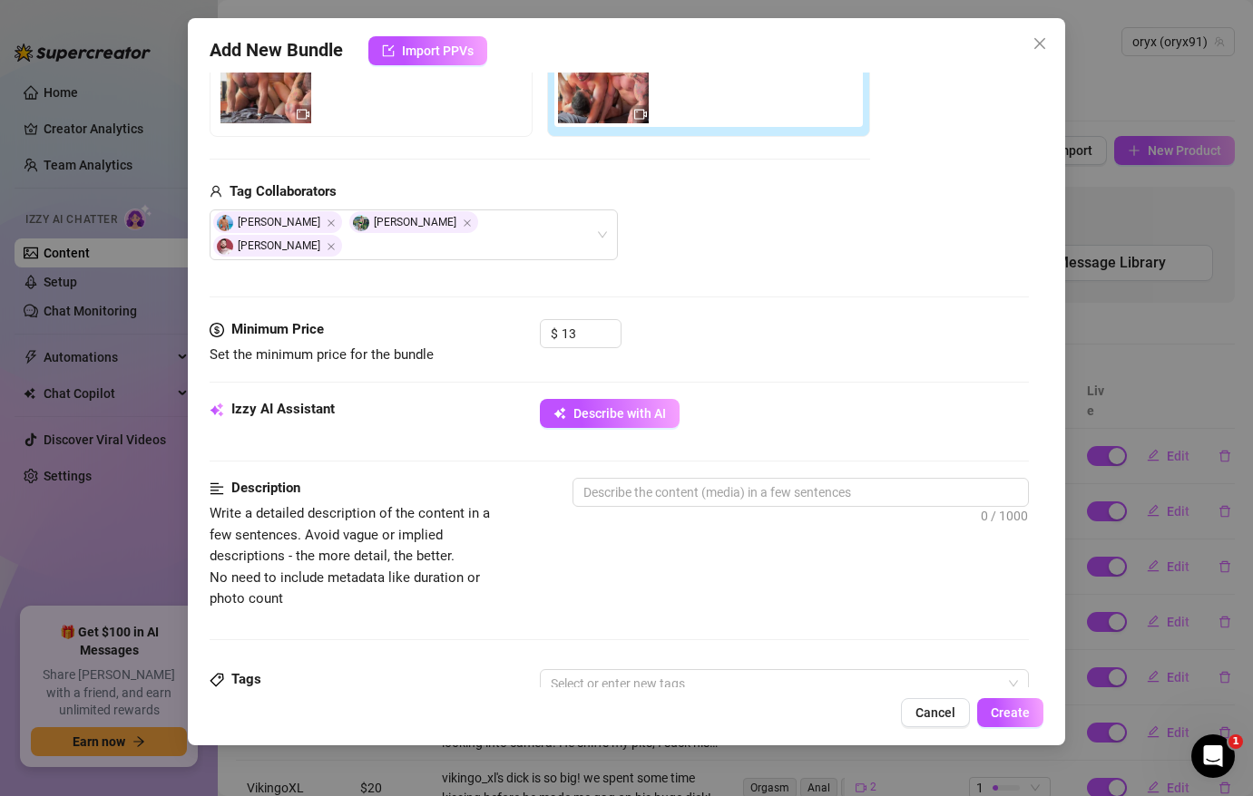
scroll to position [349, 0]
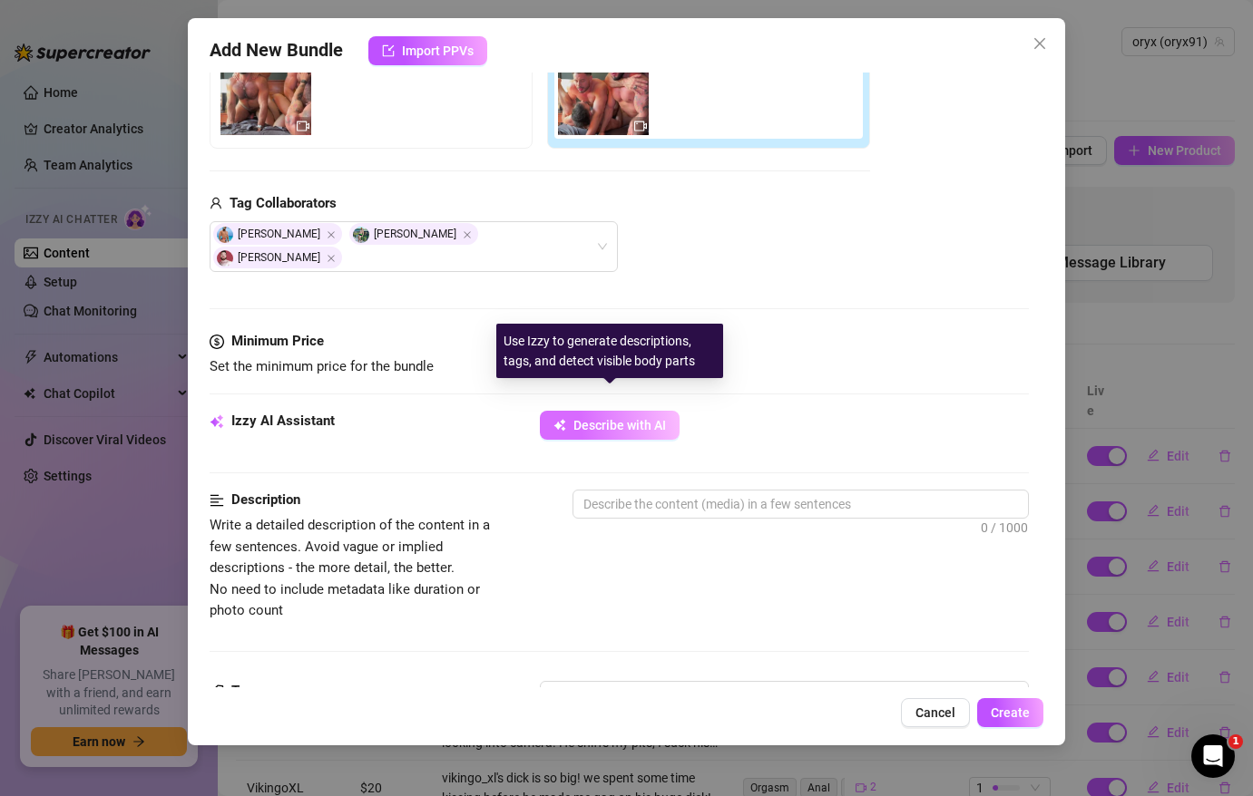
click at [639, 418] on span "Describe with AI" at bounding box center [619, 425] width 93 height 15
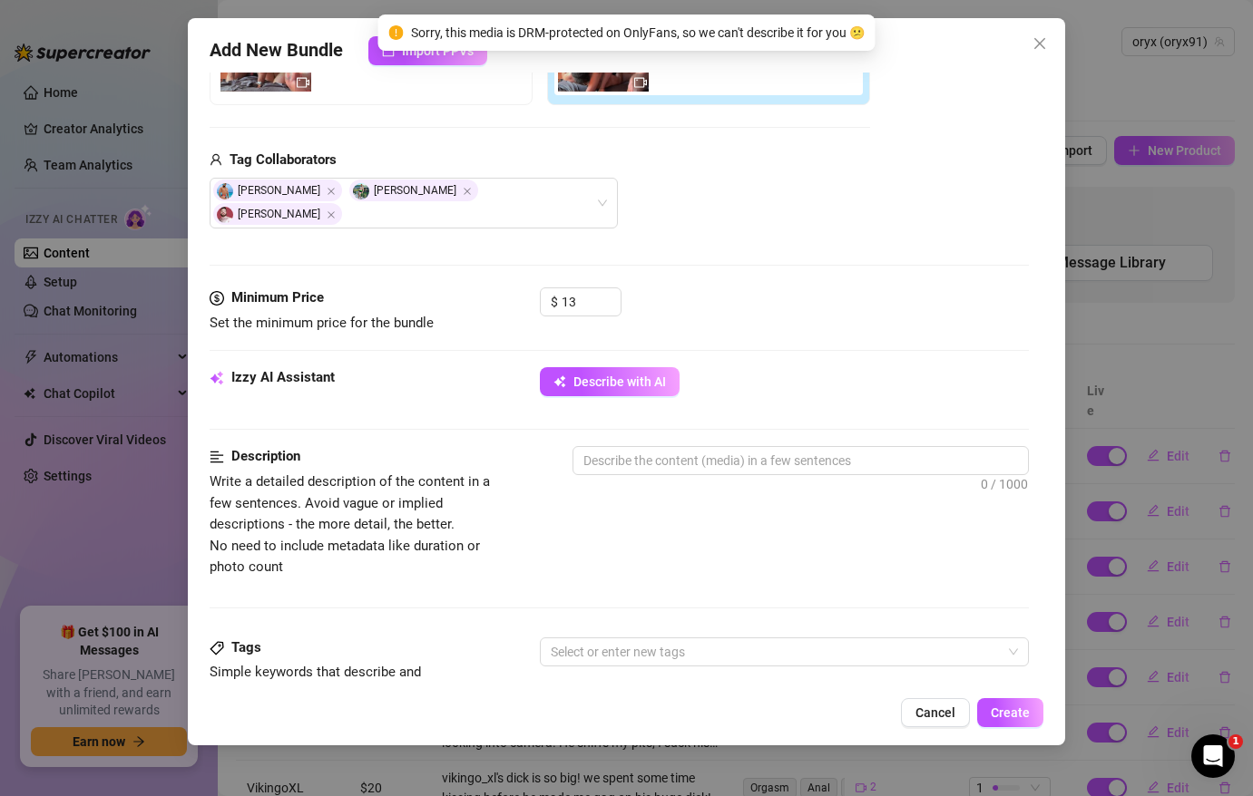
scroll to position [413, 0]
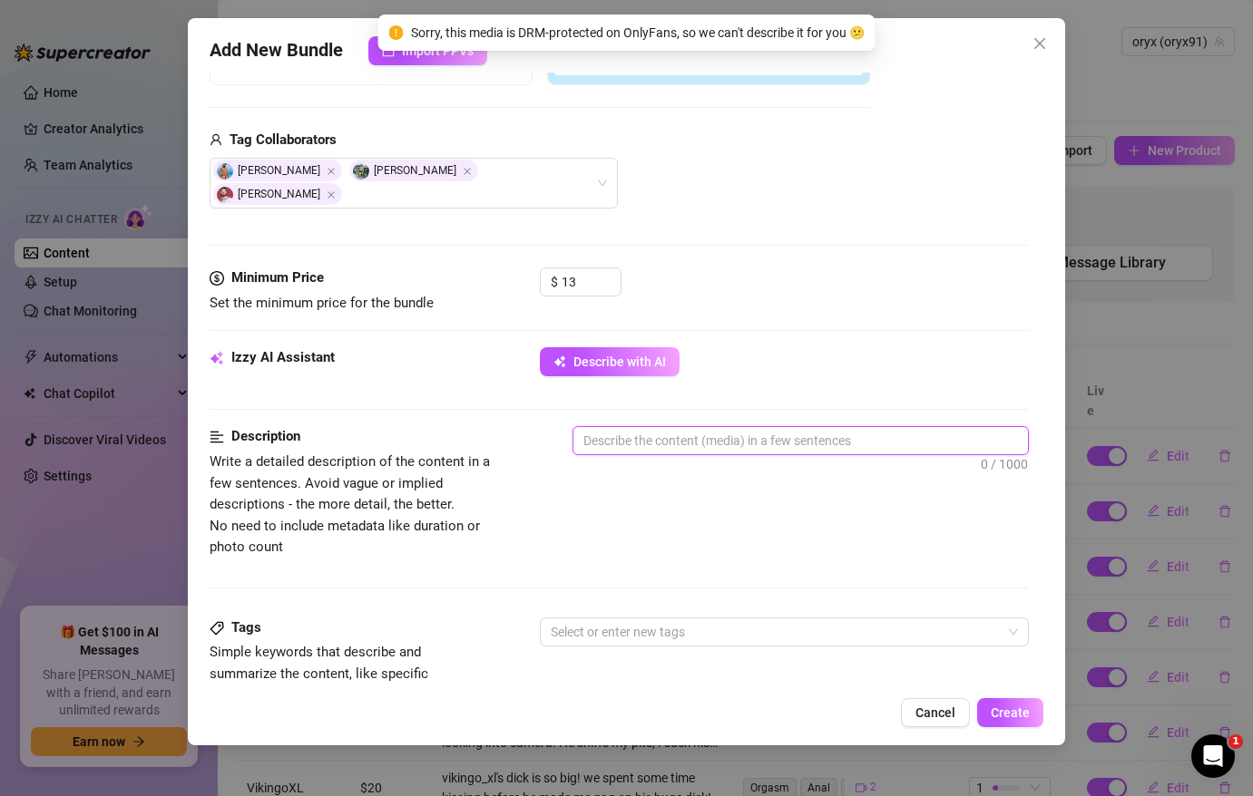
click at [655, 427] on textarea at bounding box center [800, 440] width 454 height 27
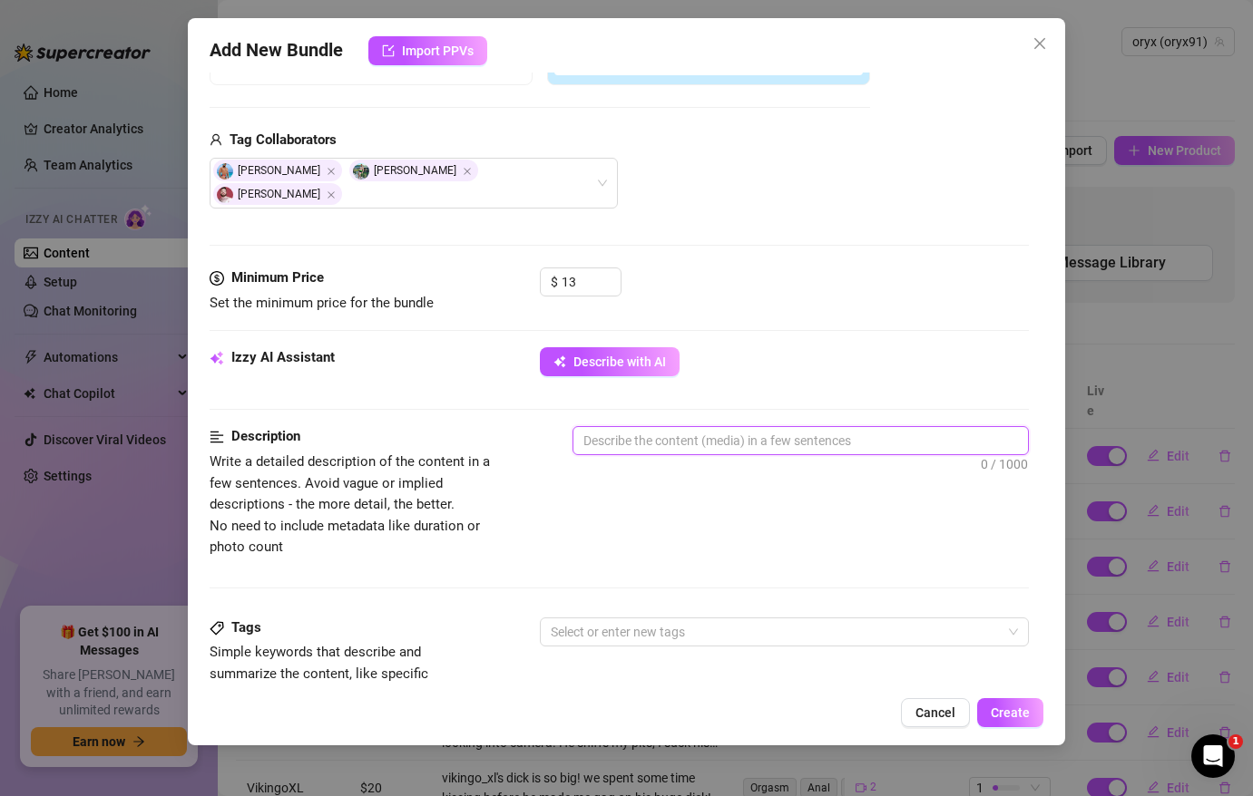
type textarea "@"
click at [849, 427] on textarea "2 sexy studs visiting from [GEOGRAPHIC_DATA]. My boyfriend fucks [PERSON_NAME] …" at bounding box center [800, 440] width 454 height 27
click at [1011, 427] on textarea "2 sexy studs visiting from [GEOGRAPHIC_DATA]. My boyfriend [PERSON_NAME] fucks …" at bounding box center [800, 440] width 454 height 27
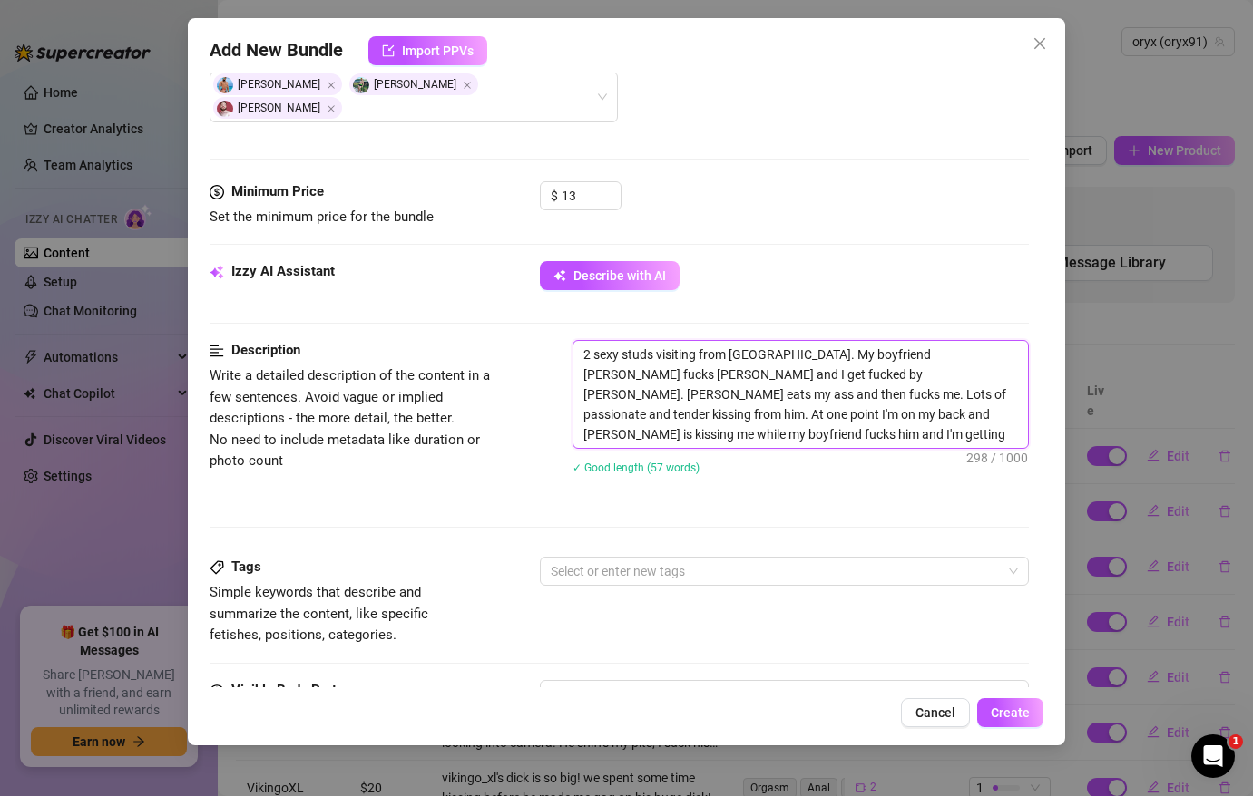
scroll to position [519, 0]
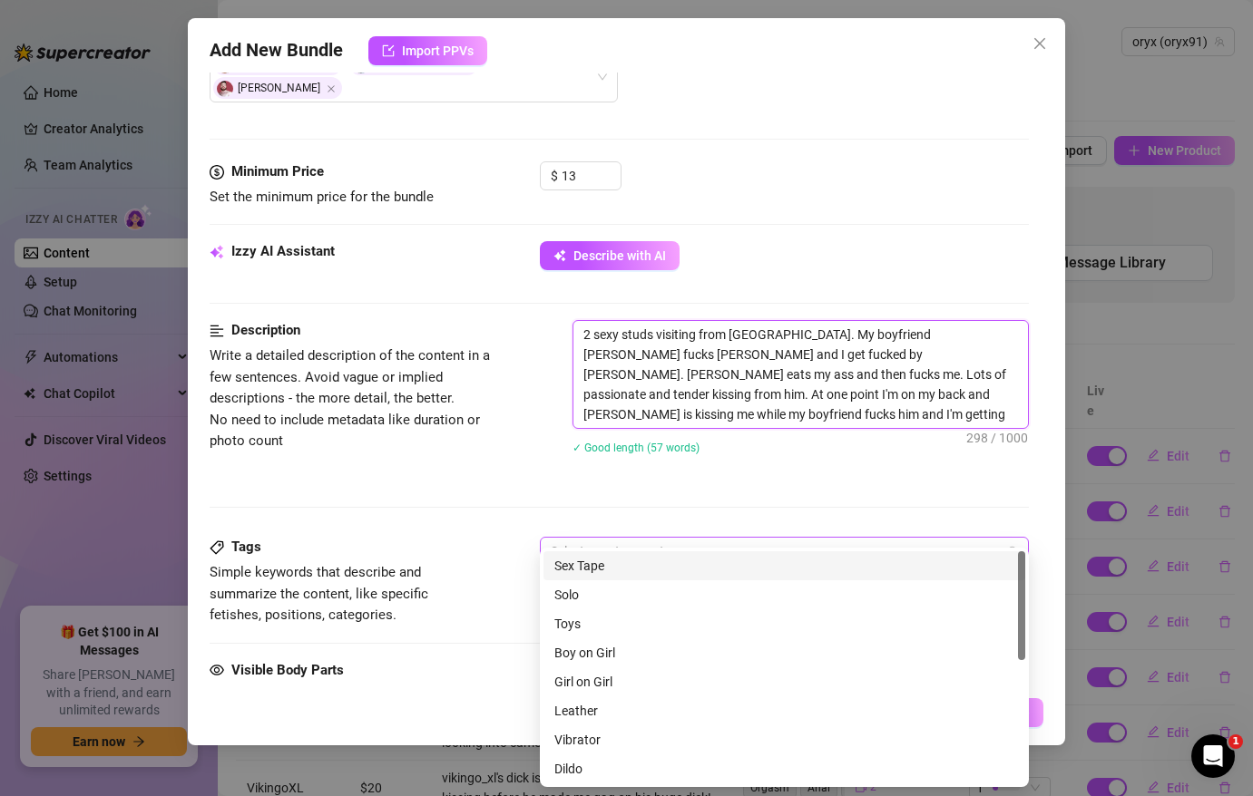
click at [598, 539] on div at bounding box center [774, 551] width 463 height 25
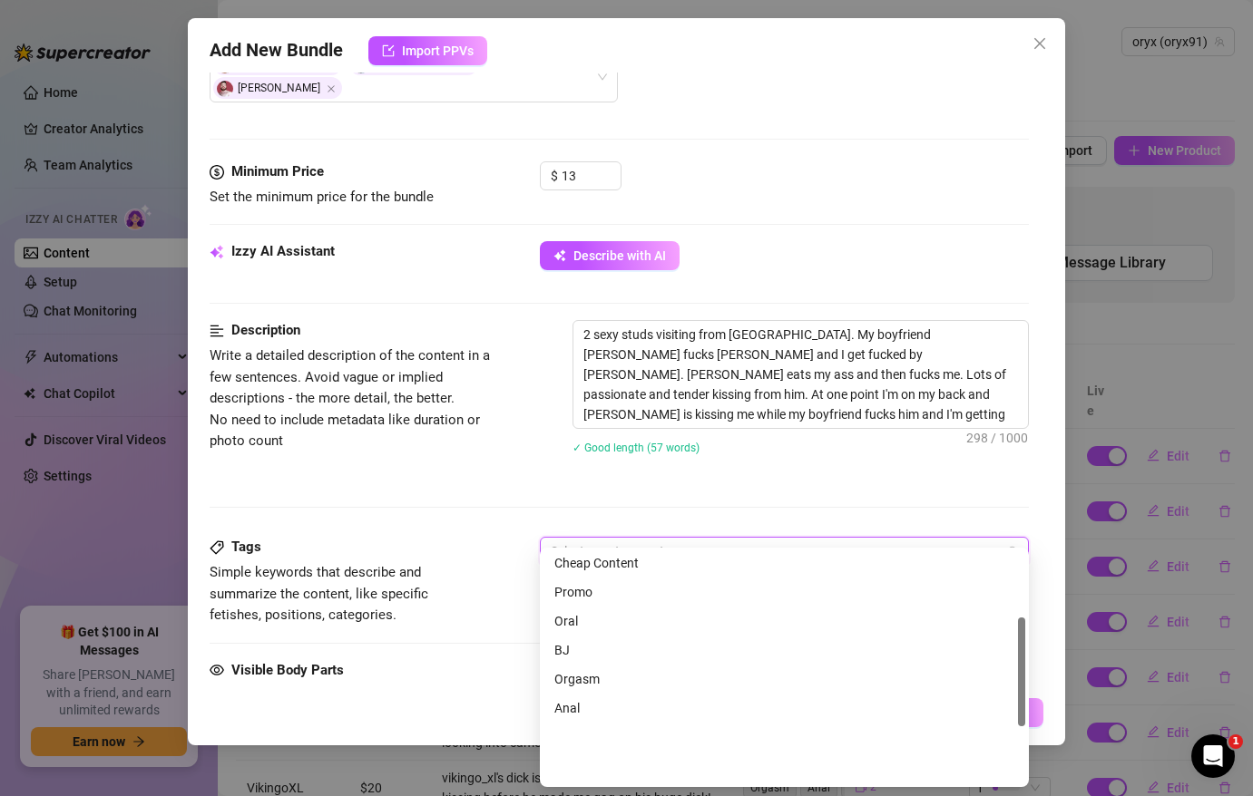
scroll to position [261, 0]
click at [615, 668] on div "Anal" at bounding box center [784, 682] width 482 height 29
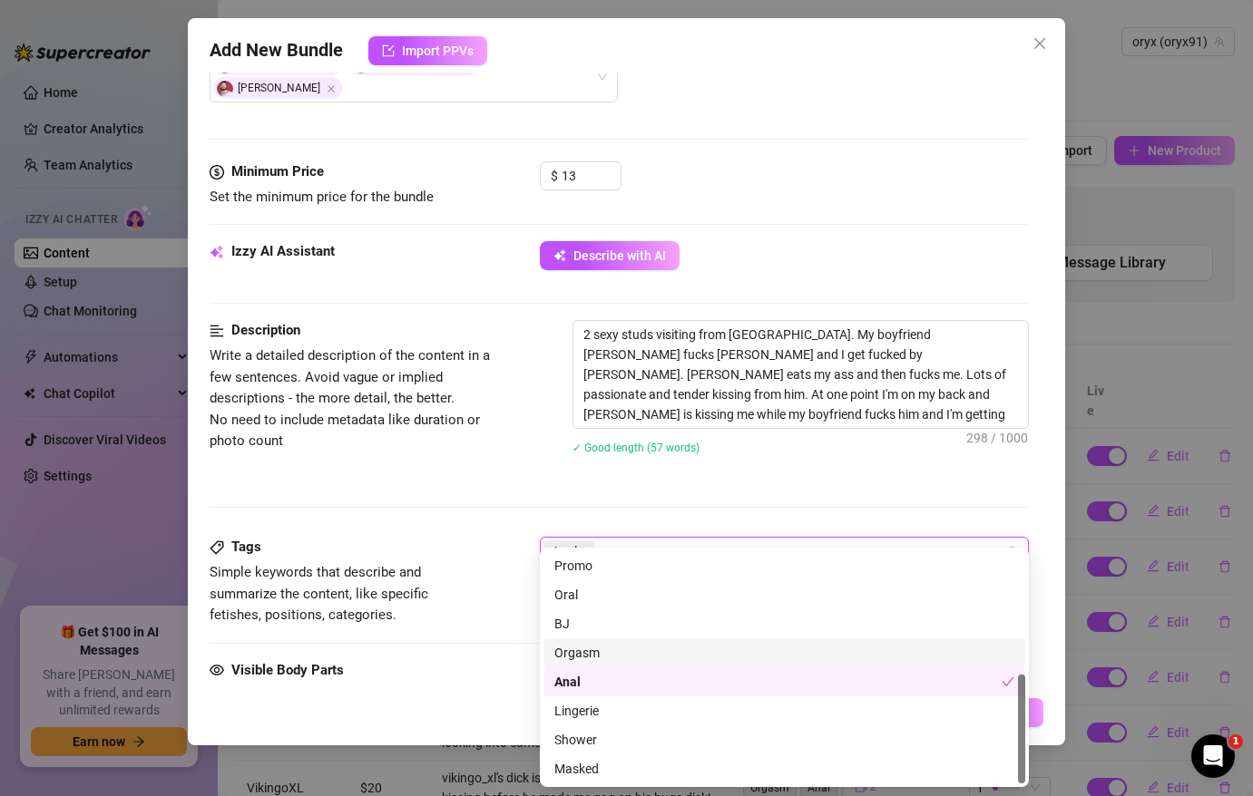
click at [610, 653] on div "Orgasm" at bounding box center [784, 653] width 460 height 20
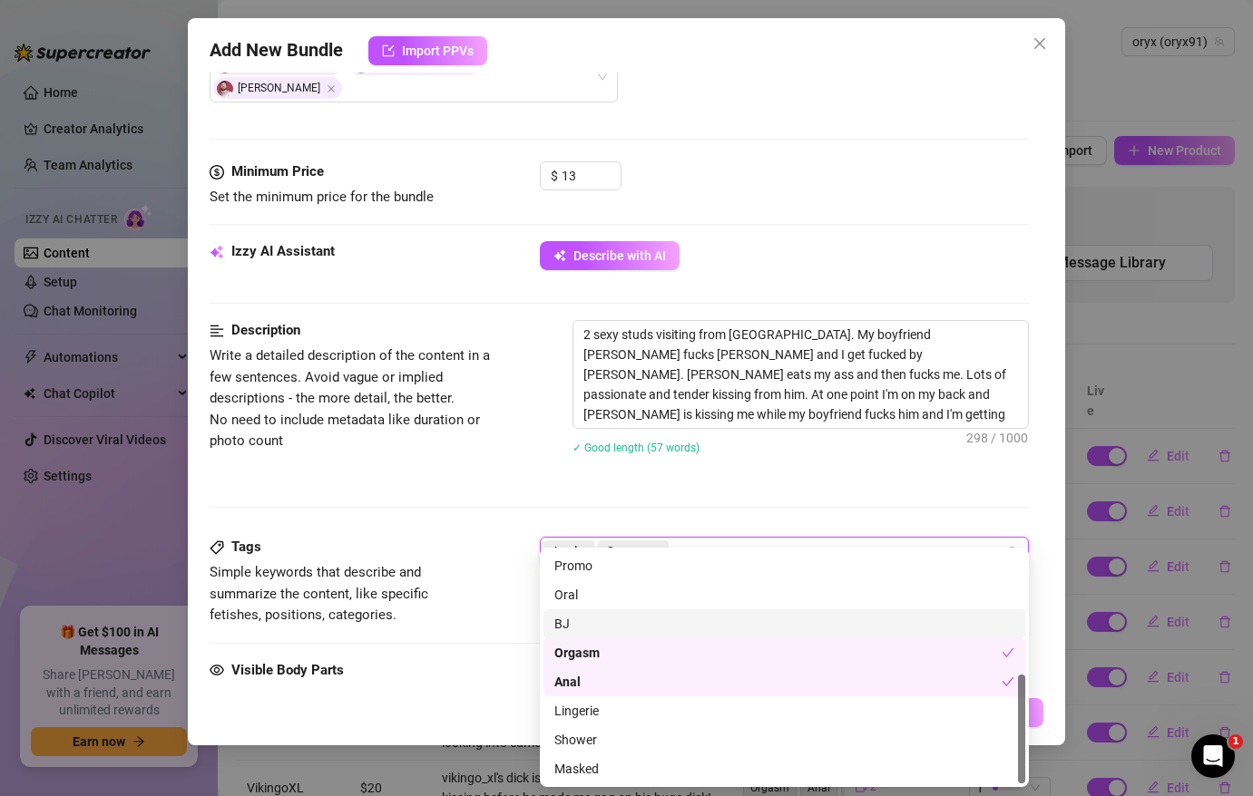
click at [599, 631] on div "BJ" at bounding box center [784, 624] width 460 height 20
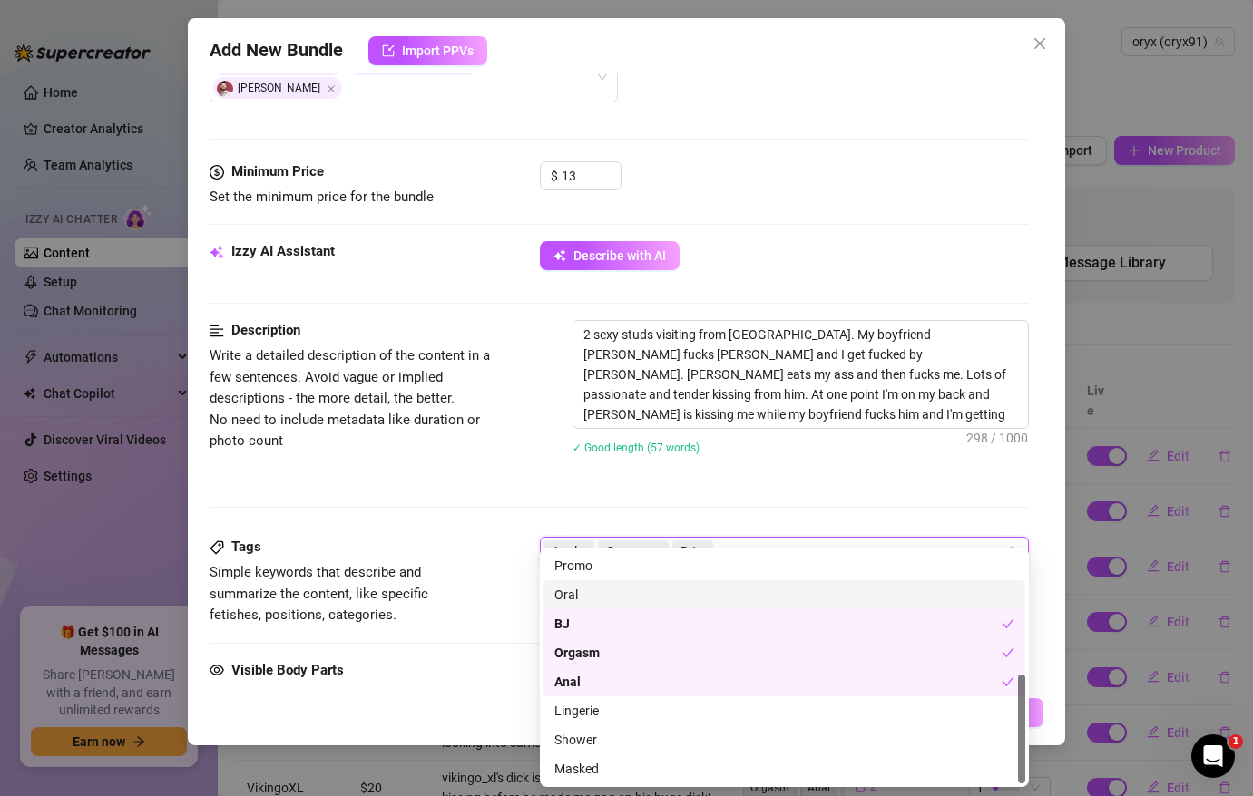
click at [599, 590] on div "Oral" at bounding box center [784, 595] width 460 height 20
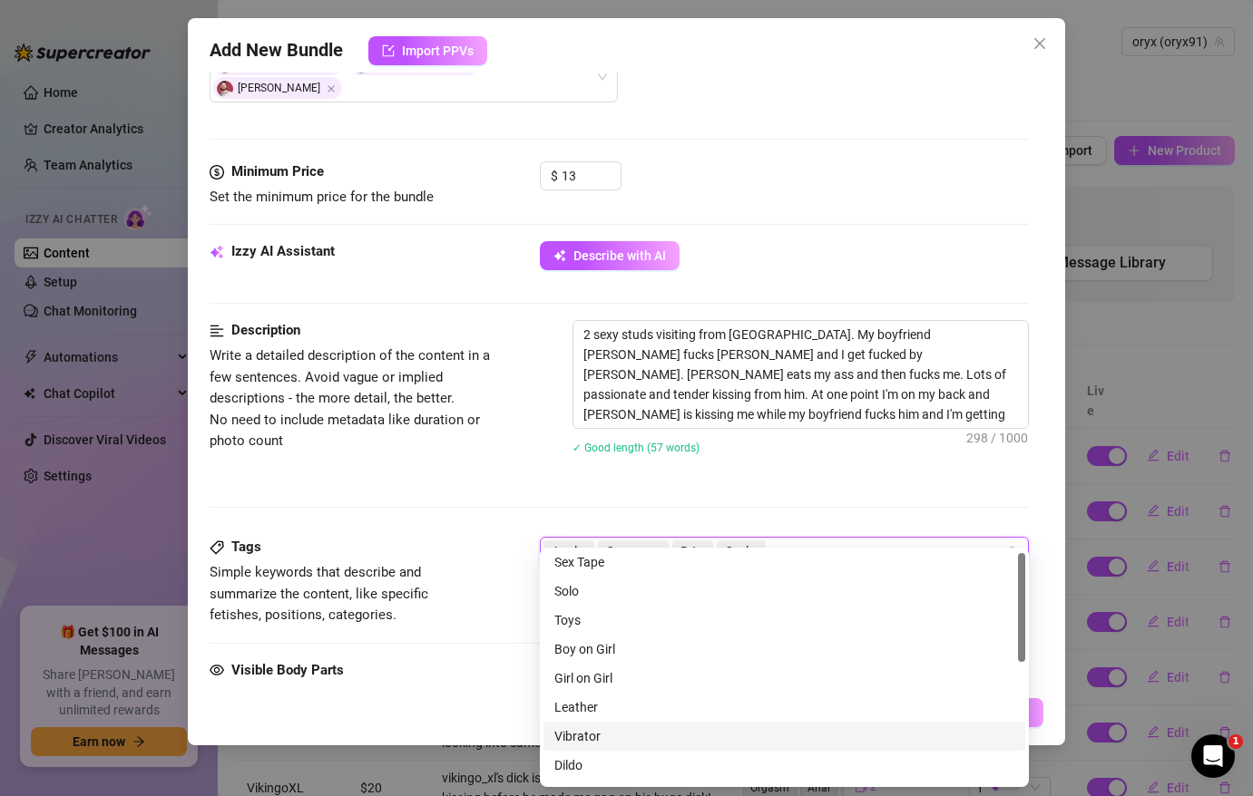
scroll to position [0, 0]
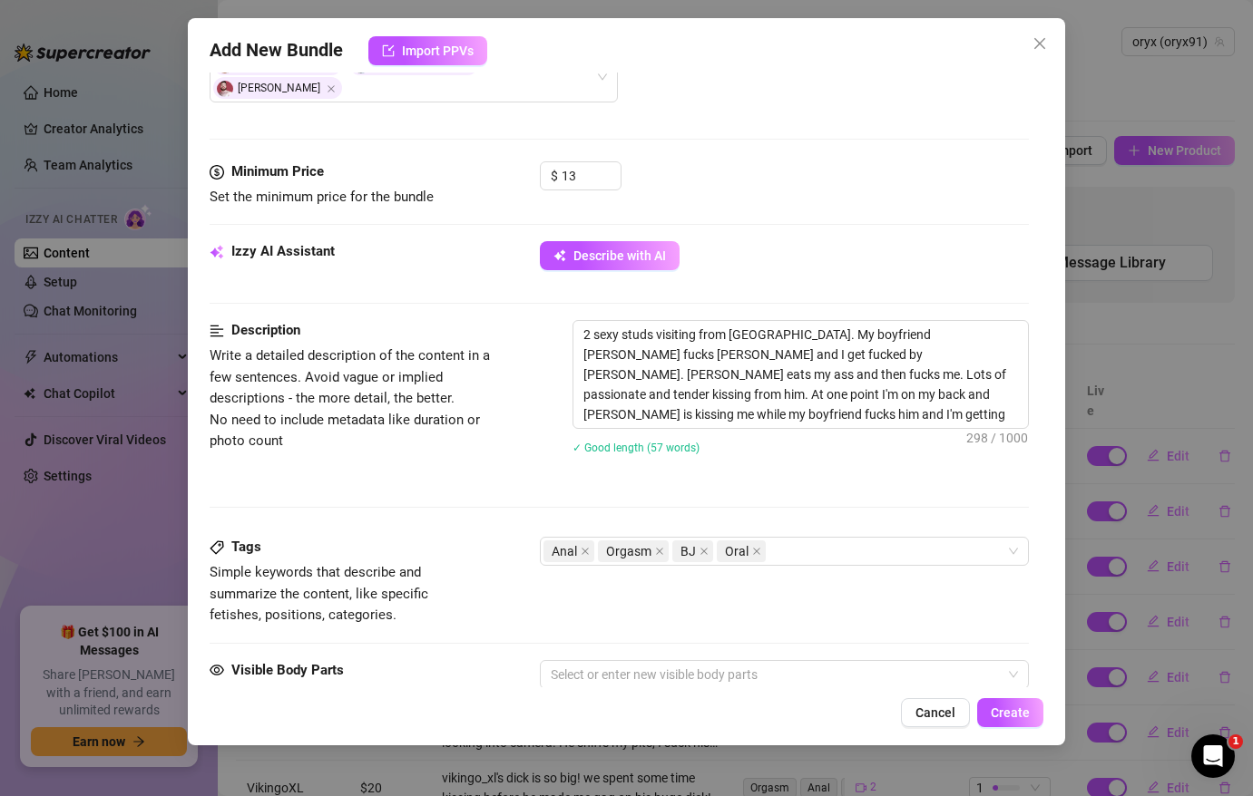
click at [500, 510] on div "Description Write a detailed description of the content in a few sentences. Avo…" at bounding box center [619, 428] width 819 height 217
click at [703, 401] on textarea "2 sexy studs visiting from [GEOGRAPHIC_DATA]. My boyfriend [PERSON_NAME] fucks …" at bounding box center [800, 374] width 454 height 107
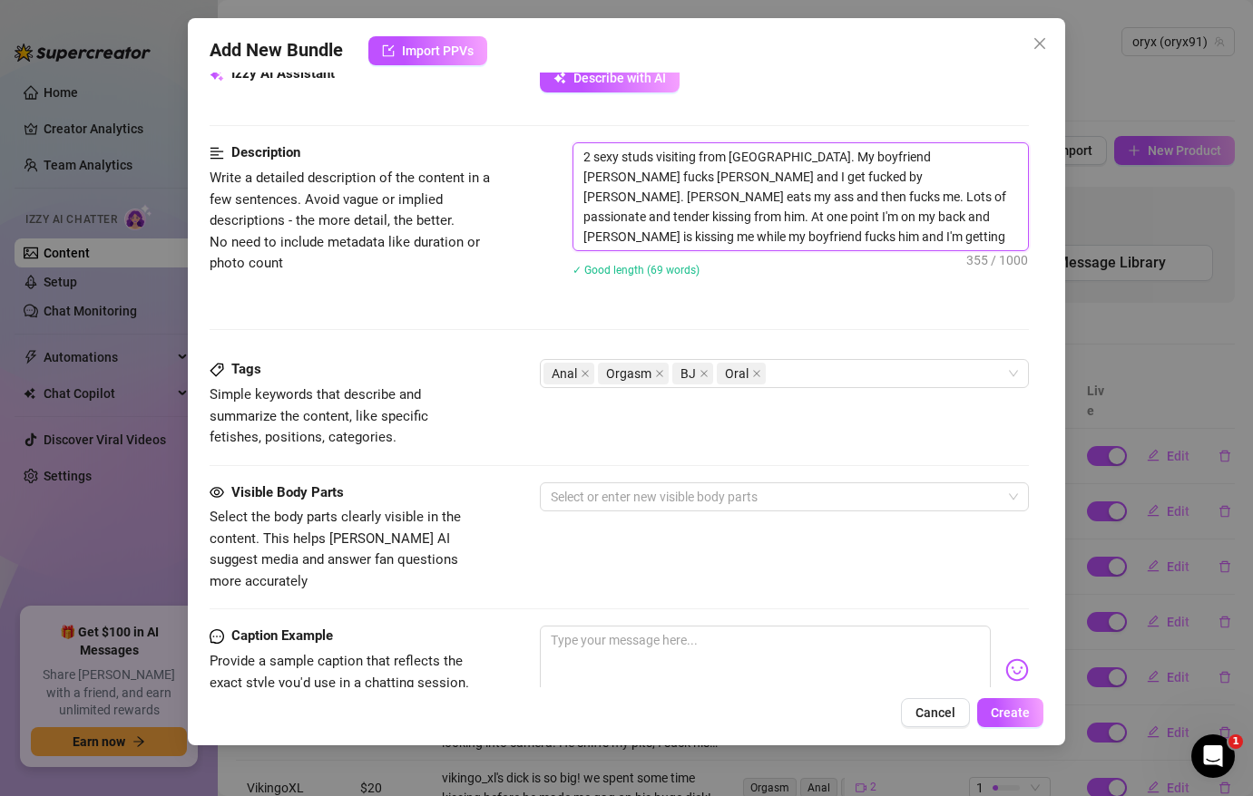
scroll to position [795, 0]
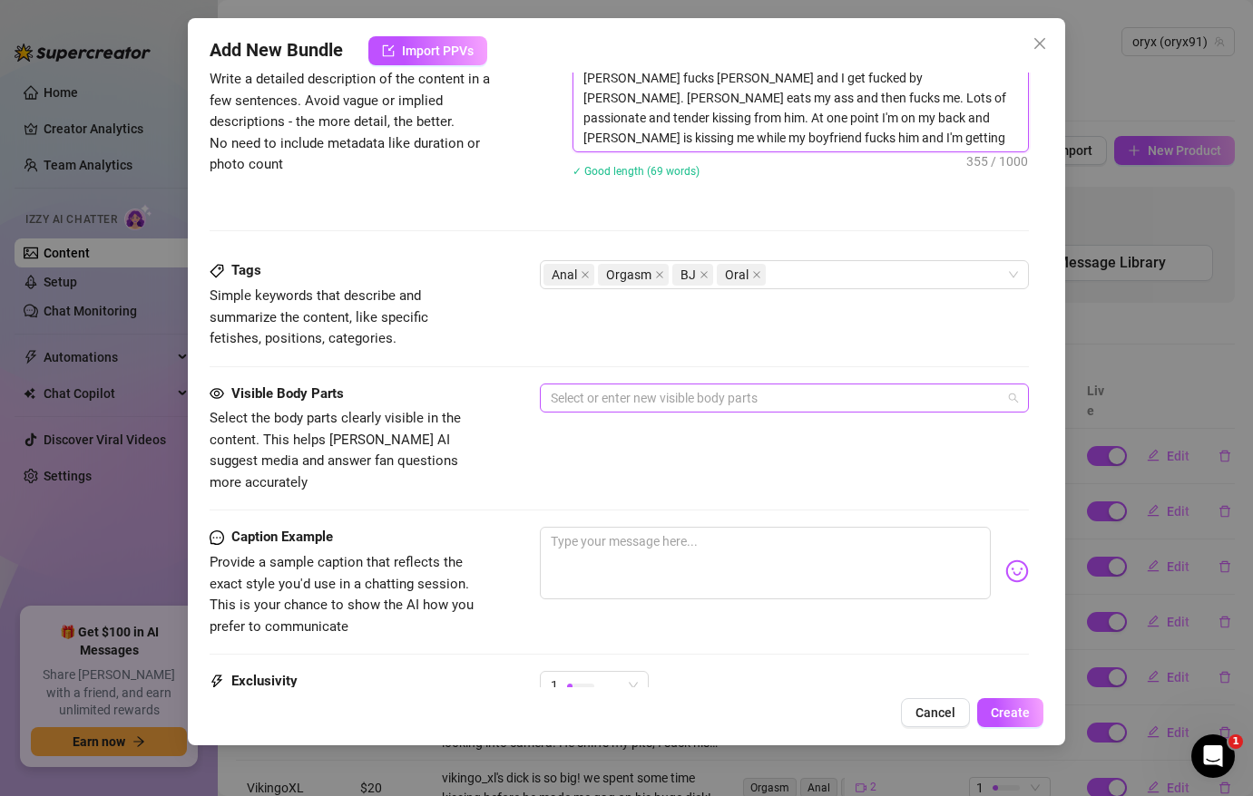
click at [601, 389] on div "Select or enter new visible body parts" at bounding box center [784, 398] width 489 height 29
type textarea "2 sexy studs visiting from [GEOGRAPHIC_DATA]. My boyfriend [PERSON_NAME] fucks …"
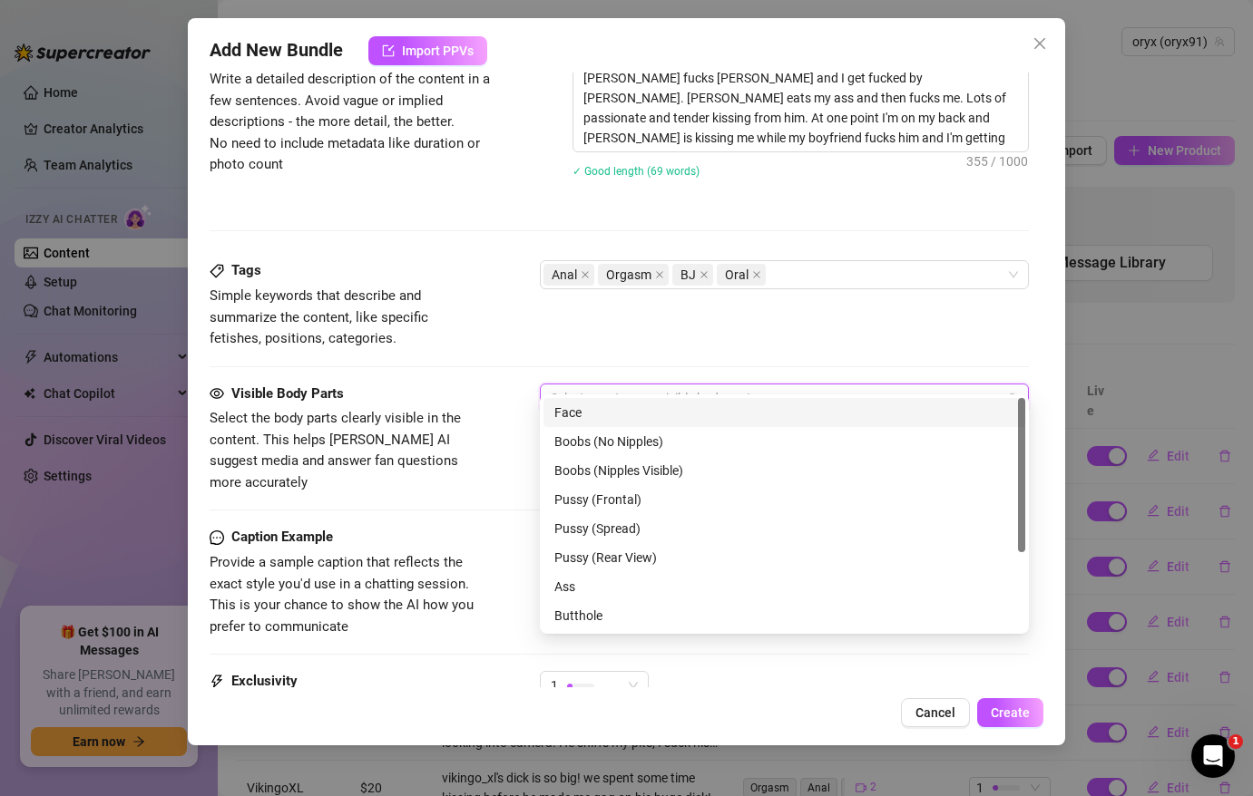
click at [601, 415] on div "Face" at bounding box center [784, 413] width 460 height 20
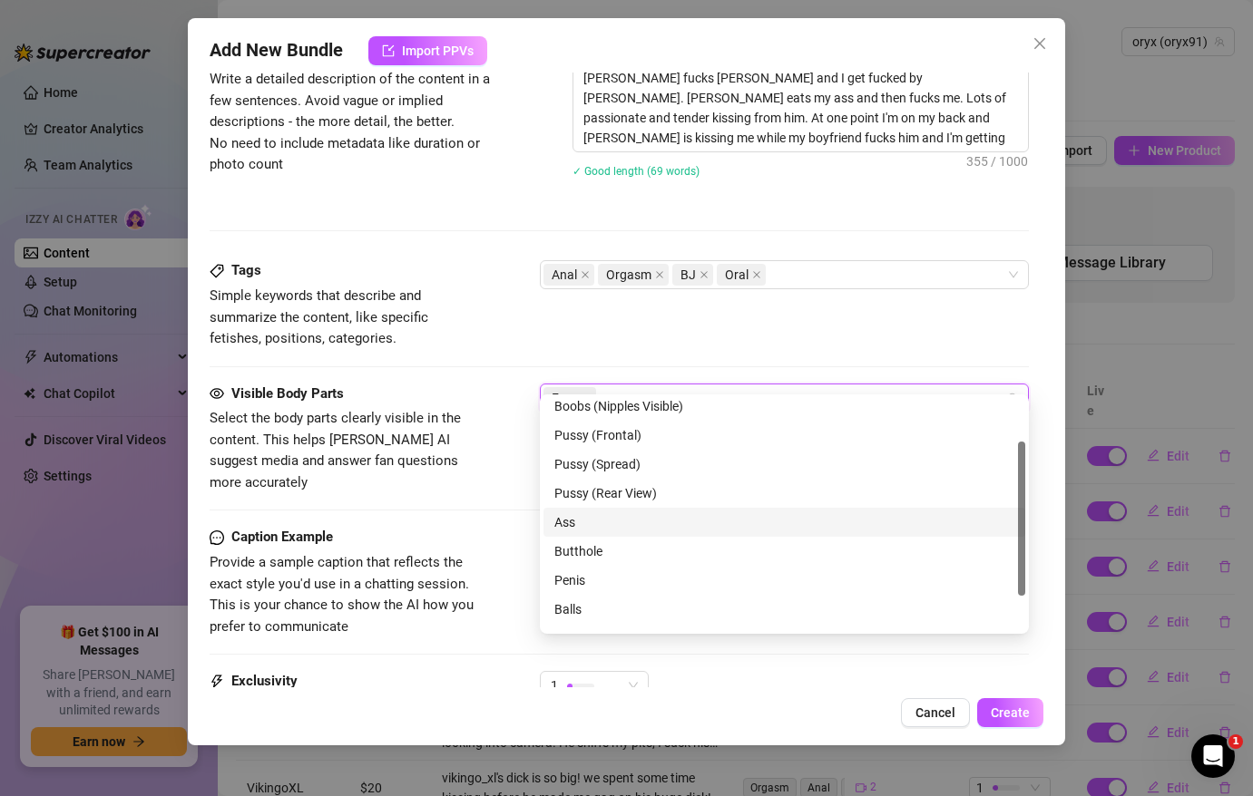
scroll to position [67, 0]
click at [618, 518] on div "Ass" at bounding box center [784, 520] width 460 height 20
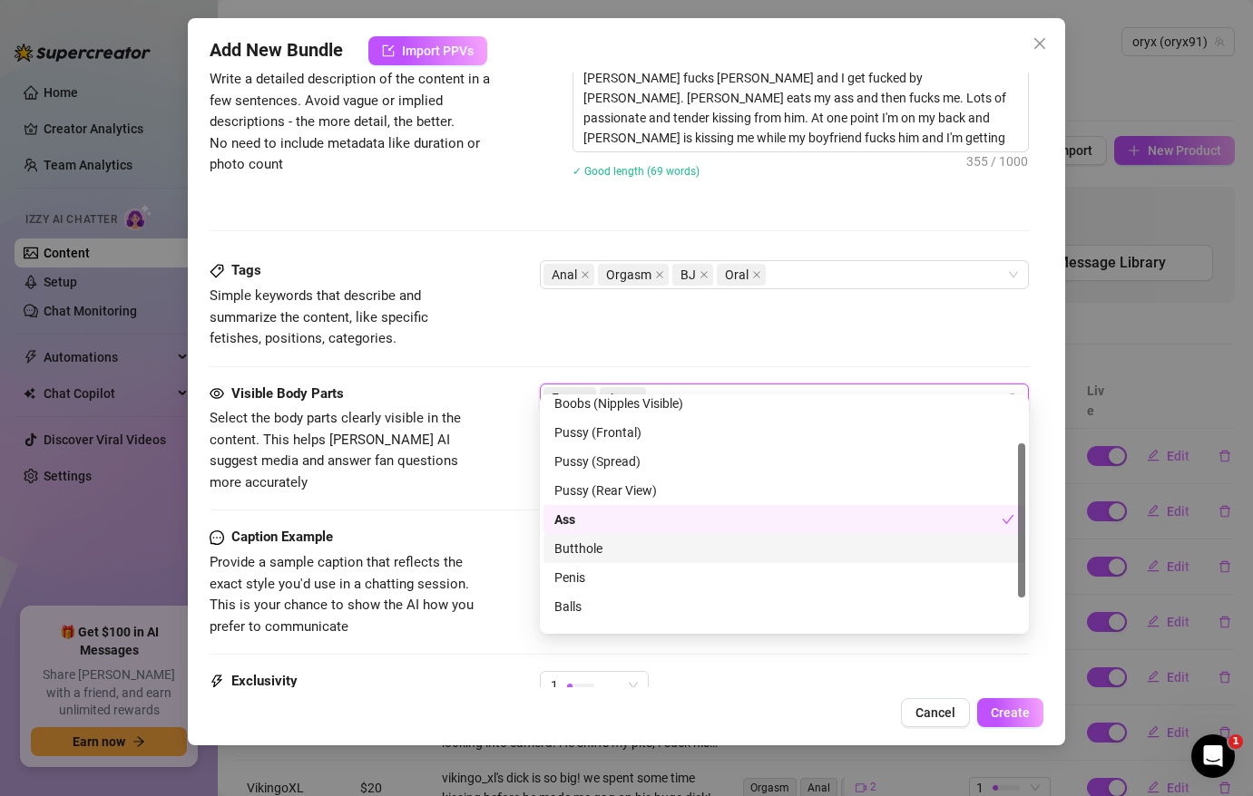
click at [618, 542] on div "Butthole" at bounding box center [784, 549] width 460 height 20
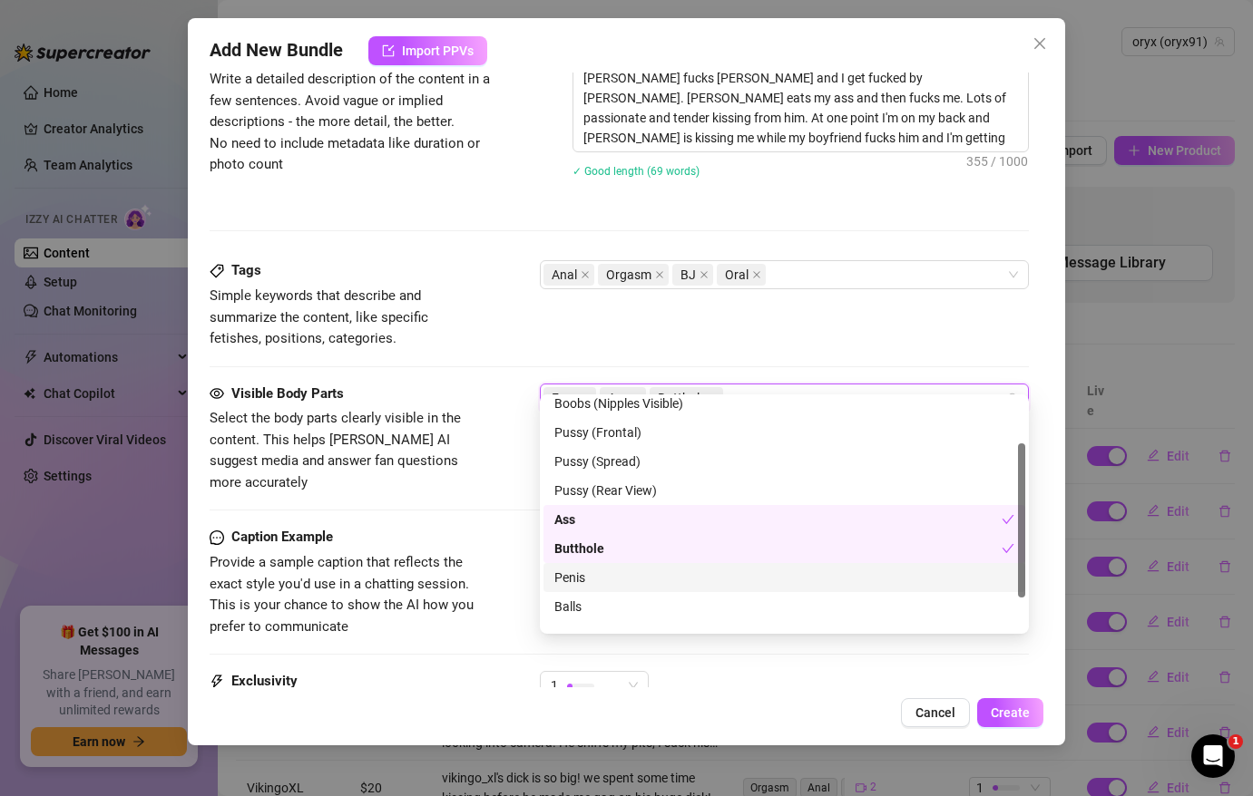
click at [610, 586] on div "Penis" at bounding box center [784, 578] width 460 height 20
click at [619, 600] on div "Balls" at bounding box center [784, 607] width 460 height 20
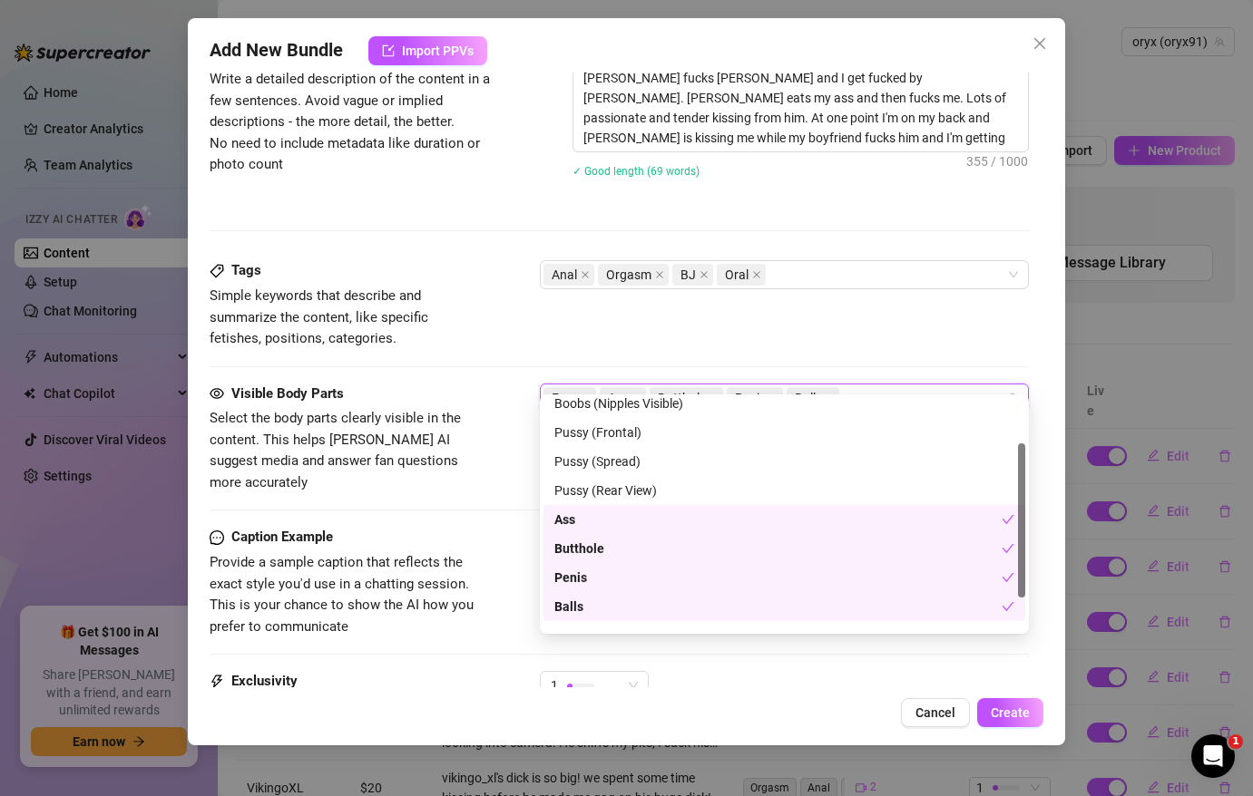
scroll to position [116, 0]
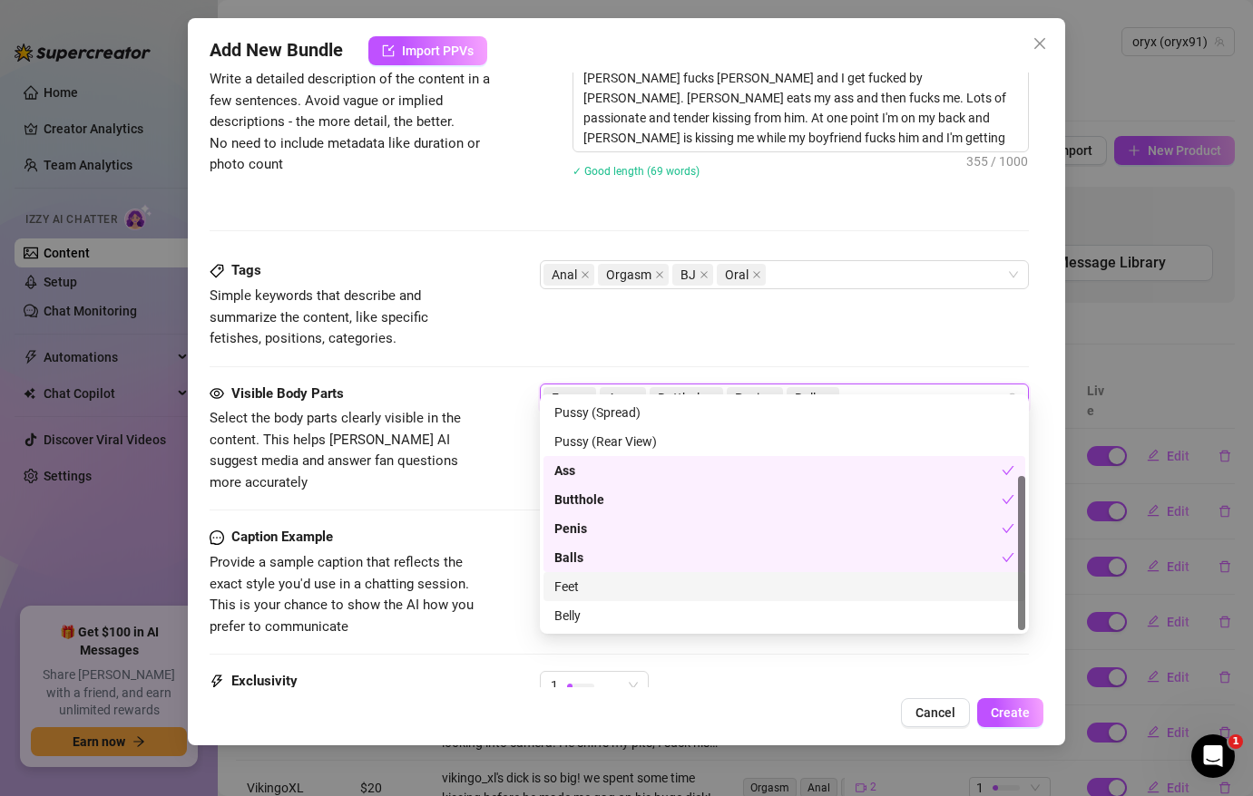
click at [563, 587] on div "Feet" at bounding box center [784, 587] width 460 height 20
click at [477, 587] on span "Provide a sample caption that reflects the exact style you'd use in a chatting …" at bounding box center [346, 594] width 272 height 85
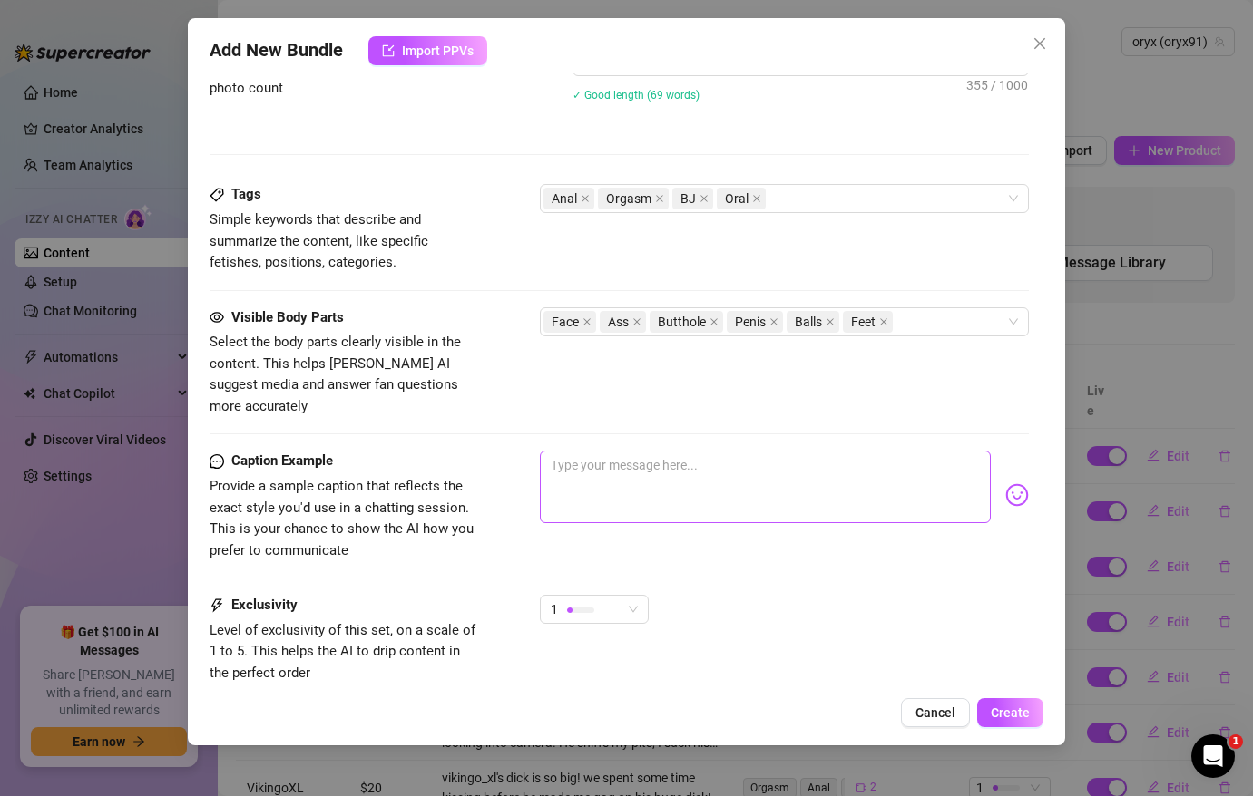
scroll to position [910, 0]
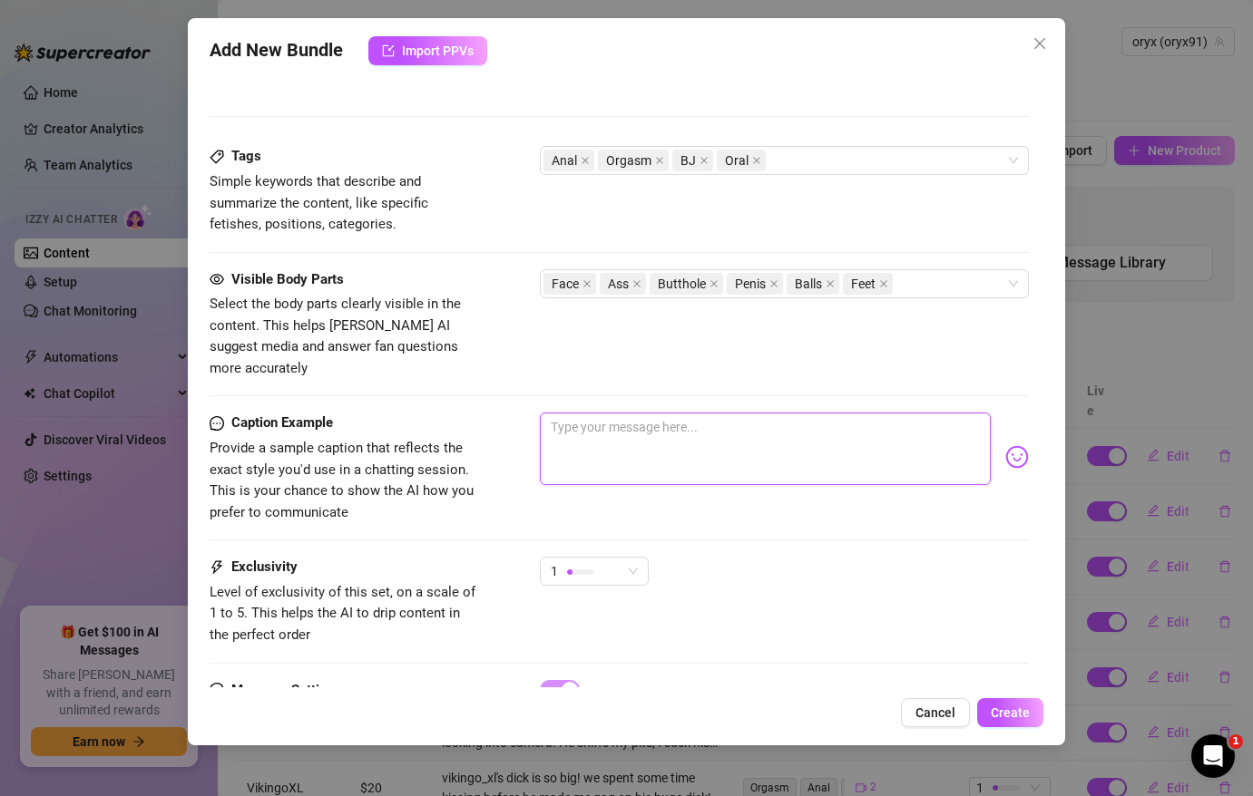
click at [620, 413] on textarea at bounding box center [765, 449] width 451 height 73
type textarea "Couple swap with these sexy mexican studs"
click at [427, 582] on span "Level of exclusivity of this set, on a scale of 1 to 5. This helps the AI to dr…" at bounding box center [346, 614] width 272 height 64
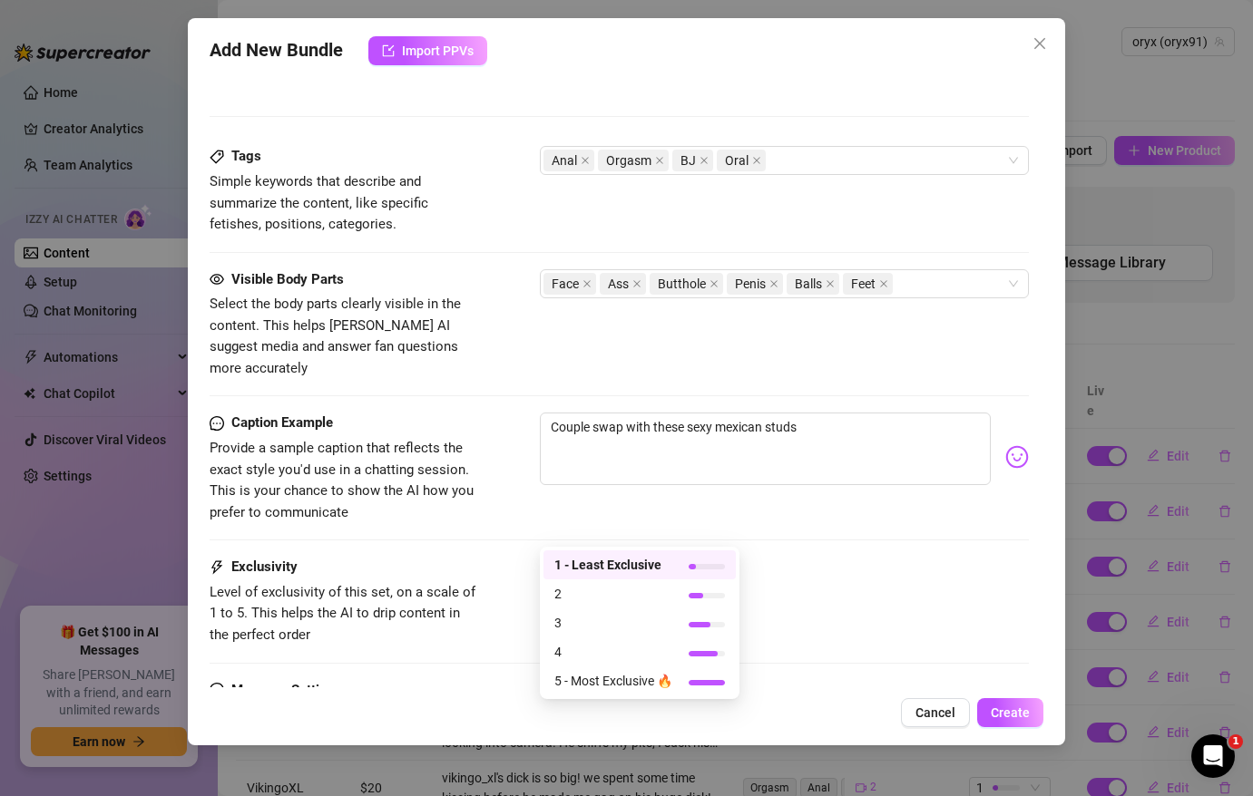
click at [603, 558] on div "1" at bounding box center [586, 571] width 71 height 27
click at [444, 618] on div "Exclusivity Level of exclusivity of this set, on a scale of 1 to 5. This helps …" at bounding box center [619, 618] width 819 height 122
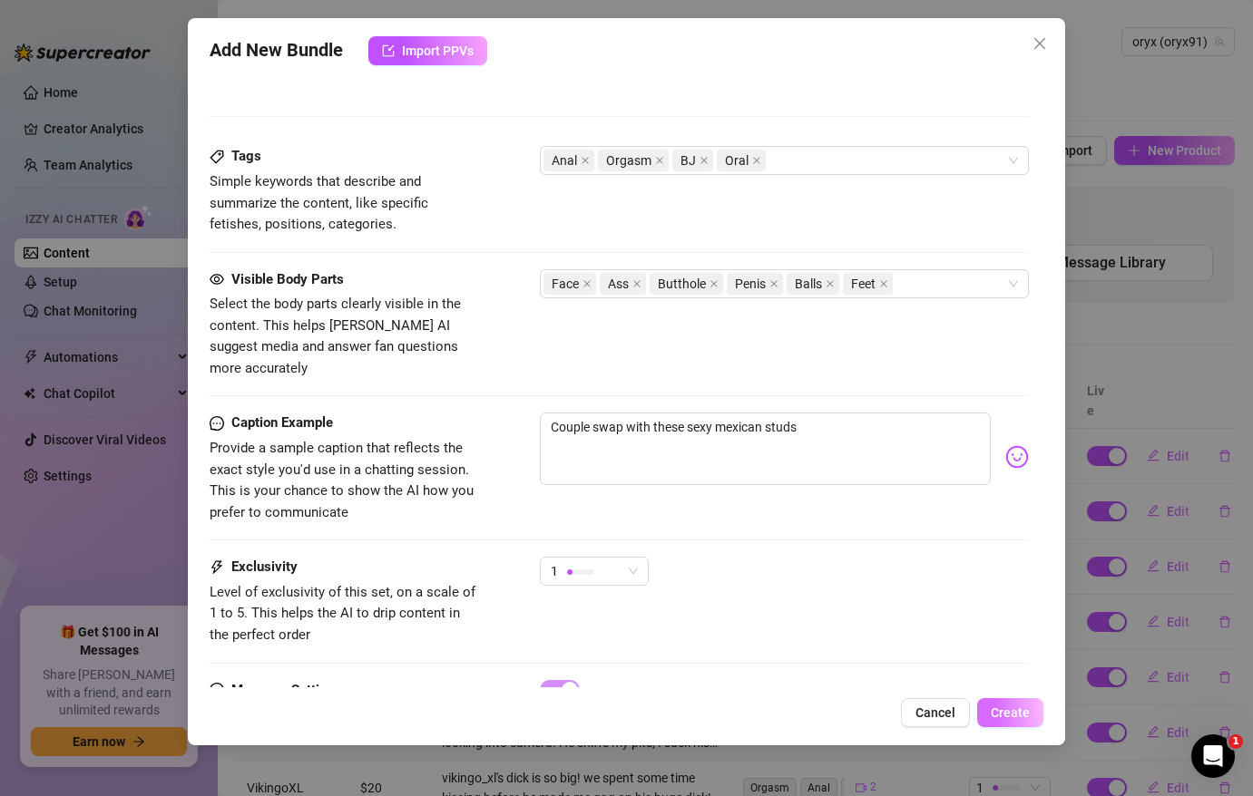
click at [1026, 710] on span "Create" at bounding box center [1009, 713] width 39 height 15
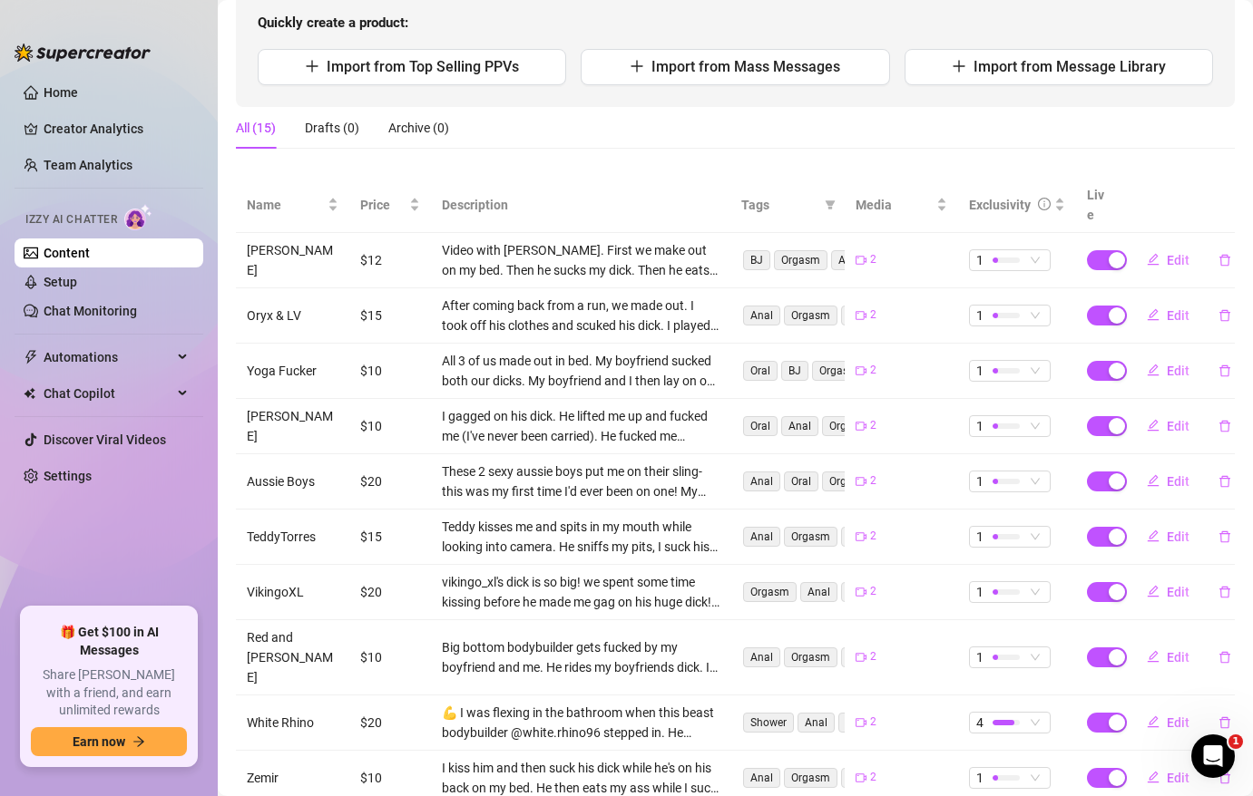
scroll to position [270, 0]
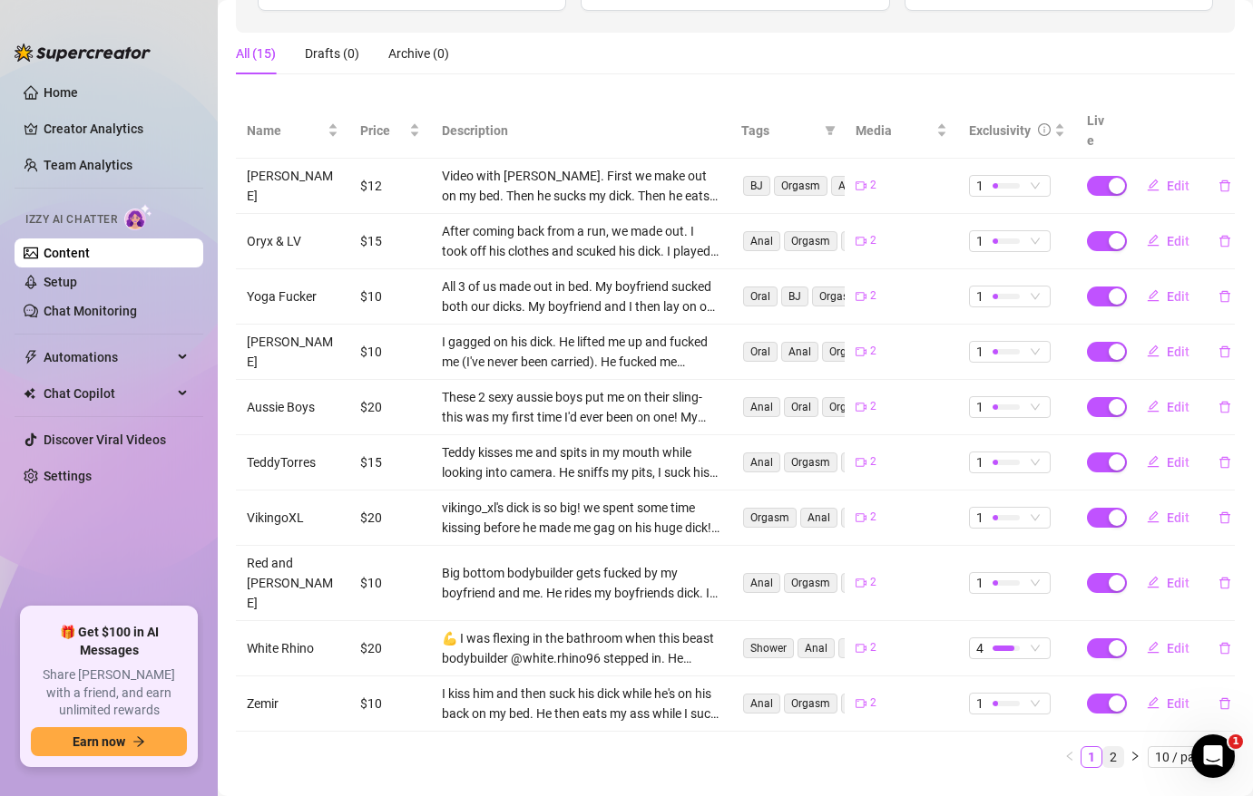
click at [1114, 747] on link "2" at bounding box center [1113, 757] width 20 height 20
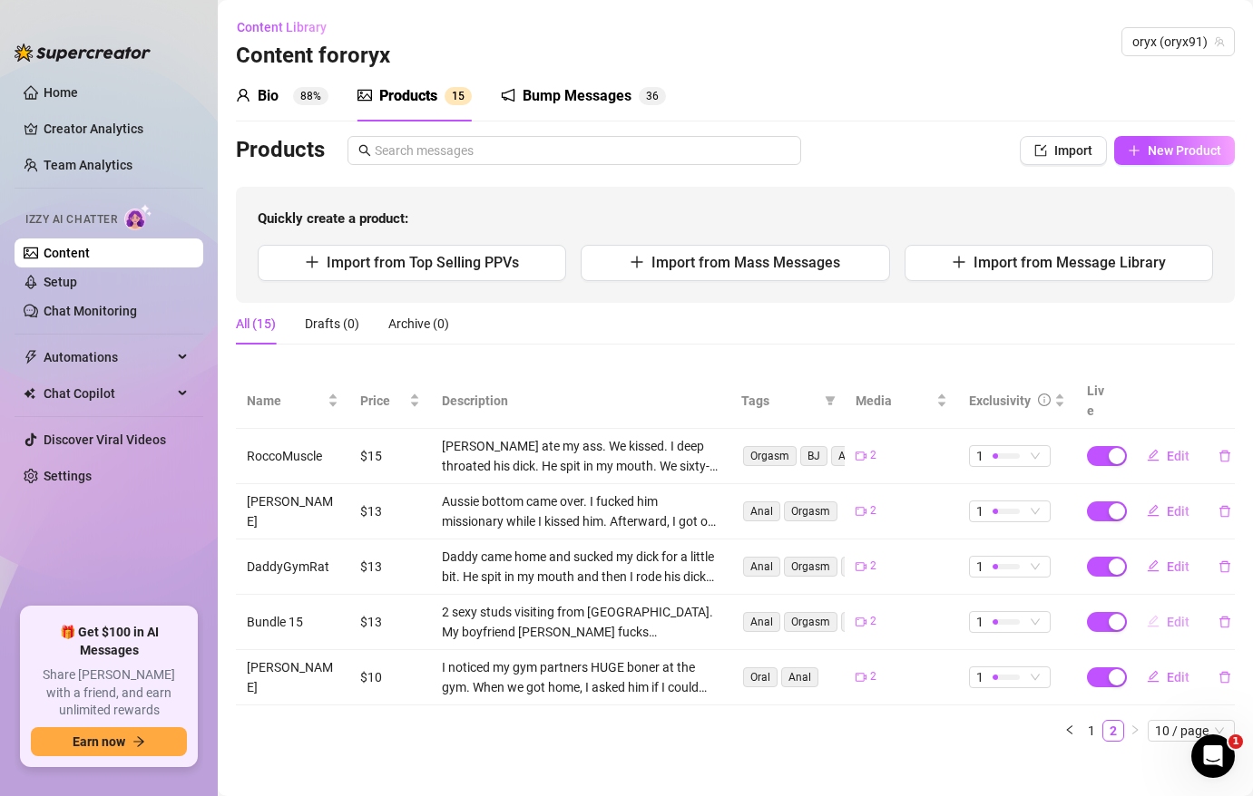
click at [1187, 615] on span "Edit" at bounding box center [1177, 622] width 23 height 15
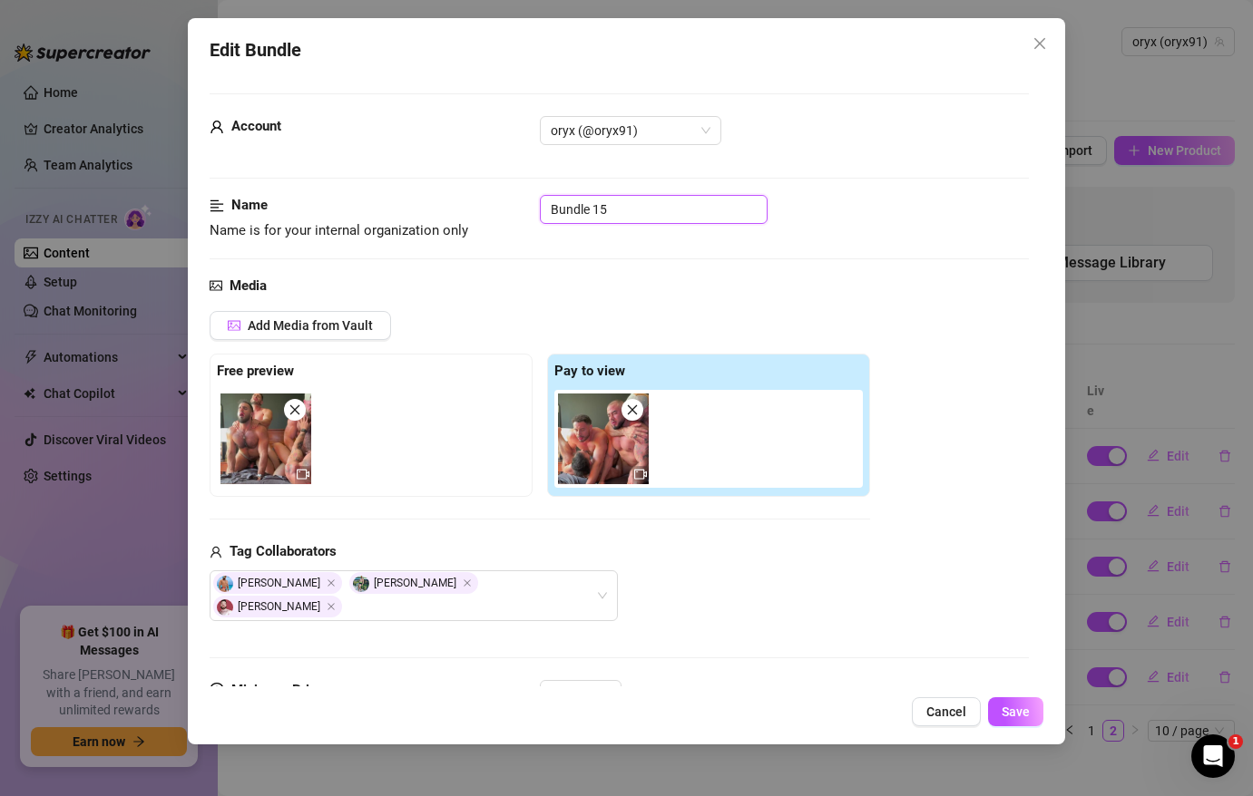
click at [563, 203] on input "Bundle 15" at bounding box center [654, 209] width 228 height 29
type input "S"
type input "[PERSON_NAME] & [PERSON_NAME] 4some - Part 1"
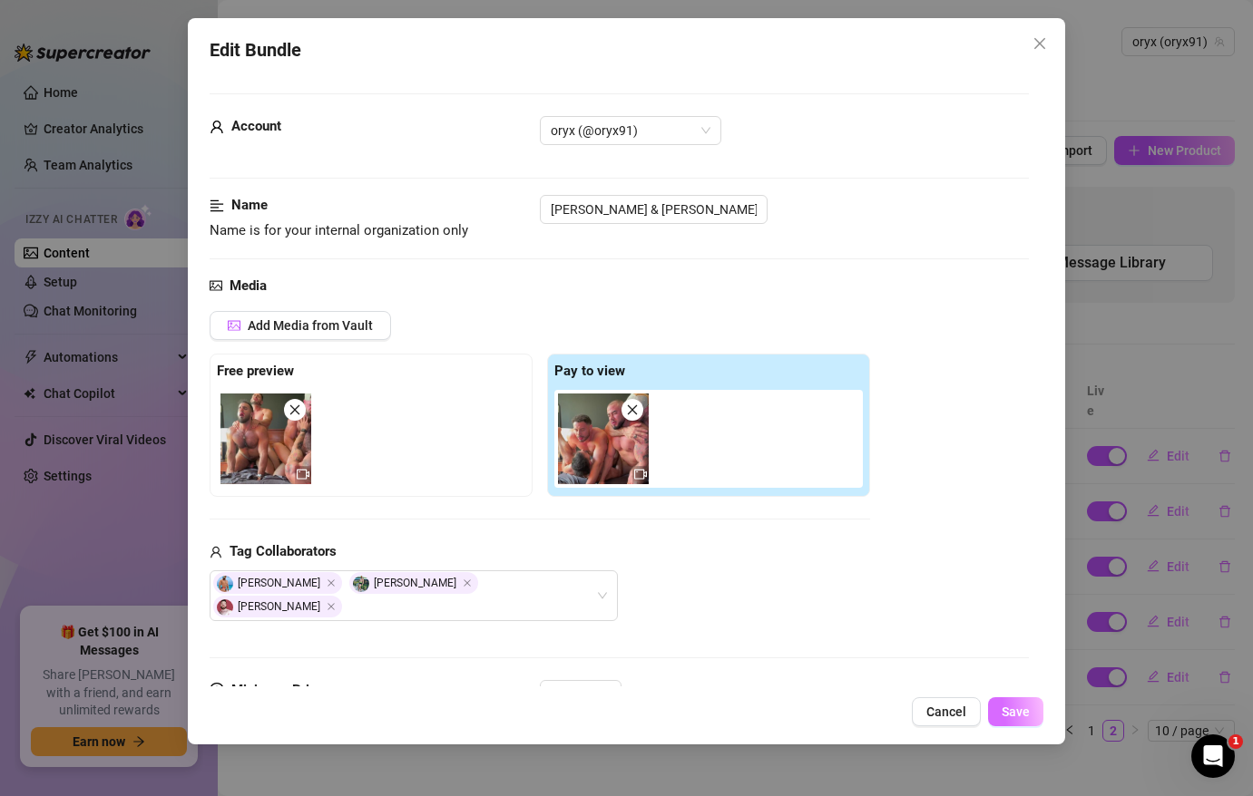
click at [1014, 705] on span "Save" at bounding box center [1015, 712] width 28 height 15
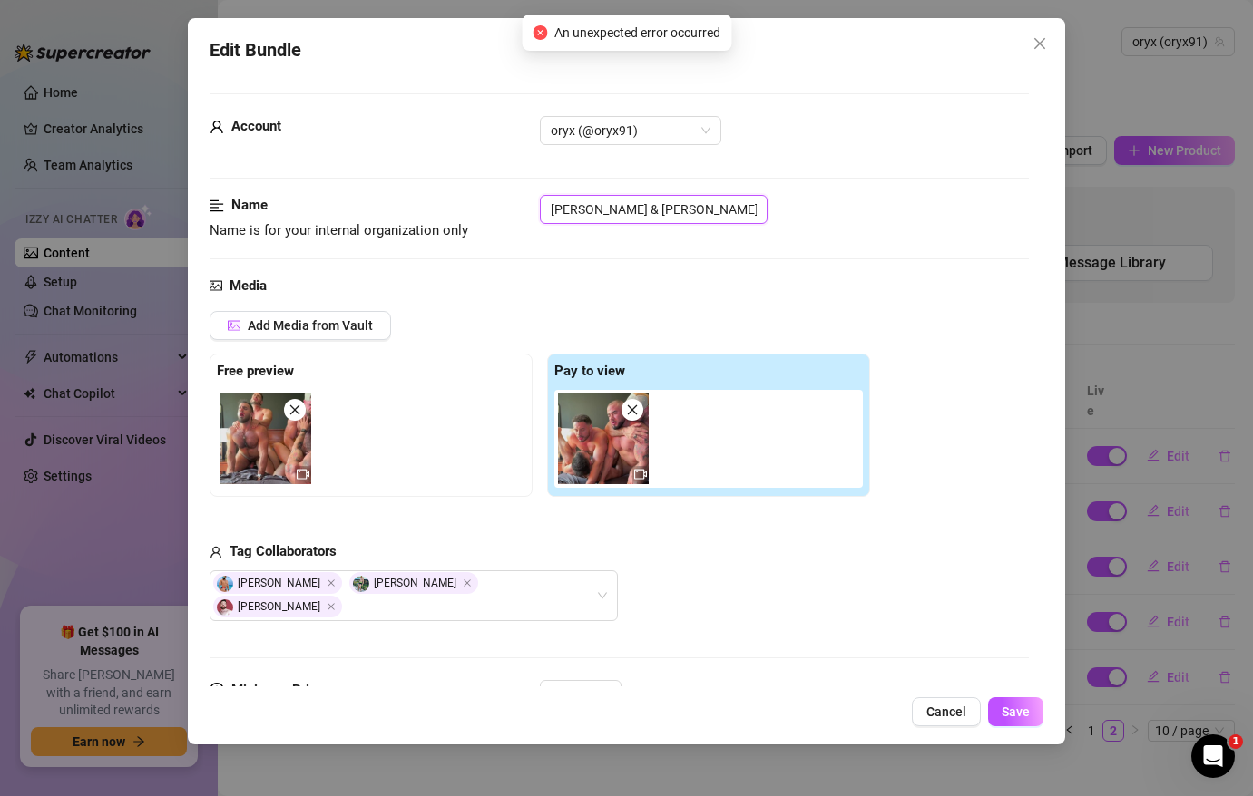
click at [629, 207] on input "[PERSON_NAME] & [PERSON_NAME] 4some - Part 1" at bounding box center [654, 209] width 228 height 29
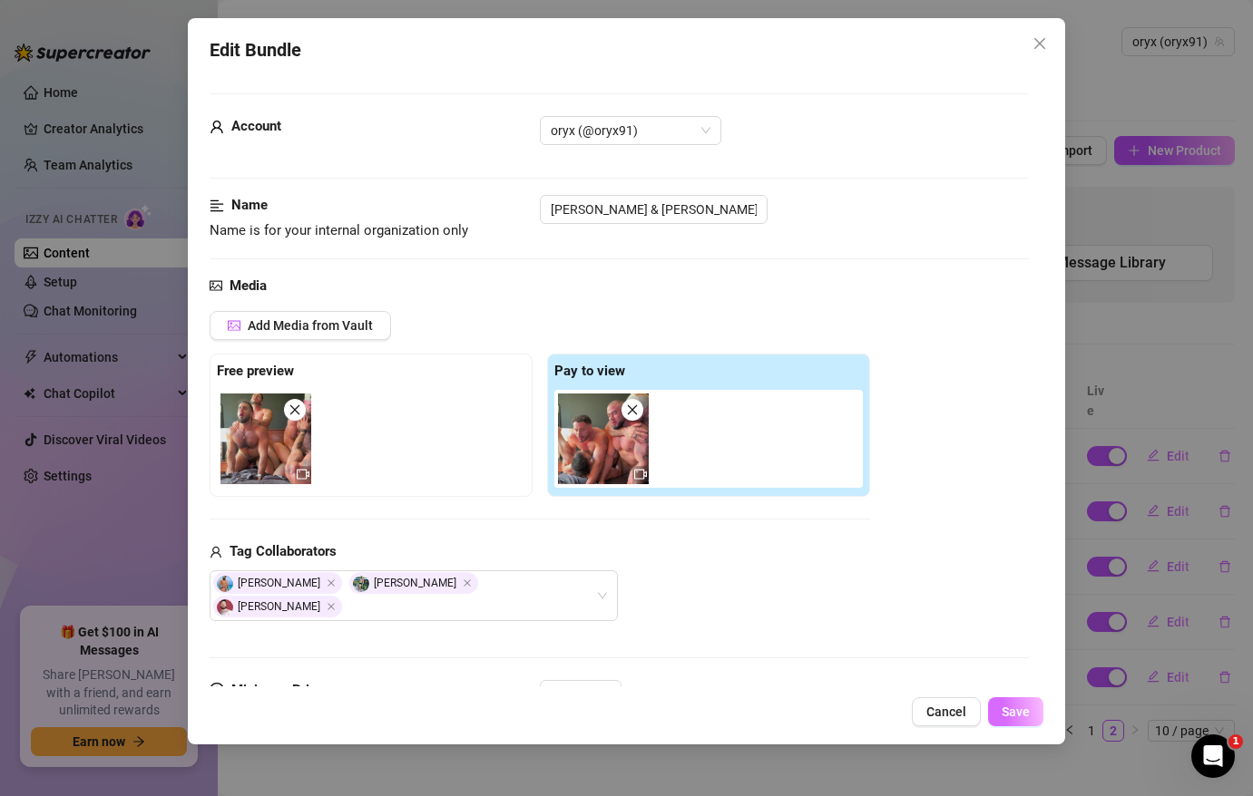
click at [1029, 705] on button "Save" at bounding box center [1015, 711] width 55 height 29
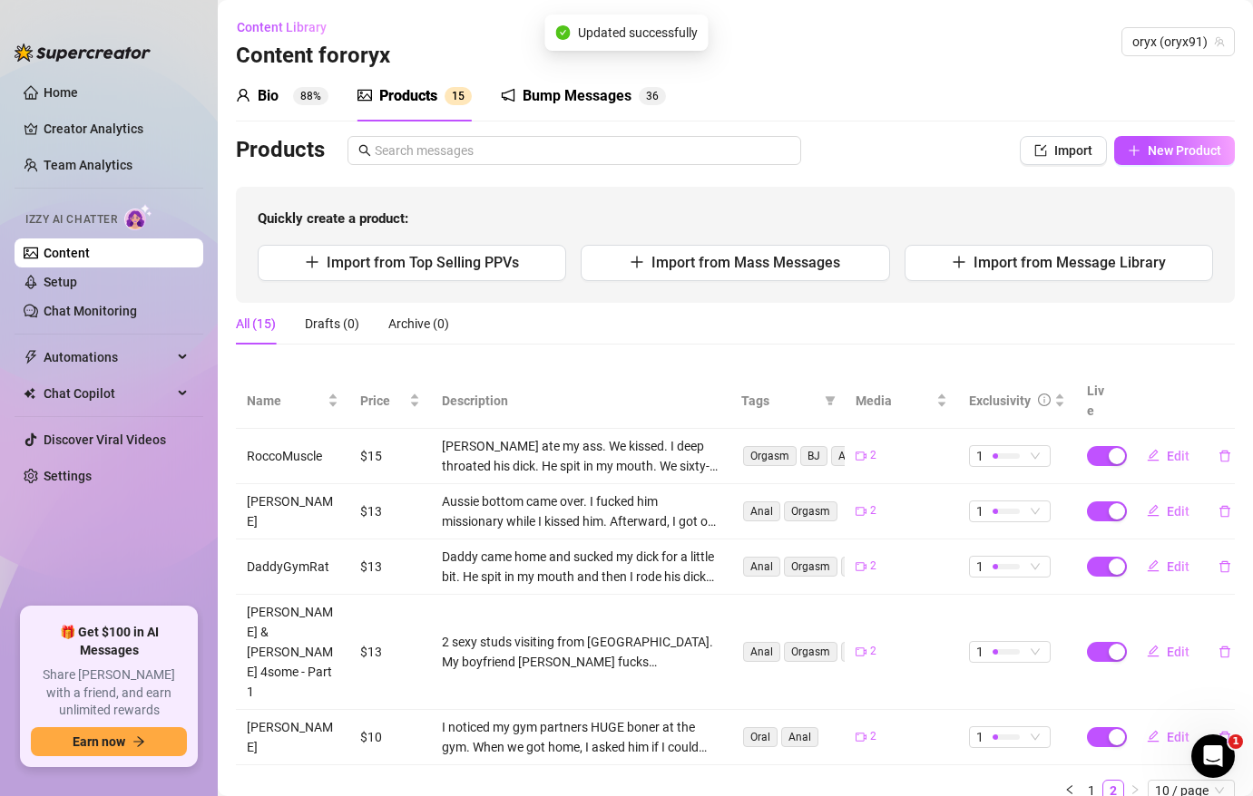
click at [90, 246] on link "Content" at bounding box center [67, 253] width 46 height 15
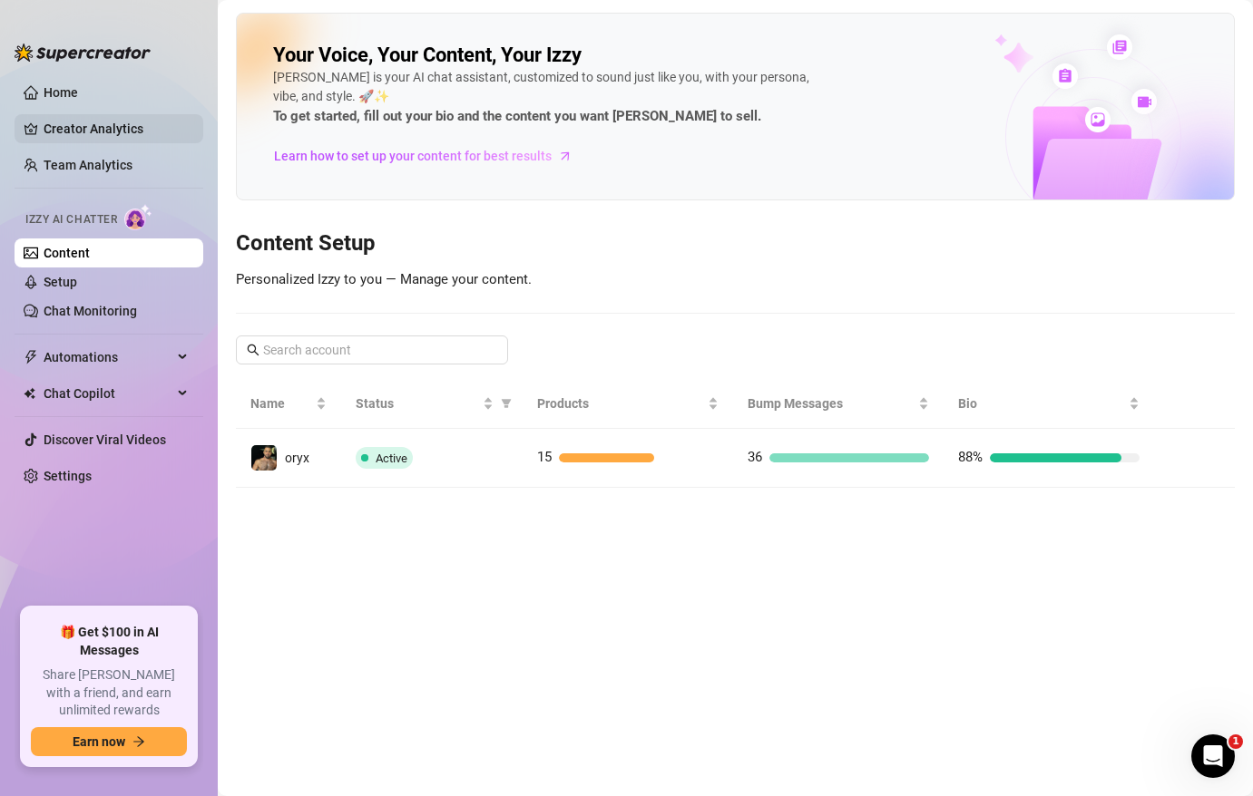
click at [84, 140] on link "Creator Analytics" at bounding box center [116, 128] width 145 height 29
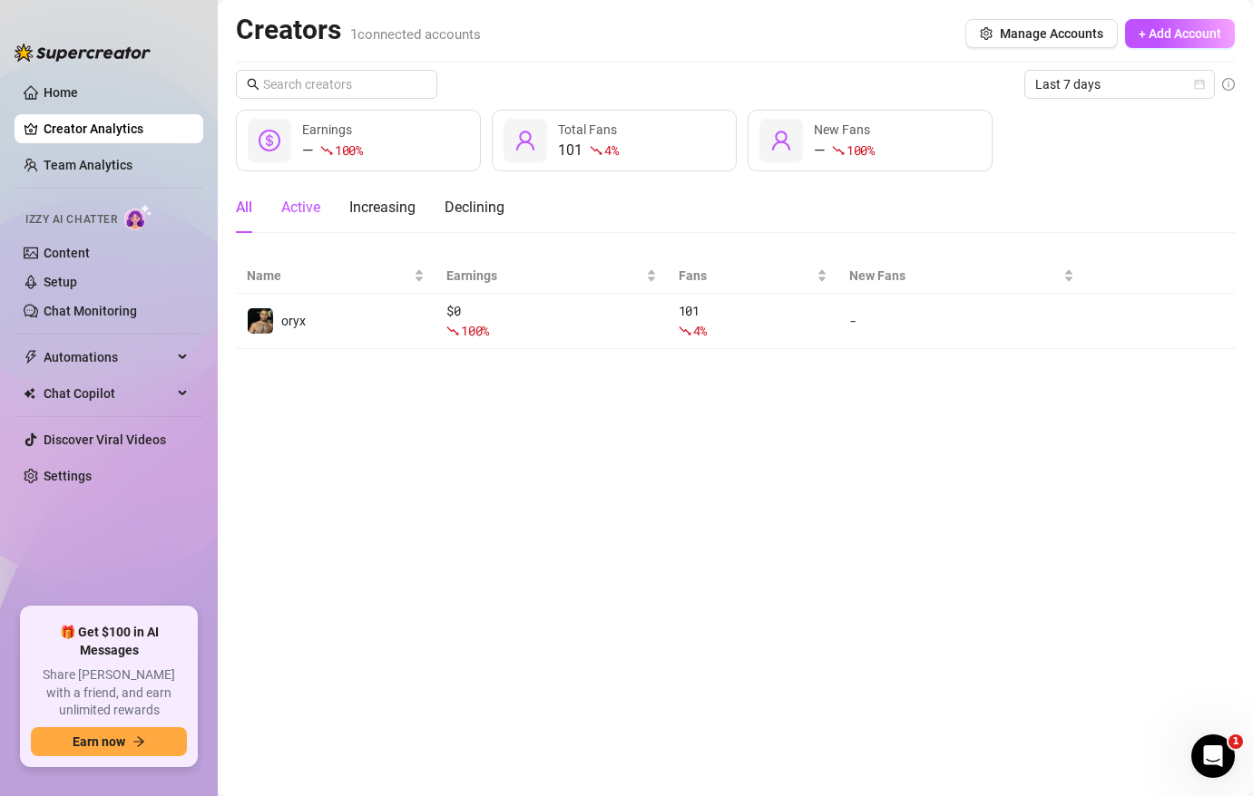
click at [300, 204] on div "Active" at bounding box center [300, 208] width 39 height 22
click at [388, 227] on div "Increasing" at bounding box center [382, 207] width 66 height 51
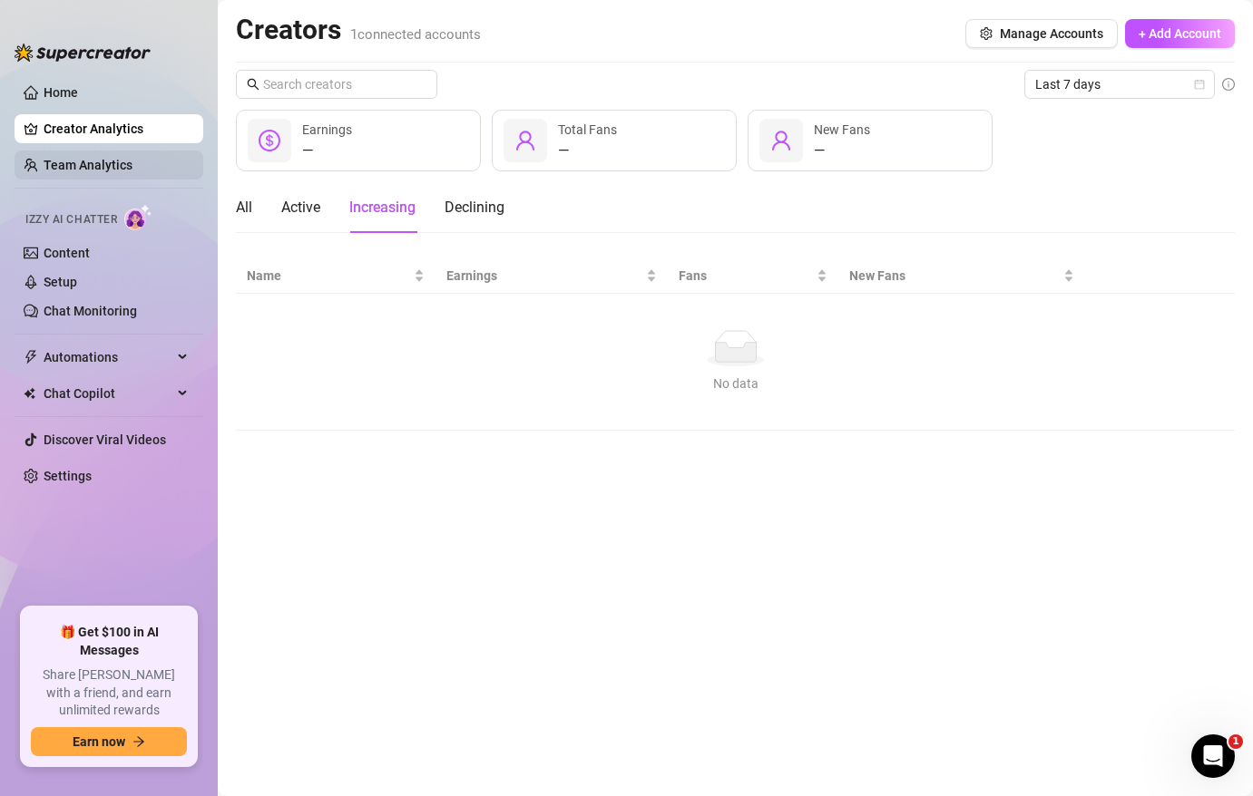
click at [112, 163] on link "Team Analytics" at bounding box center [88, 165] width 89 height 15
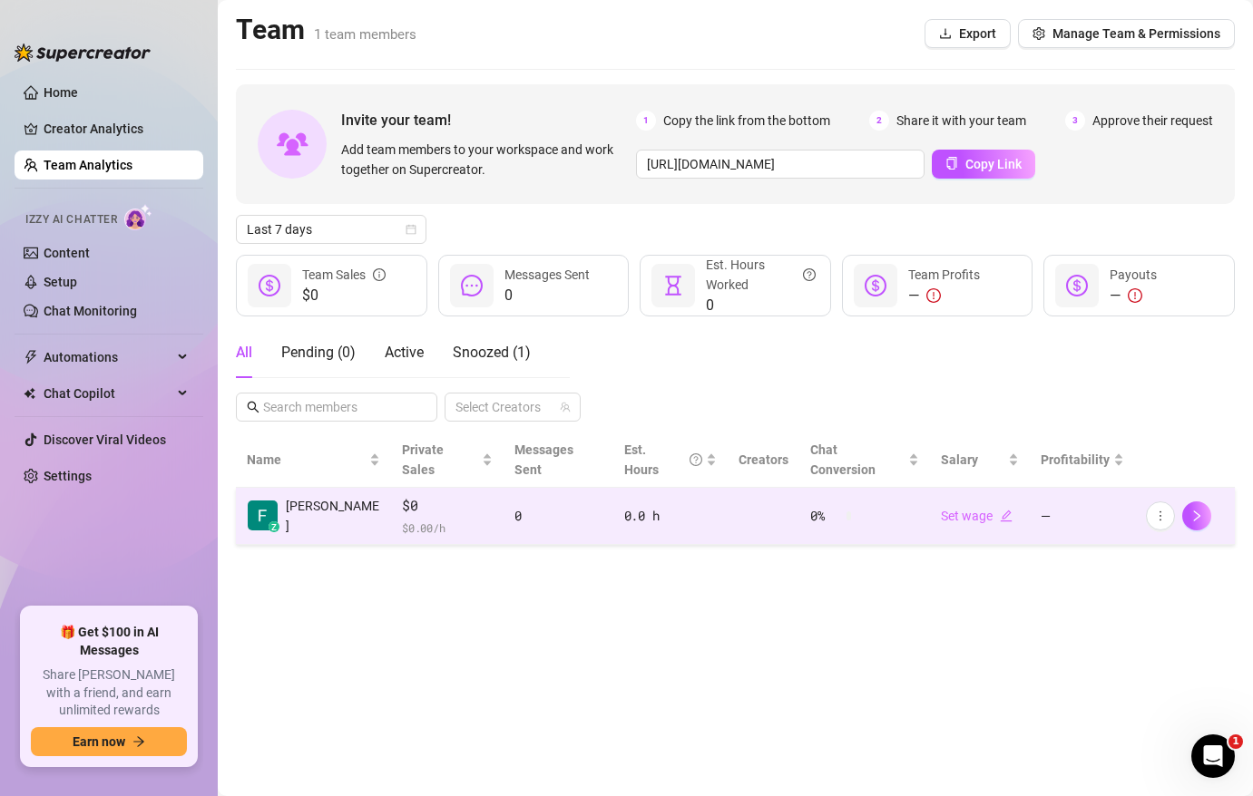
click at [409, 495] on span "$0" at bounding box center [447, 506] width 91 height 22
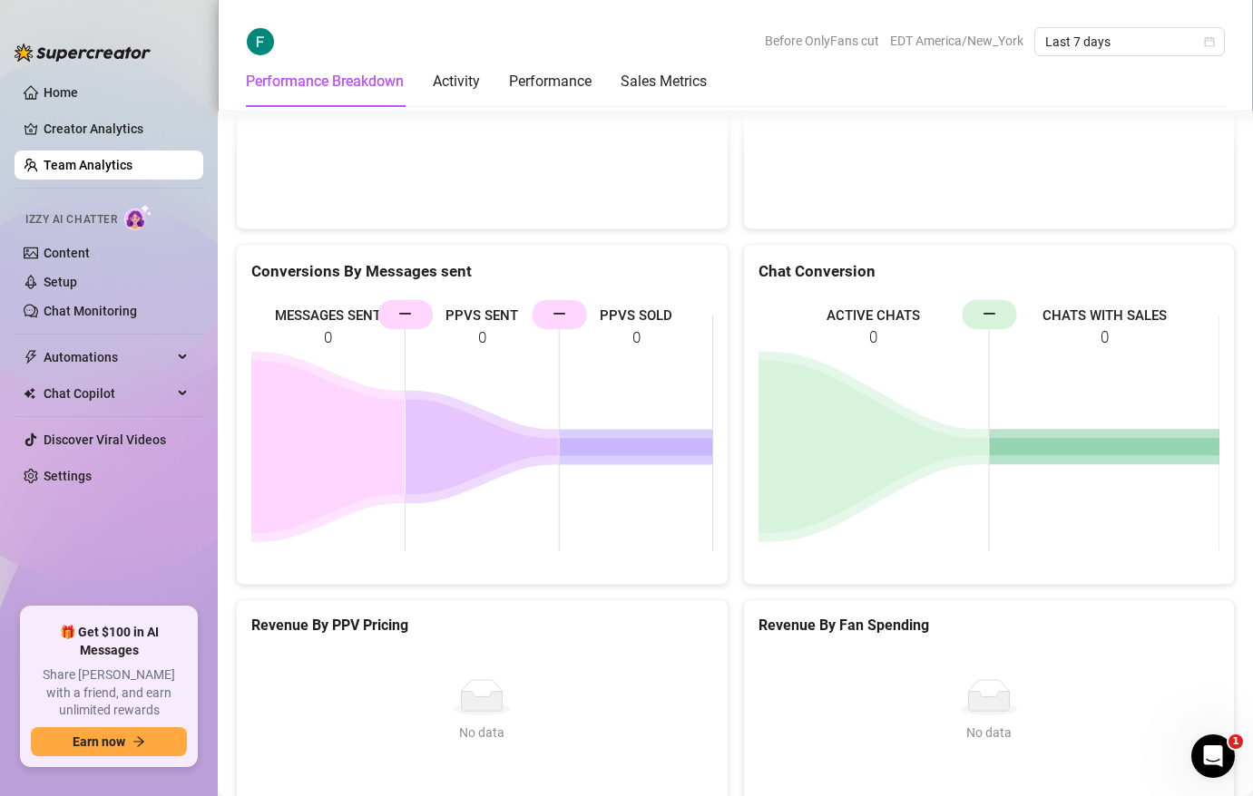
scroll to position [2348, 0]
